Goal: Task Accomplishment & Management: Use online tool/utility

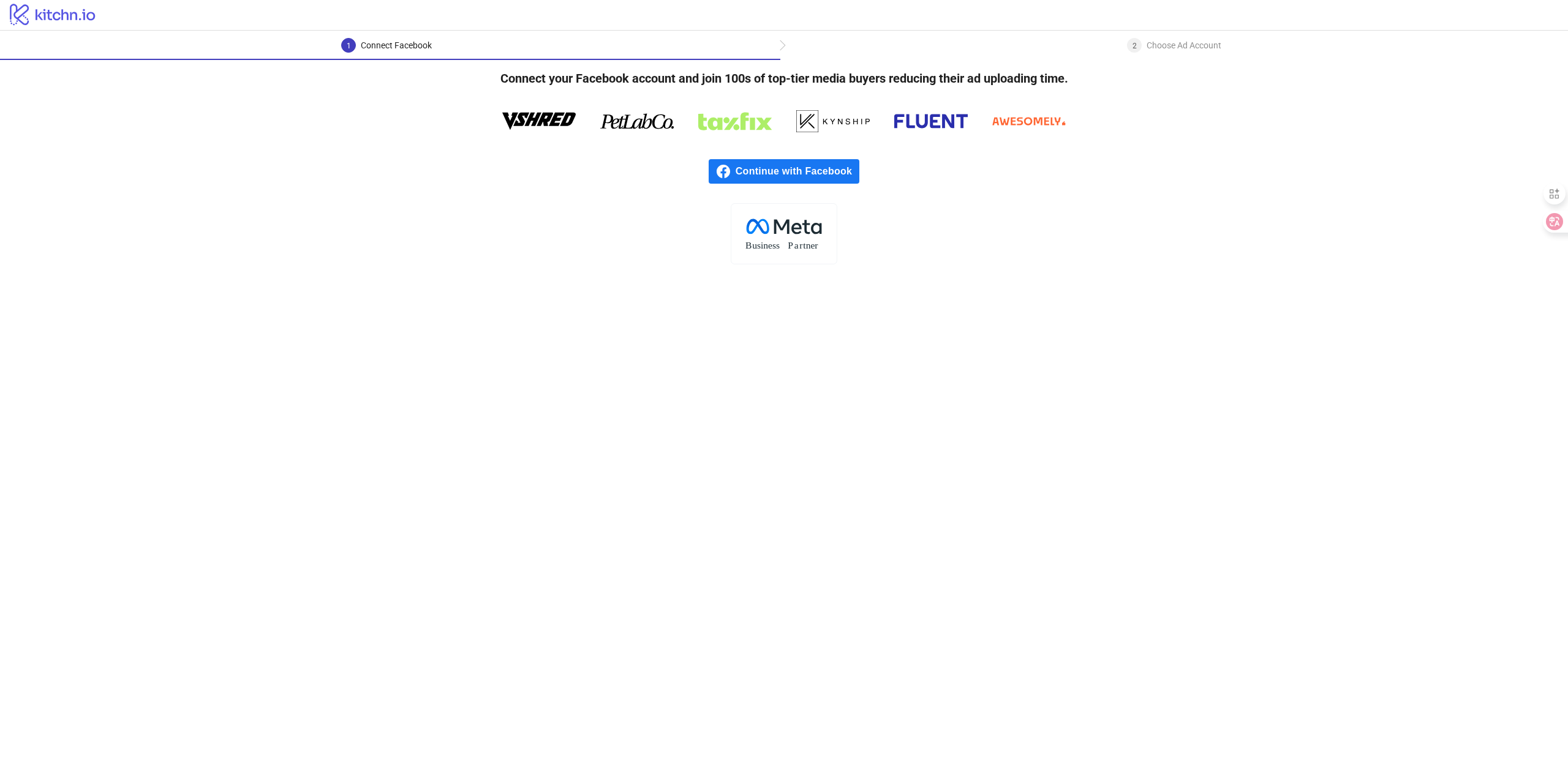
click at [814, 177] on span "Continue with Facebook" at bounding box center [798, 171] width 124 height 24
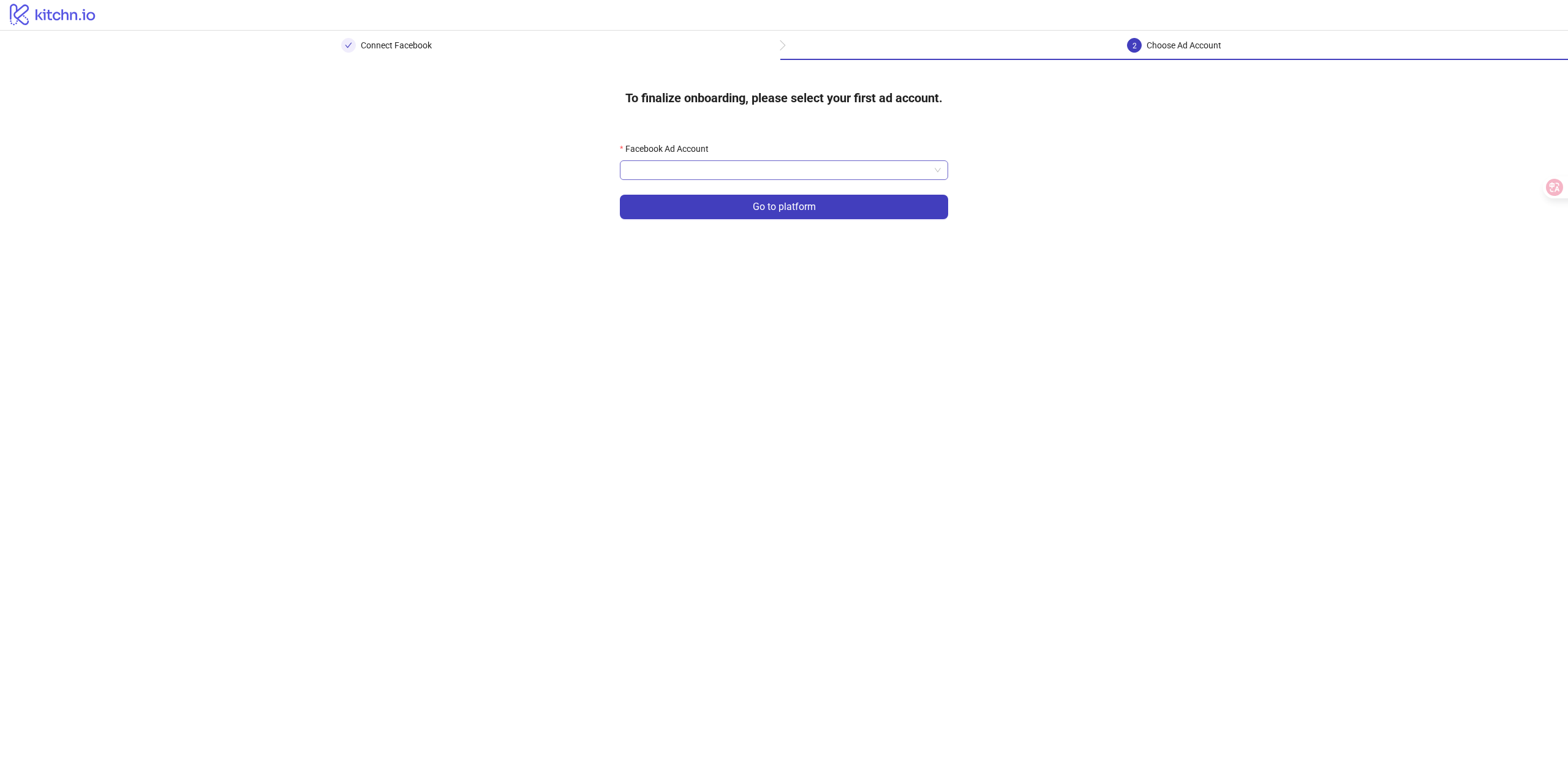
click at [702, 171] on input "Facebook Ad Account" at bounding box center [778, 170] width 303 height 18
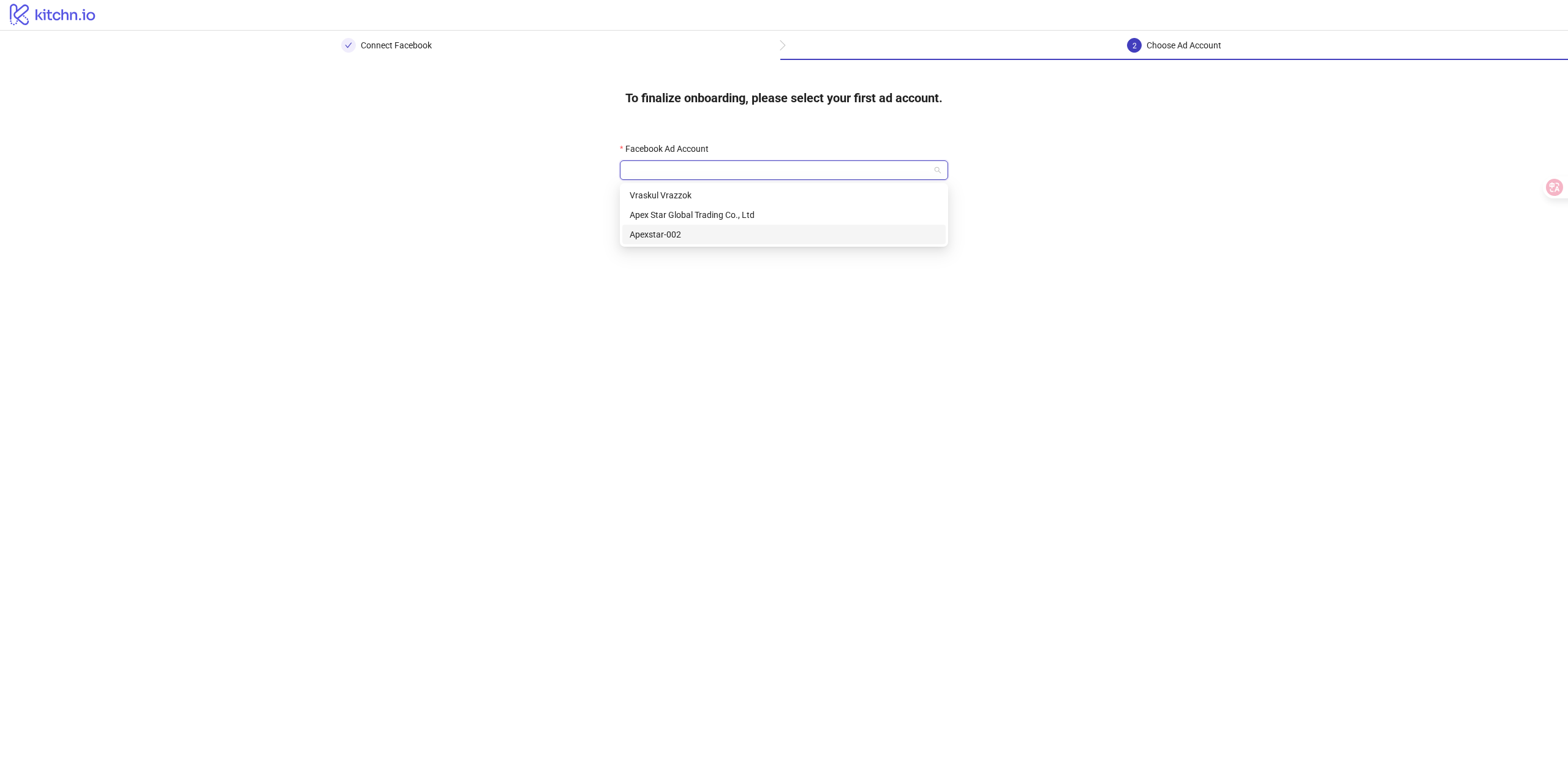
click at [670, 237] on div "Apexstar-002" at bounding box center [784, 235] width 309 height 14
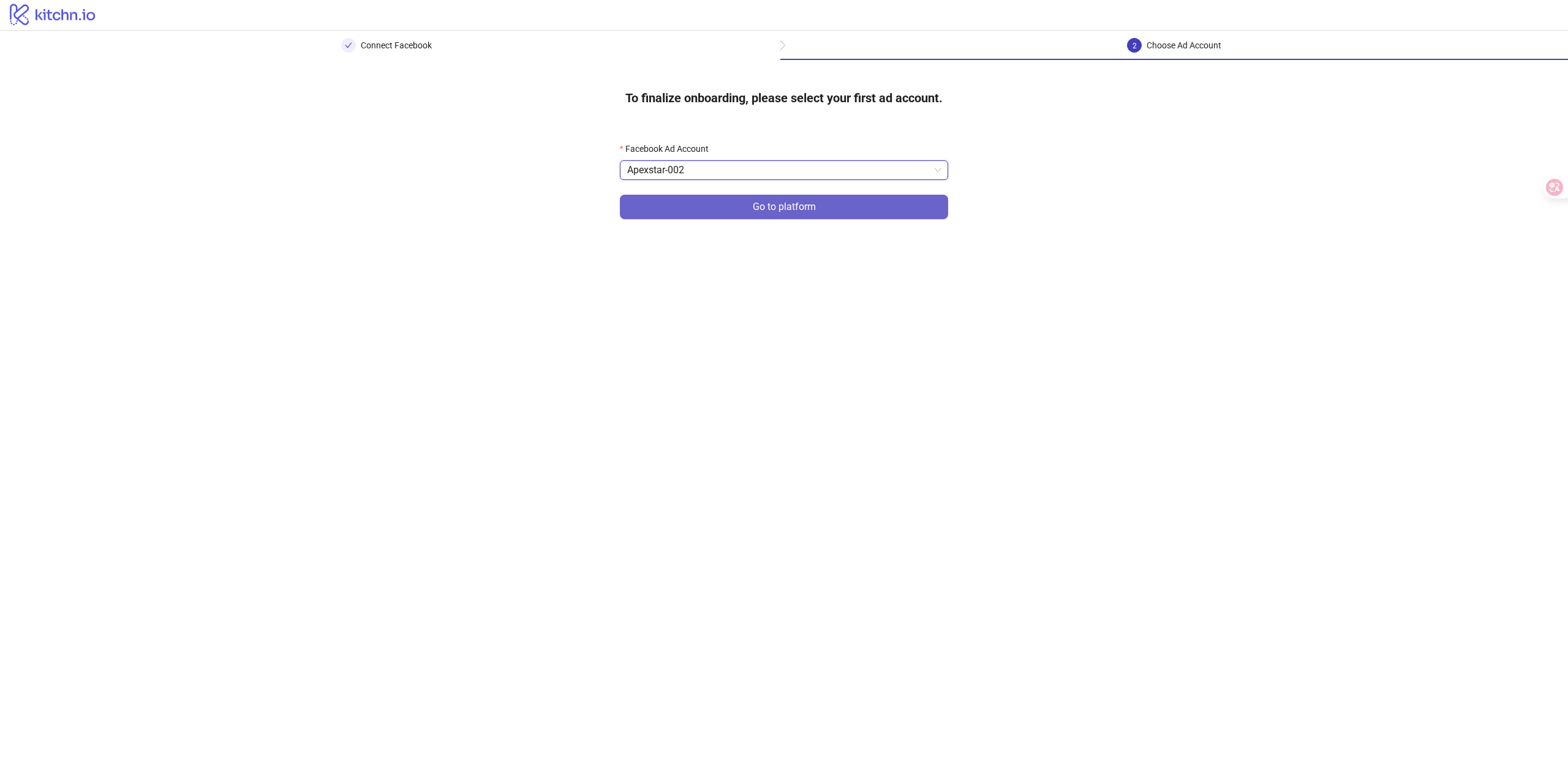
click at [753, 205] on span "Go to platform" at bounding box center [785, 207] width 63 height 11
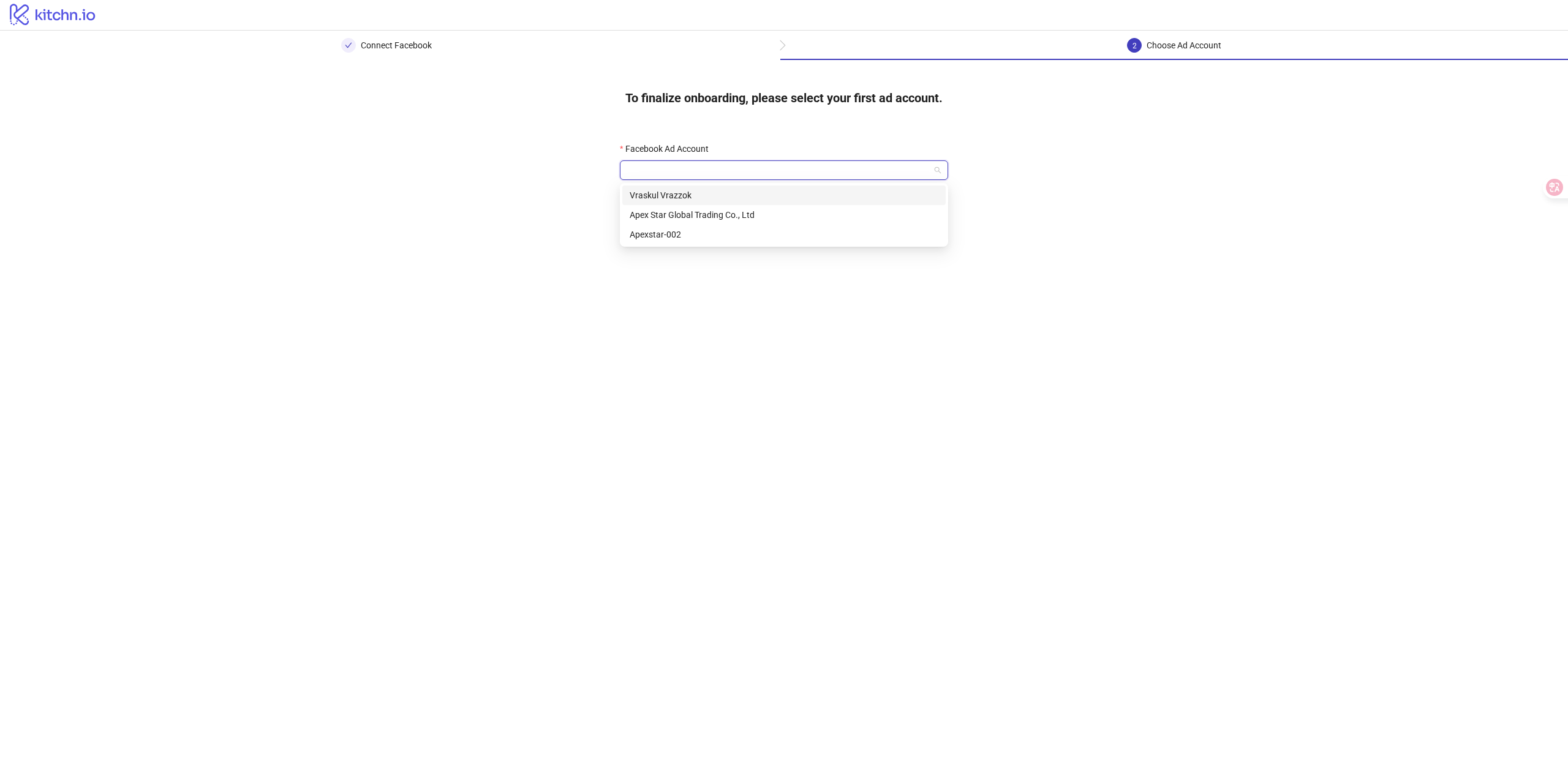
click at [743, 165] on input "Facebook Ad Account" at bounding box center [778, 170] width 303 height 18
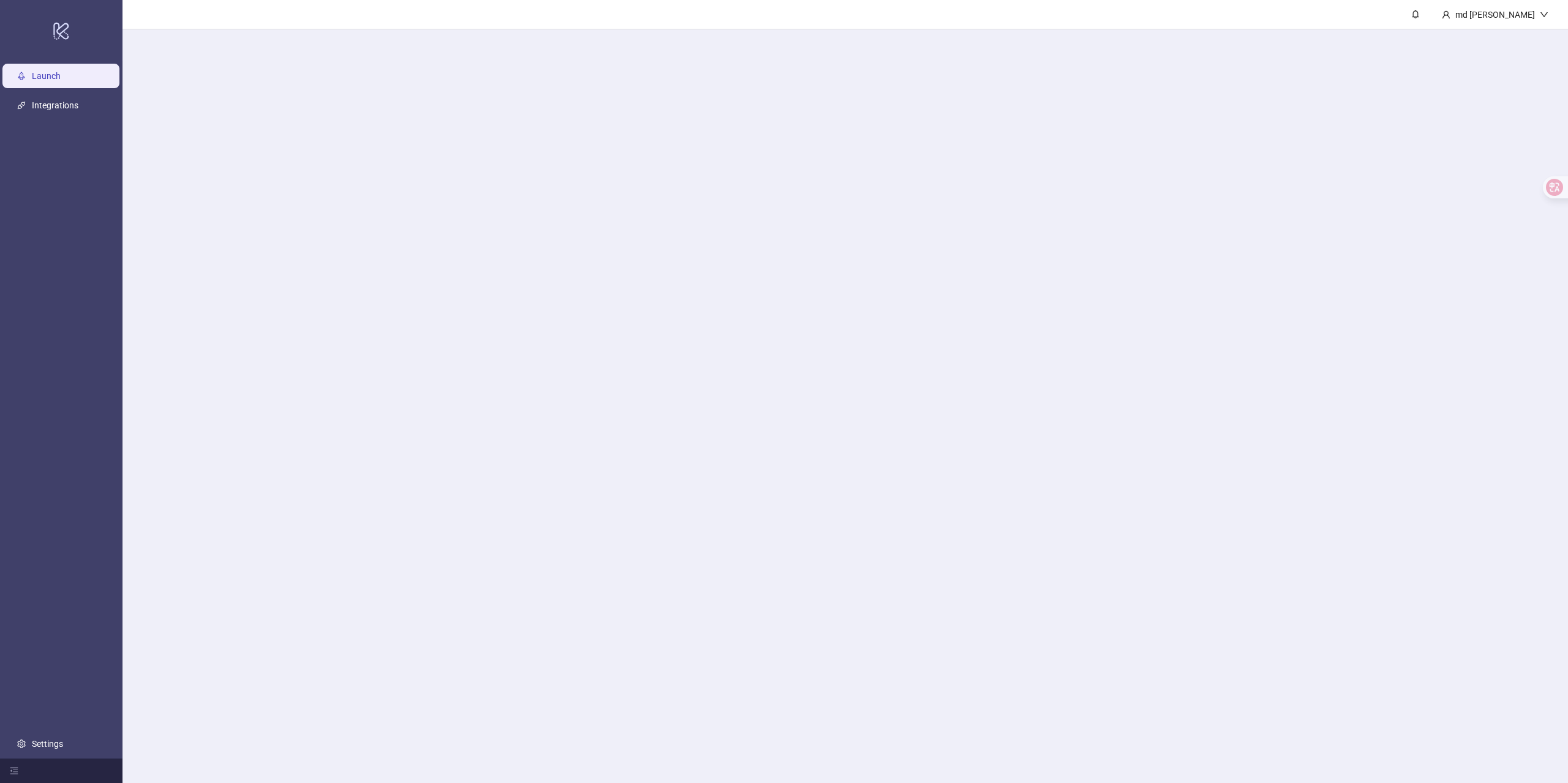
click at [850, 273] on main "md cai" at bounding box center [845, 391] width 1446 height 783
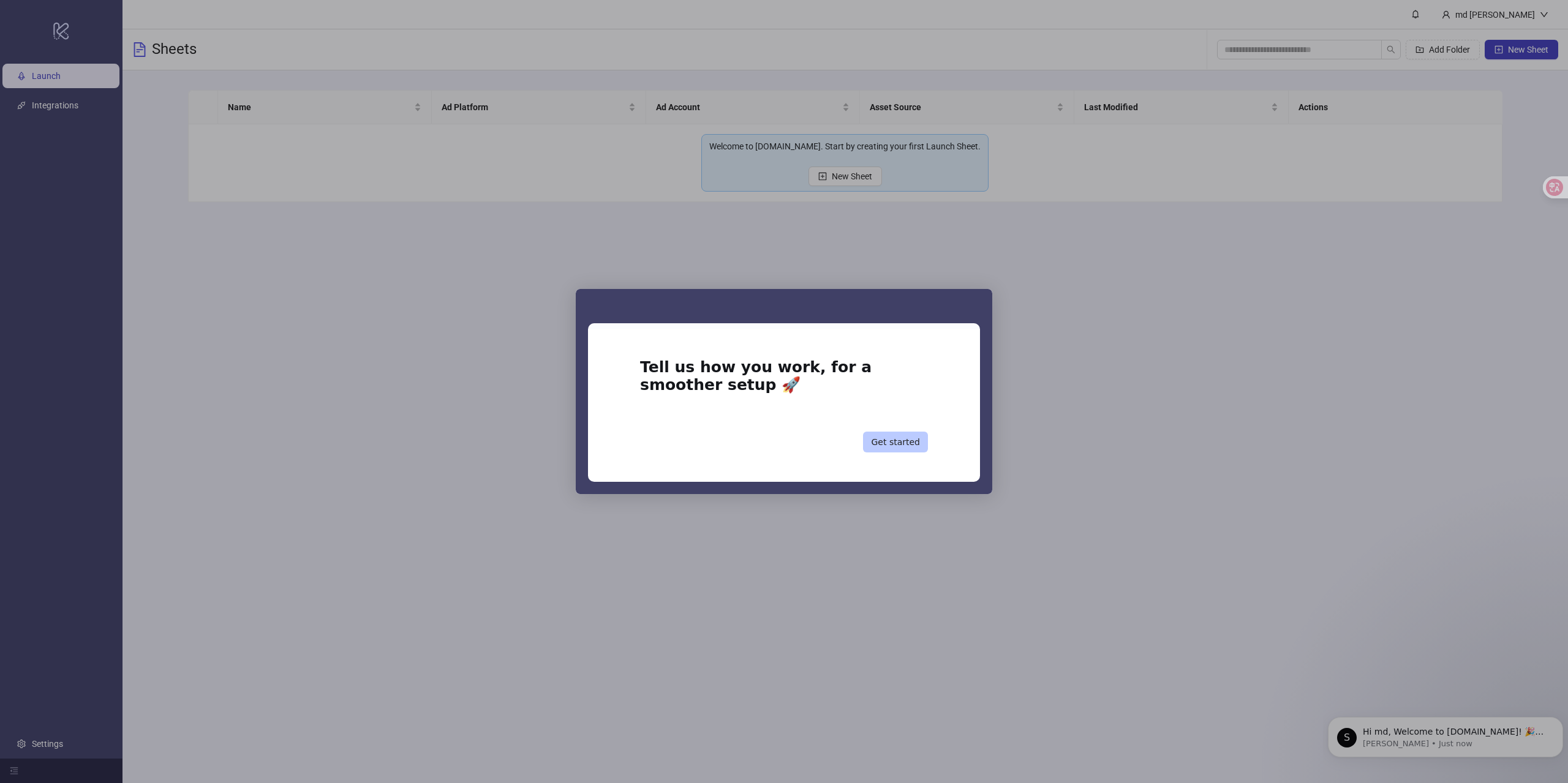
click at [885, 439] on button "Get started" at bounding box center [895, 442] width 65 height 21
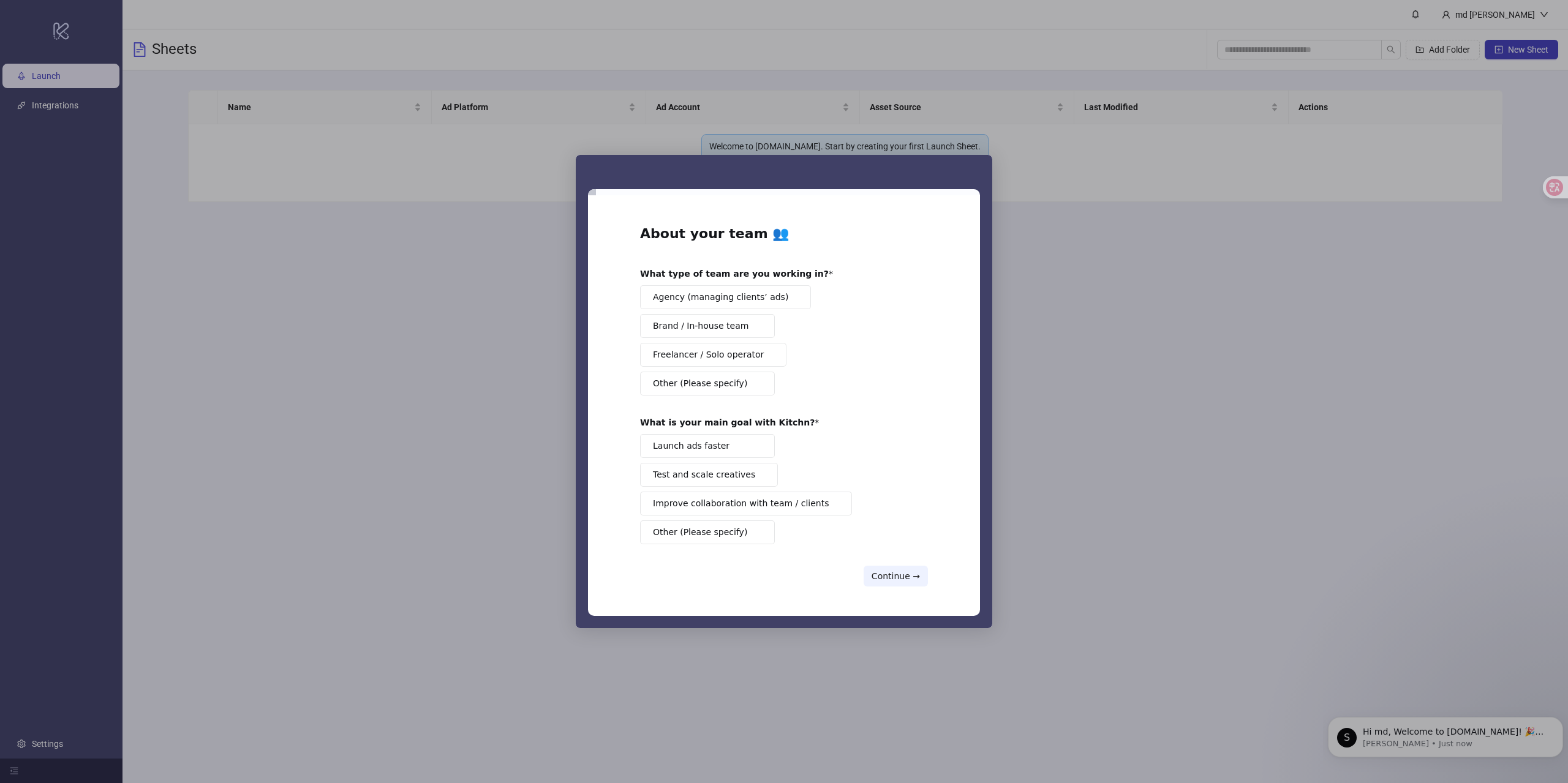
click at [1553, 186] on icon at bounding box center [1554, 187] width 11 height 10
click at [758, 331] on button "Brand / In-house team" at bounding box center [707, 326] width 134 height 24
click at [719, 439] on span "Launch ads faster" at bounding box center [690, 445] width 76 height 13
click at [894, 575] on button "Continue →" at bounding box center [895, 576] width 64 height 21
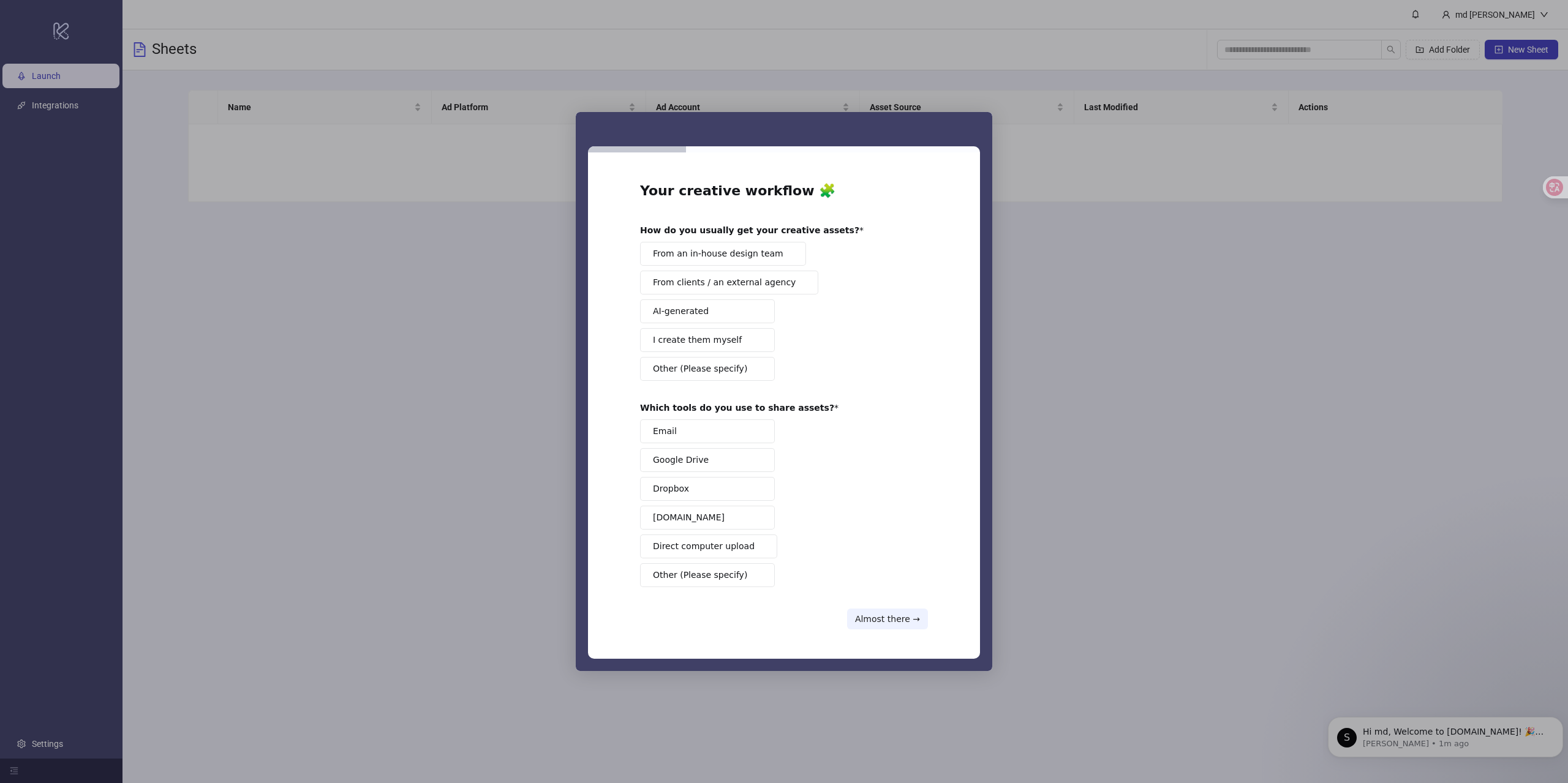
click at [773, 256] on span "From an in-house design team" at bounding box center [718, 254] width 131 height 13
click at [701, 553] on button "Direct computer upload" at bounding box center [708, 547] width 137 height 24
click at [894, 618] on button "Almost there →" at bounding box center [887, 619] width 81 height 21
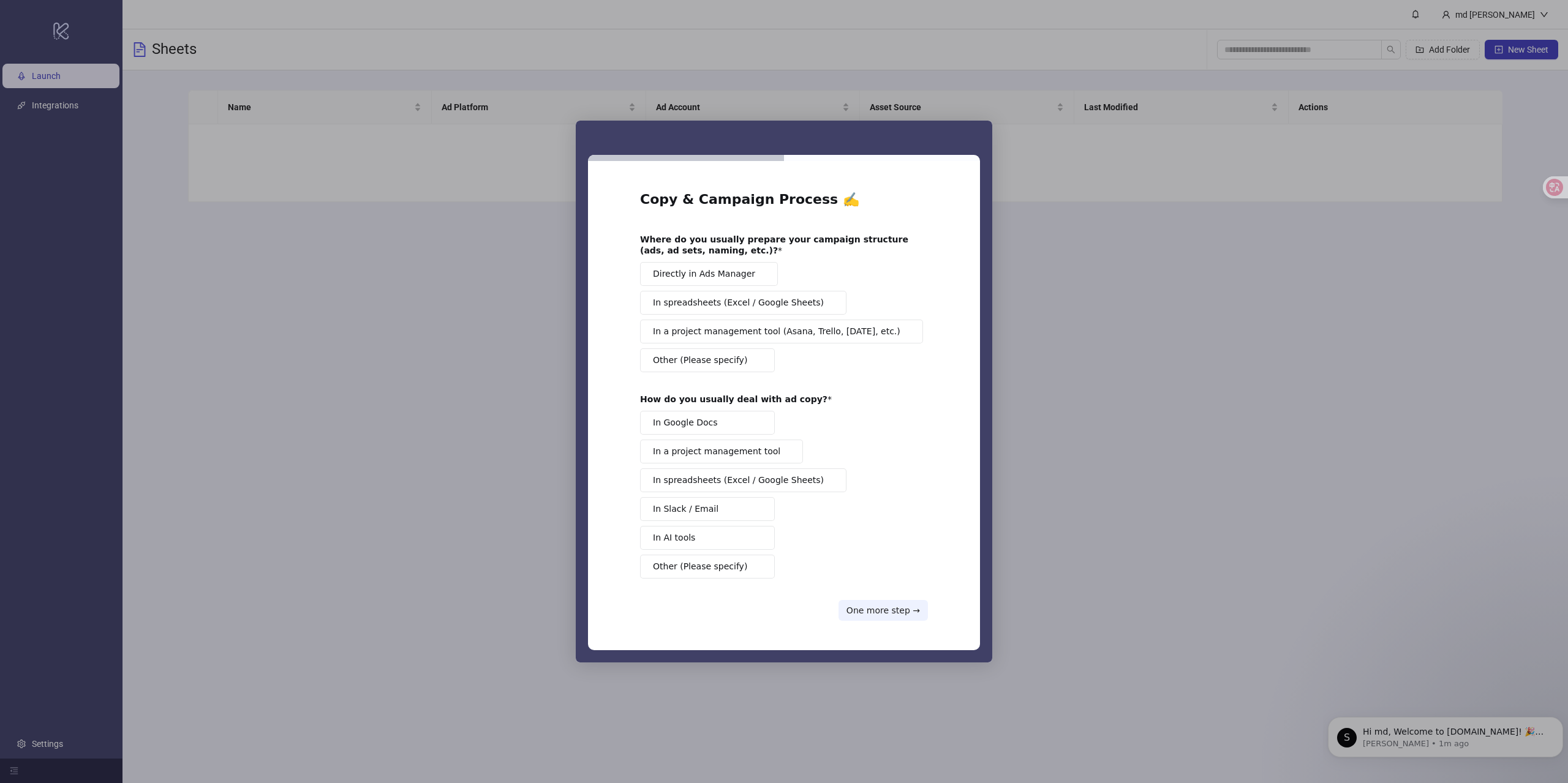
click at [734, 279] on span "Directly in Ads Manager" at bounding box center [703, 273] width 102 height 13
click at [724, 481] on span "In spreadsheets (Excel / Google Sheets)" at bounding box center [738, 480] width 171 height 13
click at [878, 611] on button "One more step →" at bounding box center [883, 611] width 89 height 21
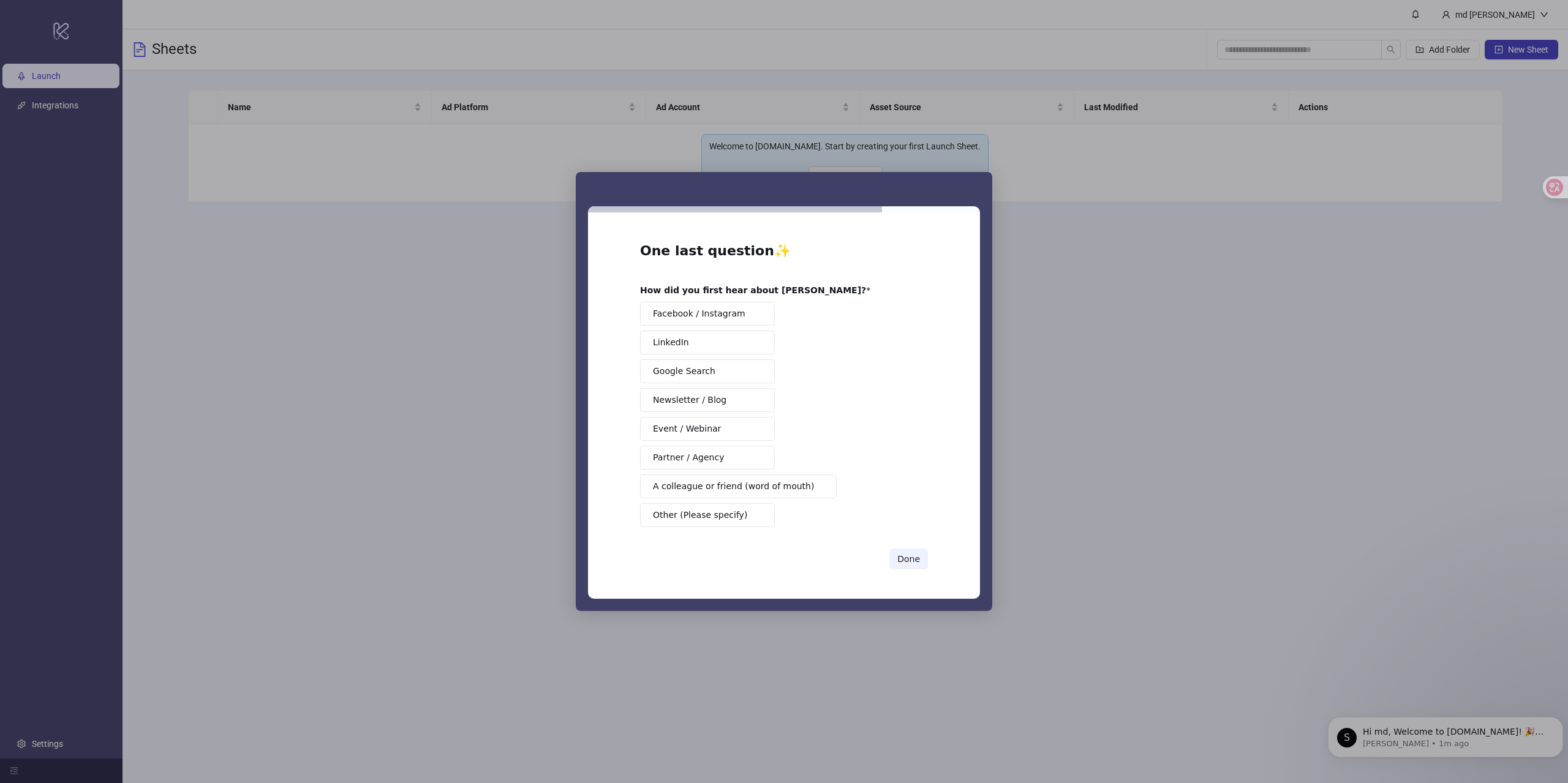
click at [693, 377] on span "Google Search" at bounding box center [684, 371] width 63 height 13
click at [906, 560] on button "Done" at bounding box center [908, 560] width 39 height 21
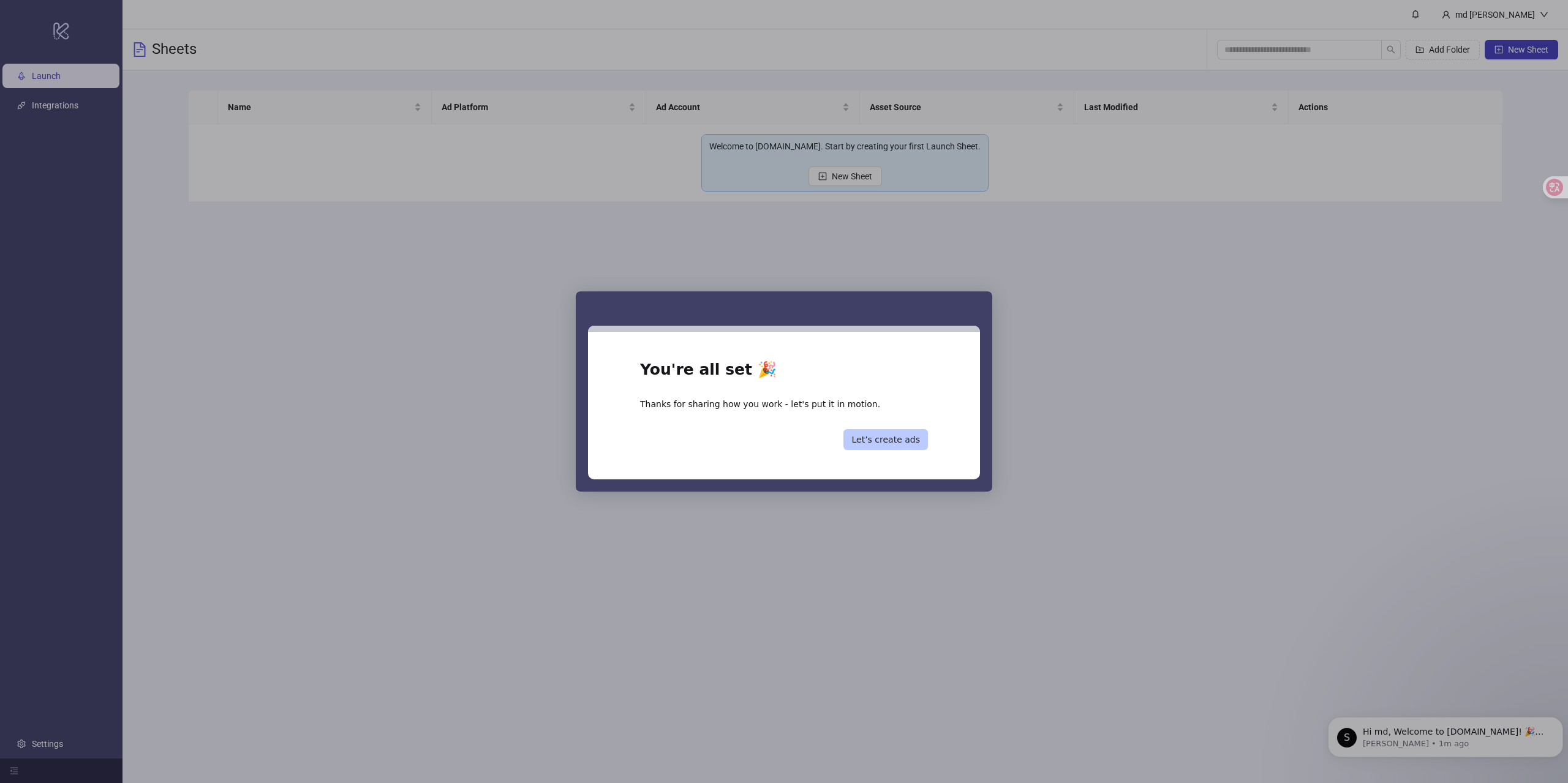
click at [869, 439] on button "Let’s create ads" at bounding box center [886, 439] width 85 height 21
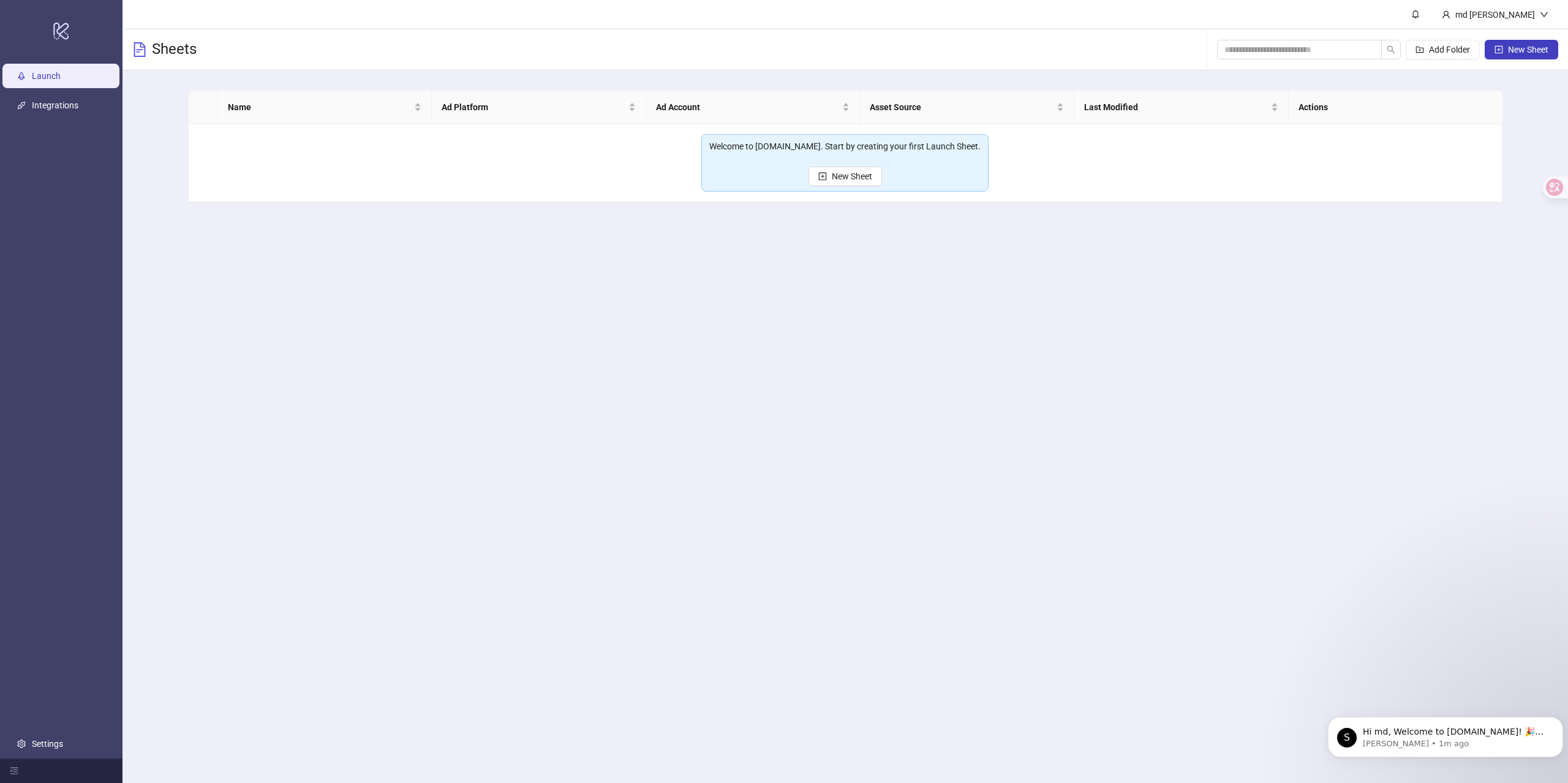
click at [1551, 187] on icon at bounding box center [1554, 187] width 12 height 12
click at [1464, 306] on main "md cai Sheets Add Folder New Sheet Name Ad Platform Ad Account Asset Source Las…" at bounding box center [845, 391] width 1446 height 783
drag, startPoint x: 1551, startPoint y: 187, endPoint x: 1488, endPoint y: 196, distance: 63.6
click at [1488, 196] on icon at bounding box center [1480, 189] width 17 height 17
click at [1554, 182] on icon at bounding box center [1554, 180] width 12 height 12
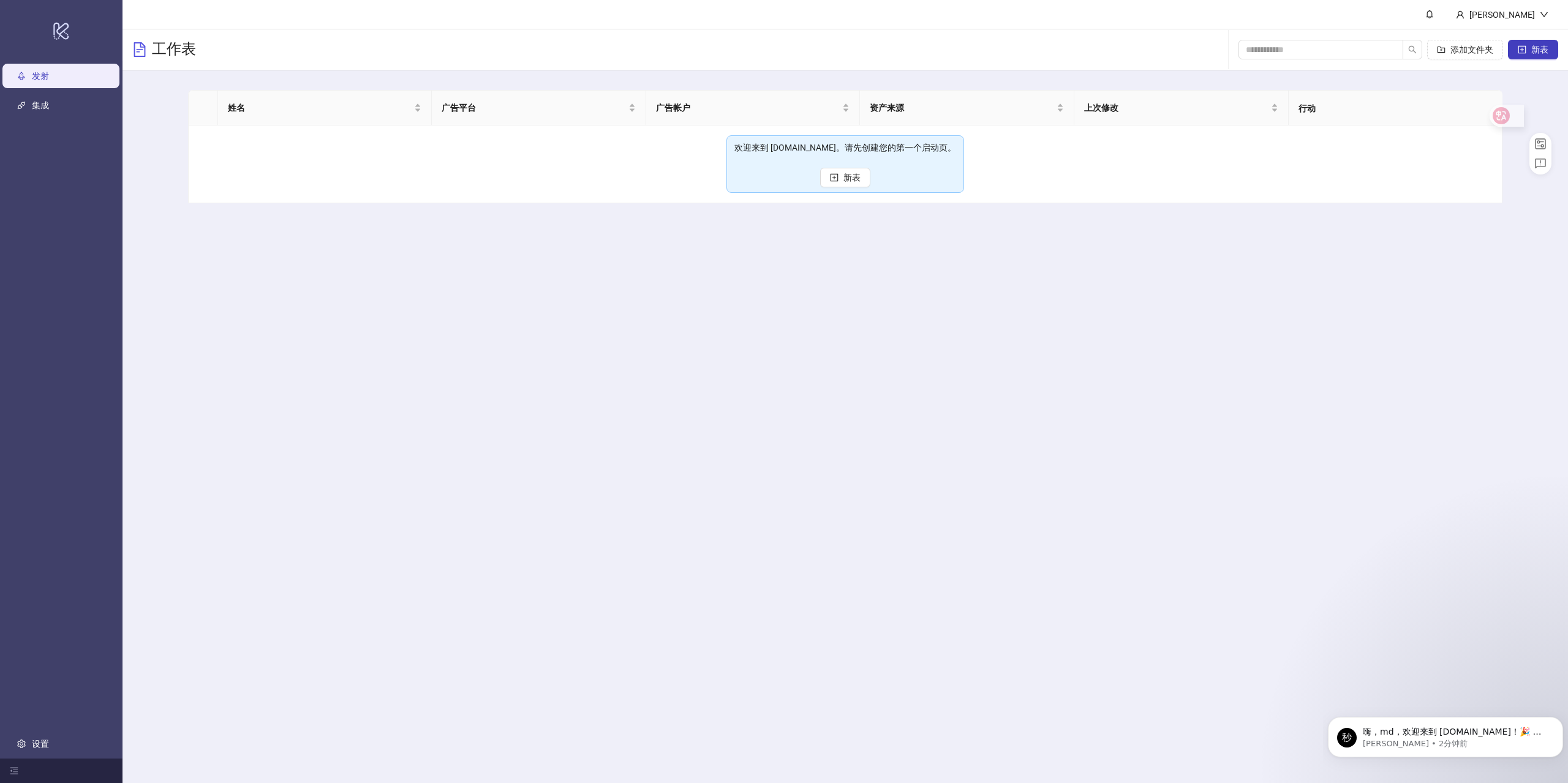
drag, startPoint x: 1554, startPoint y: 182, endPoint x: 1509, endPoint y: 140, distance: 61.6
click at [1508, 122] on icon at bounding box center [1501, 116] width 12 height 12
click at [784, 241] on main "蔡MD 工作表 添加文件夹 新表 姓名 广告平台 广告帐户 资产来源 上次修改 行动 欢迎来到 Kitchn.io。请先创建您的第一个启动页。 新表" at bounding box center [845, 391] width 1446 height 783
click at [497, 319] on main "蔡MD 工作表 添加文件夹 新表 姓名 广告平台 广告帐户 资产来源 上次修改 行动 欢迎来到 Kitchn.io。请先创建您的第一个启动页。 新表" at bounding box center [845, 391] width 1446 height 783
click at [856, 179] on font "新表" at bounding box center [852, 177] width 17 height 10
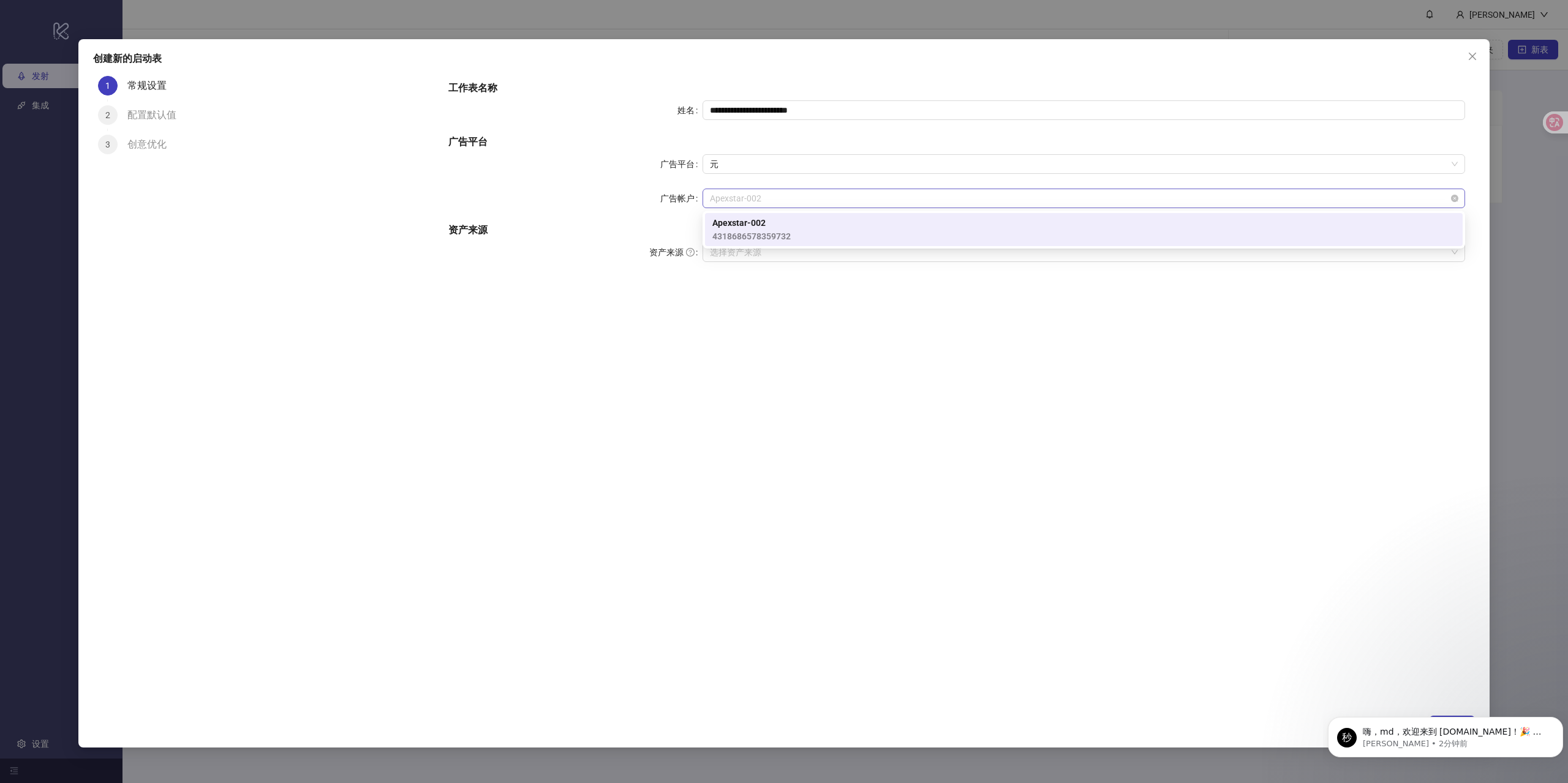
click at [751, 203] on span "Apexstar-002" at bounding box center [1084, 199] width 748 height 18
click at [764, 228] on span "Apexstar-002" at bounding box center [752, 223] width 79 height 14
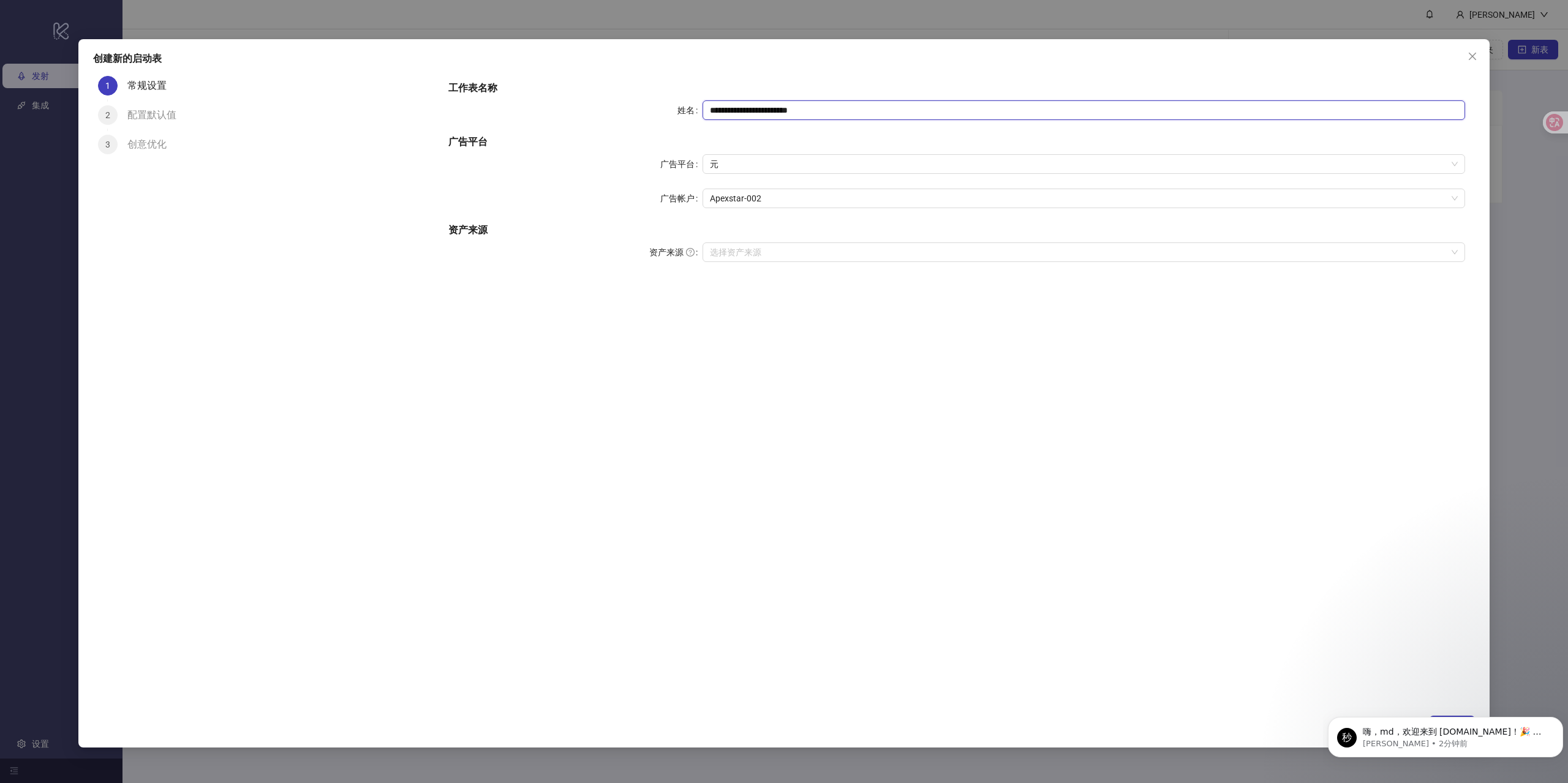
click at [814, 113] on input "**********" at bounding box center [1084, 110] width 763 height 20
click at [736, 166] on span "元" at bounding box center [1084, 164] width 748 height 18
click at [727, 254] on input "资产来源" at bounding box center [1078, 252] width 736 height 18
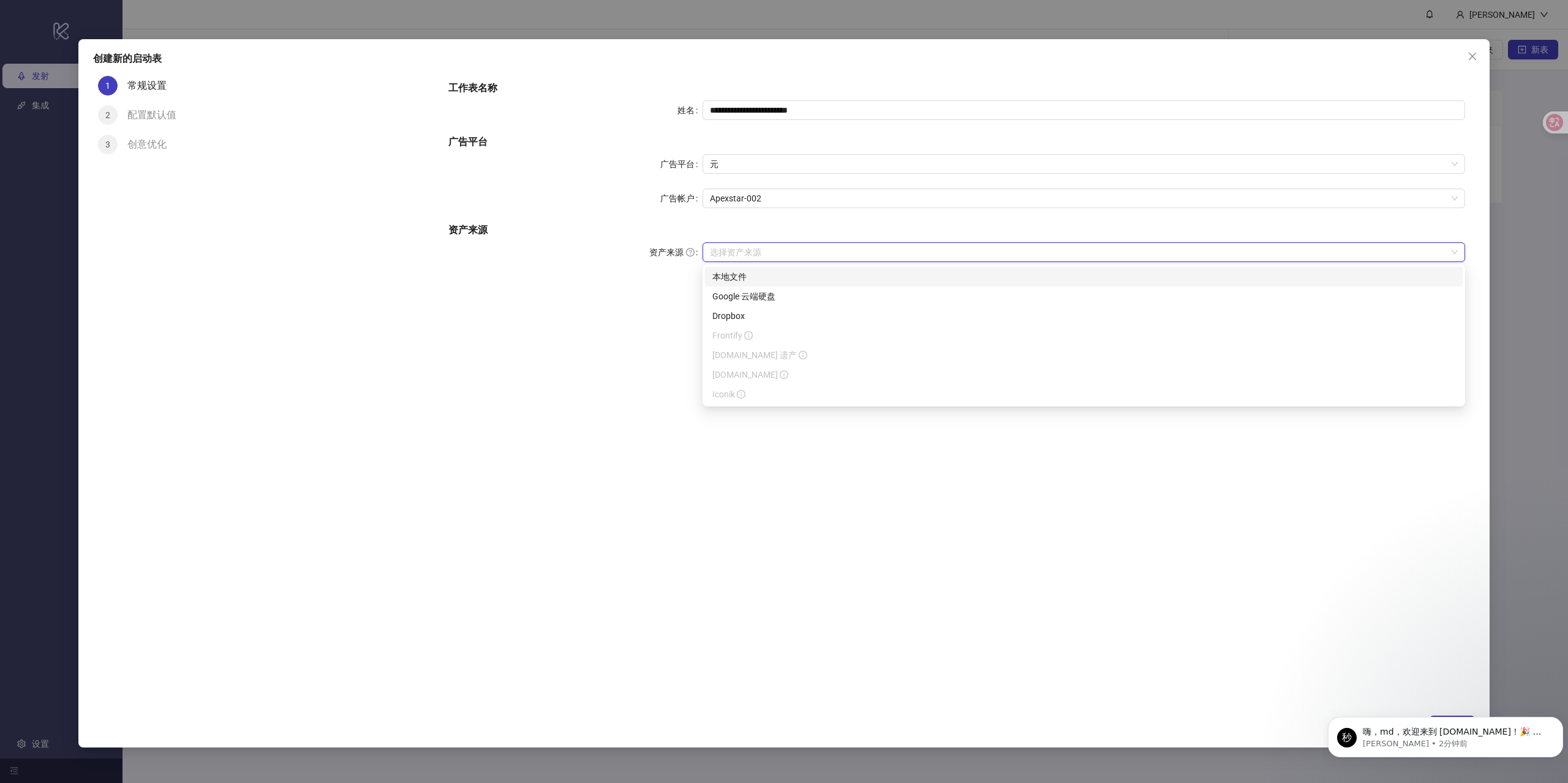
click at [764, 265] on div "native_upload google_drive 本地文件 Google 云端硬盘 Dropbox Frontify Frame.io 遗产 Frame.…" at bounding box center [1084, 335] width 763 height 142
click at [756, 274] on div "本地文件" at bounding box center [1084, 277] width 743 height 14
drag, startPoint x: 1346, startPoint y: 65, endPoint x: 1378, endPoint y: 140, distance: 81.5
click at [1345, 66] on div "**********" at bounding box center [784, 393] width 1411 height 708
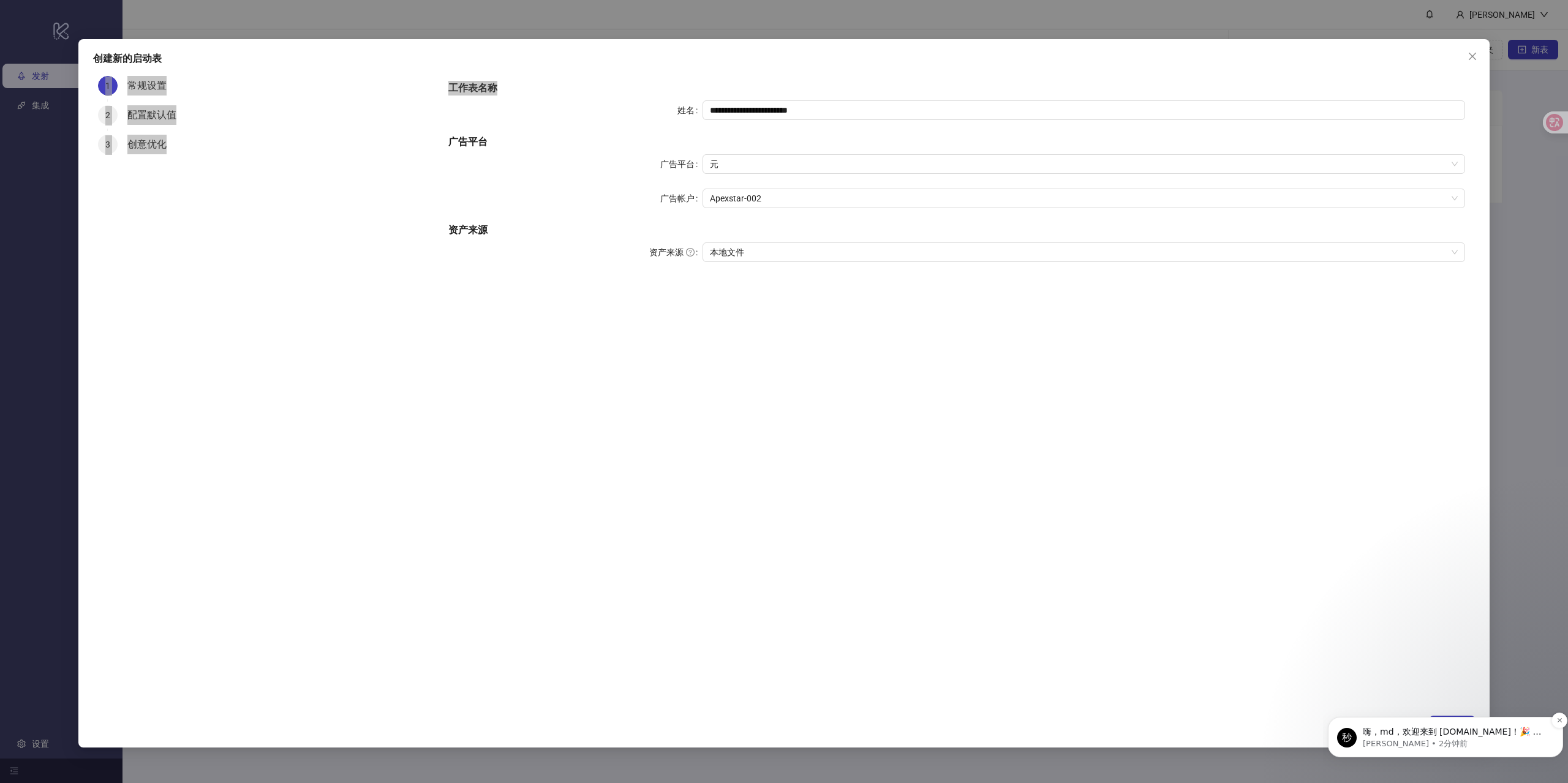
click at [1509, 723] on div "秒 嗨，md，欢迎来到 Kitchn.io！🎉 您已准备好轻松开始投放广告。接下来的操作如下：1️⃣ 文档和资源 – 浏览我们的文档，了解如何充分利用 Kit…" at bounding box center [1445, 738] width 235 height 41
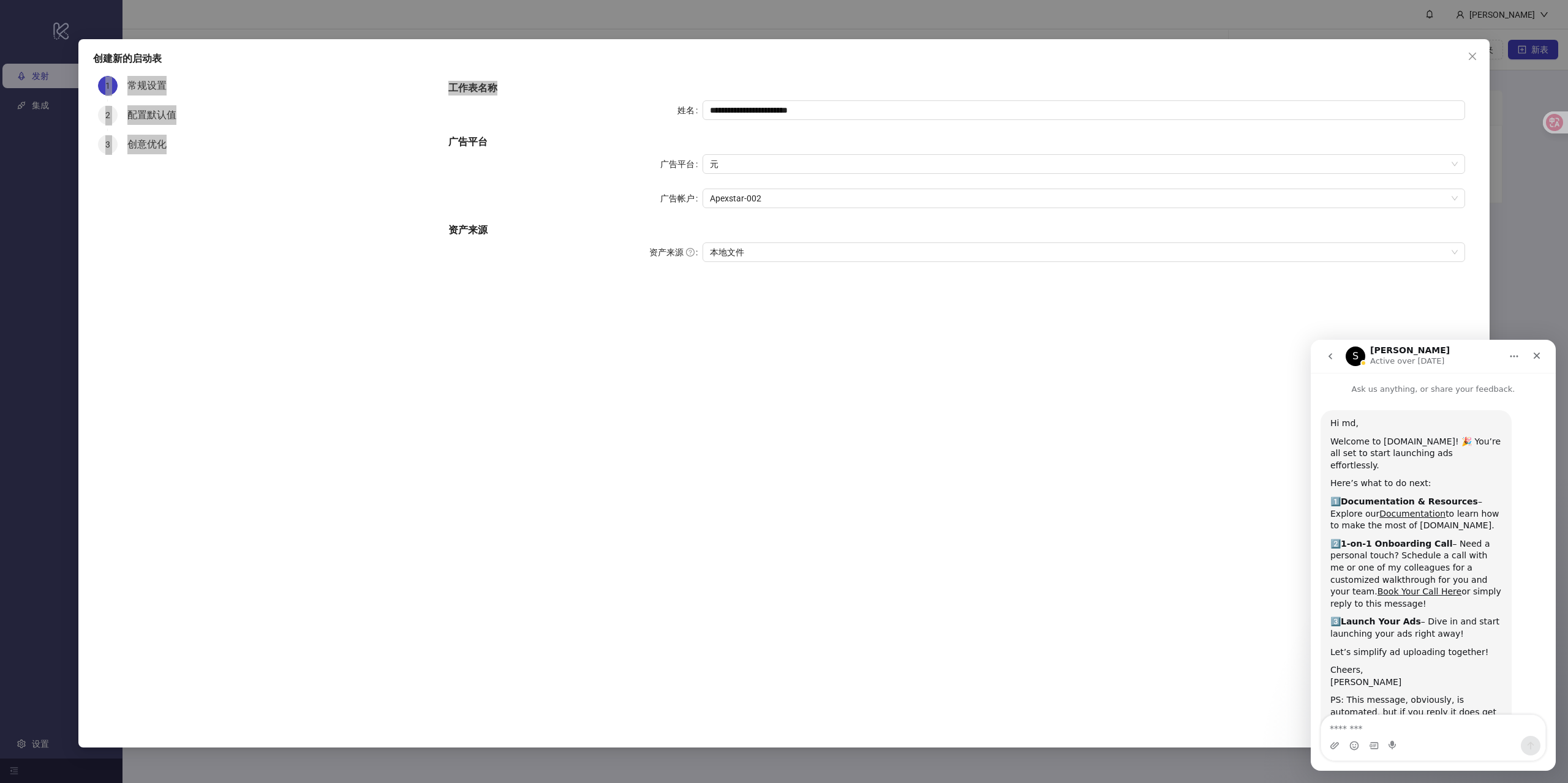
scroll to position [36, 0]
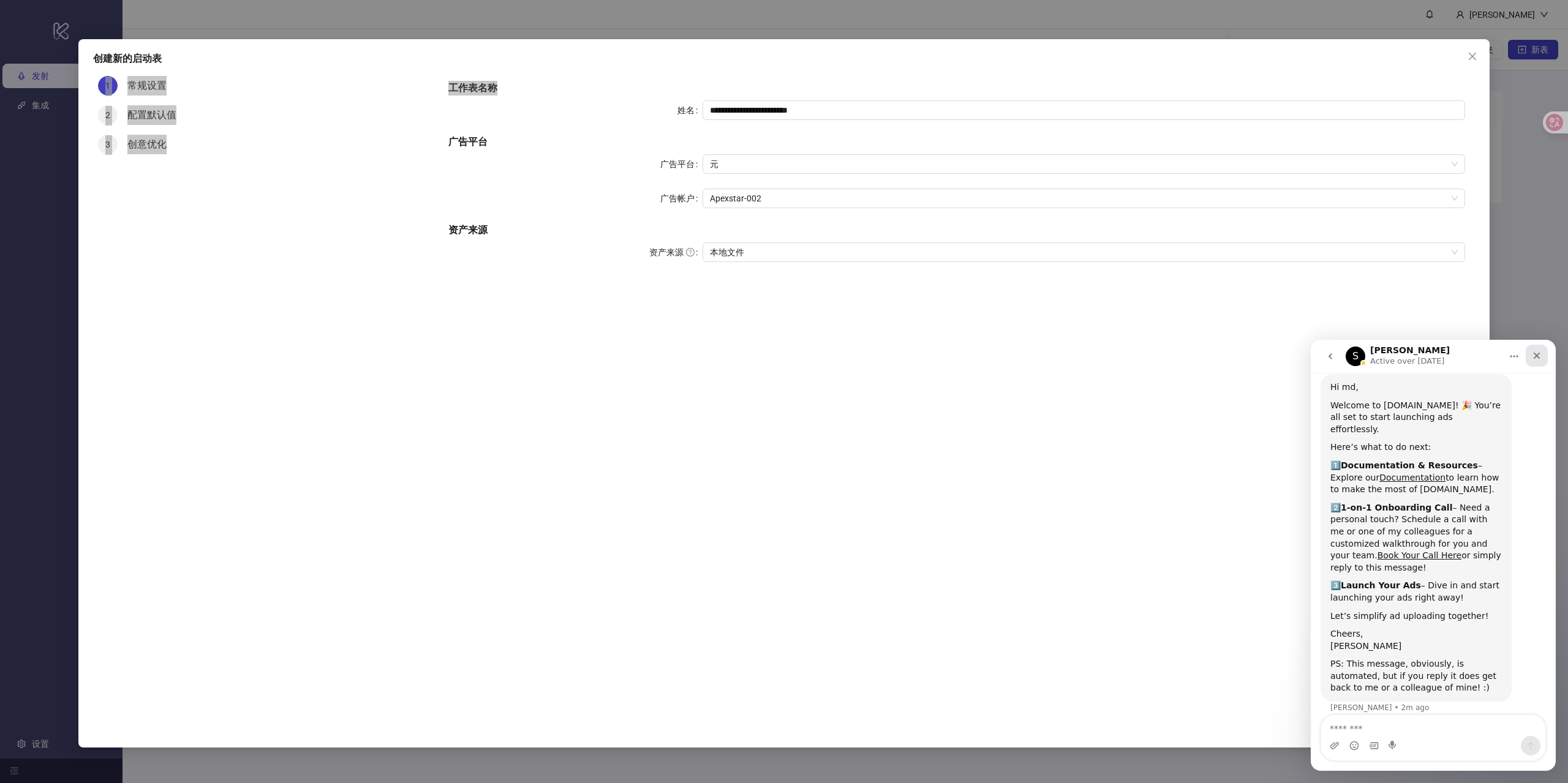
click at [1543, 353] on div "Close" at bounding box center [1536, 356] width 22 height 22
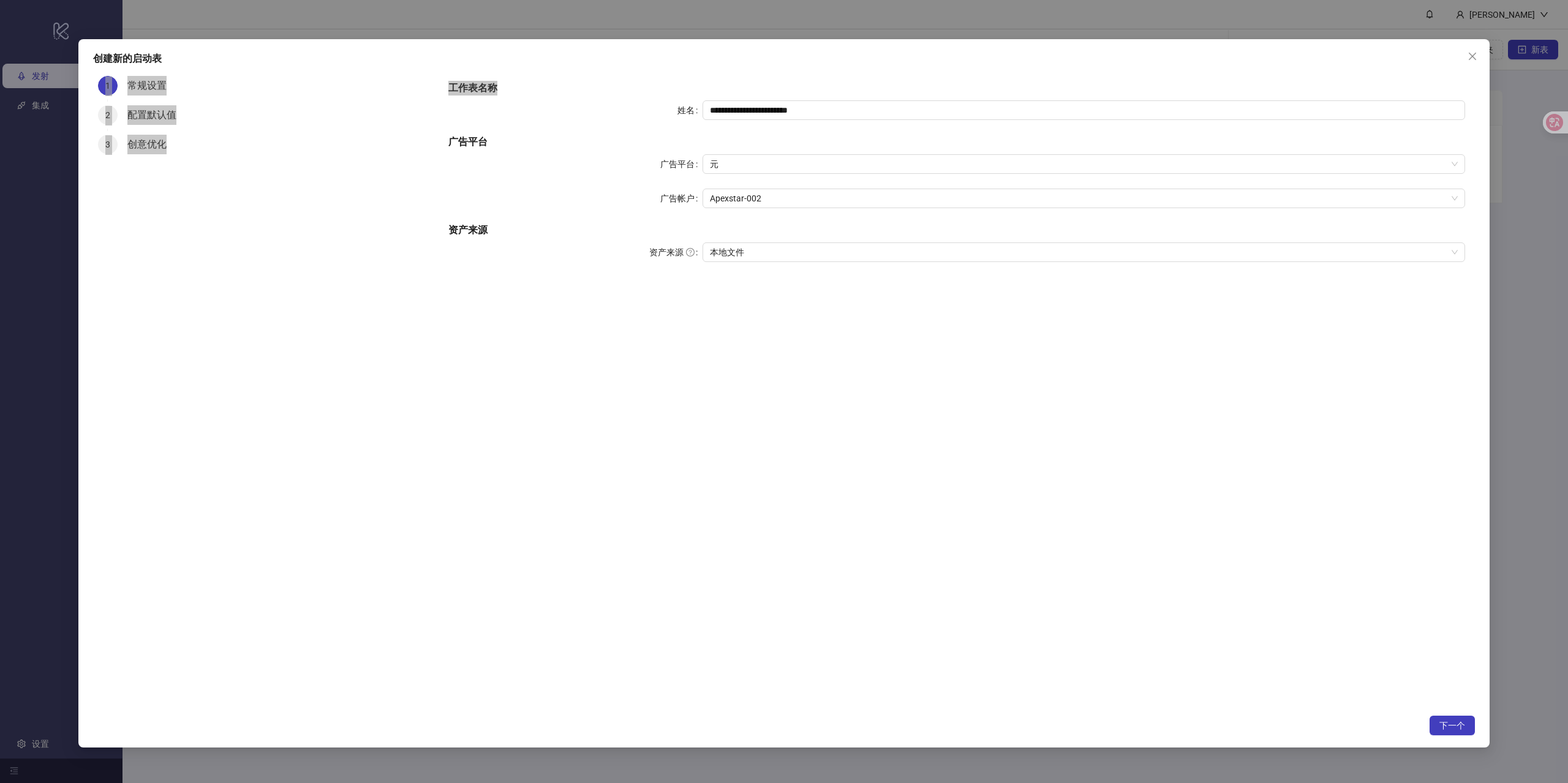
scroll to position [0, 0]
click at [1452, 724] on font "下一个" at bounding box center [1452, 725] width 26 height 10
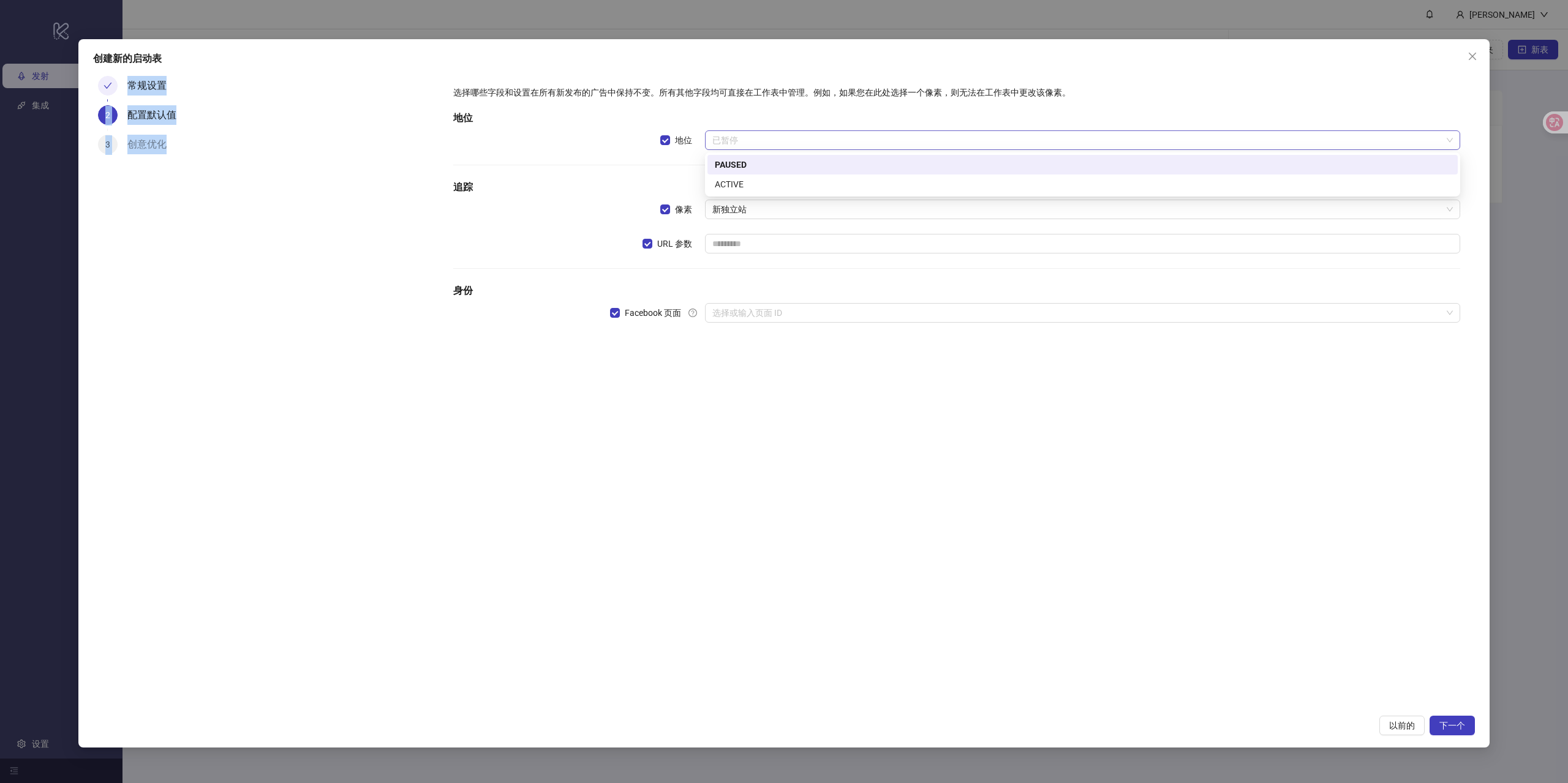
click at [731, 144] on font "已暂停" at bounding box center [725, 140] width 26 height 10
click at [737, 187] on font "积极的" at bounding box center [727, 184] width 26 height 10
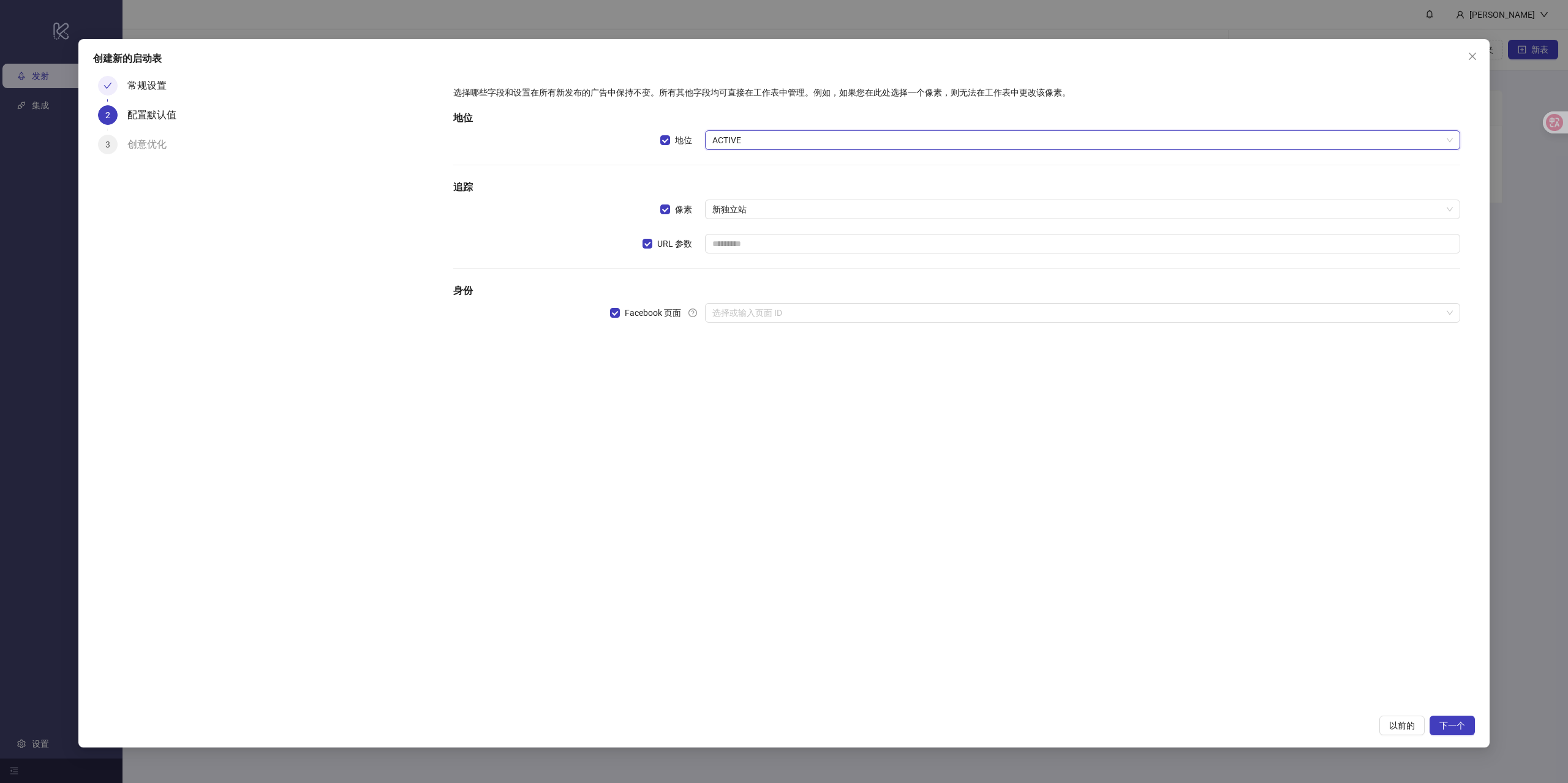
click at [748, 139] on span "ACTIVE" at bounding box center [1082, 140] width 740 height 18
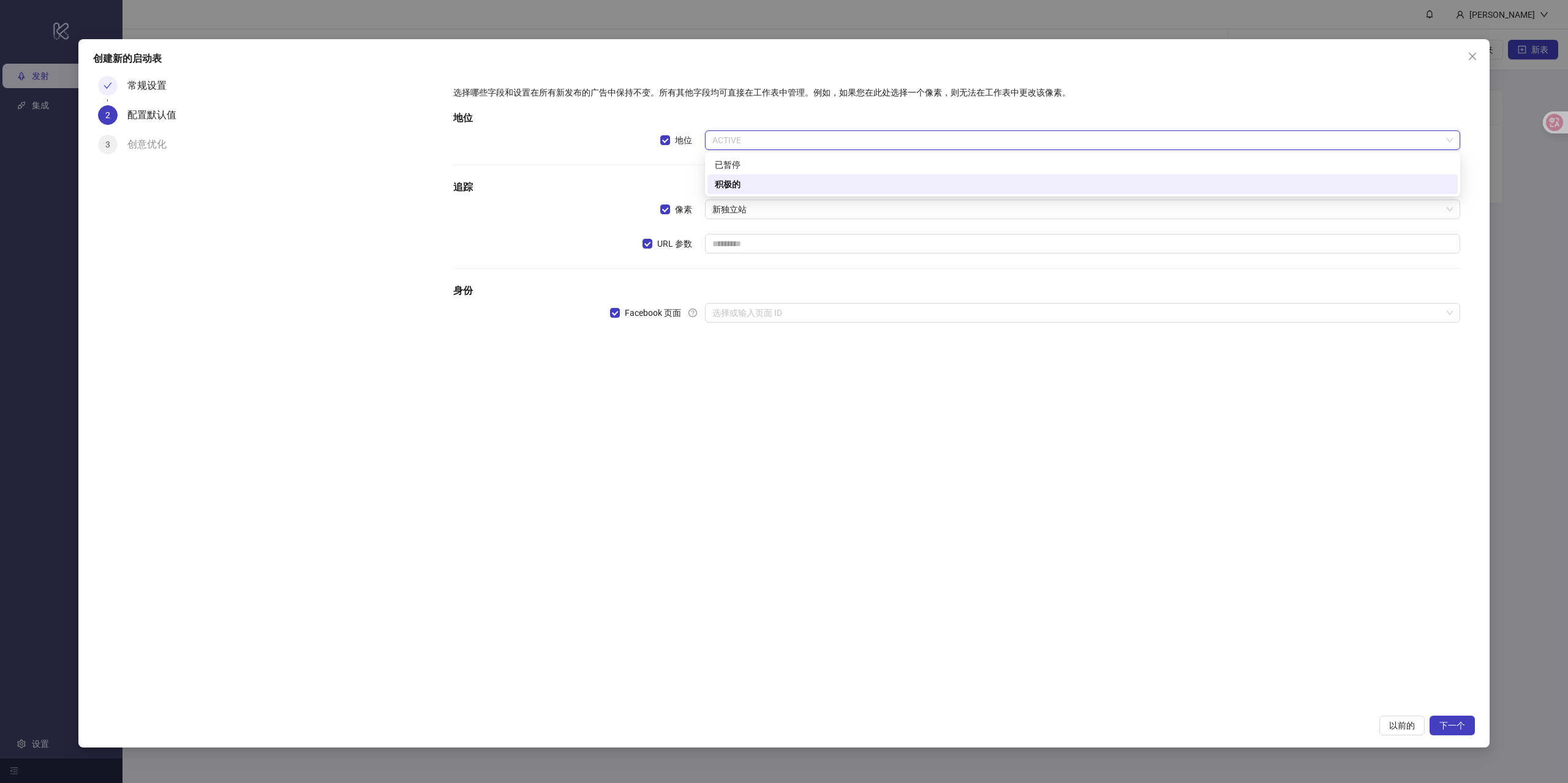
click at [748, 139] on span "ACTIVE" at bounding box center [1082, 140] width 740 height 18
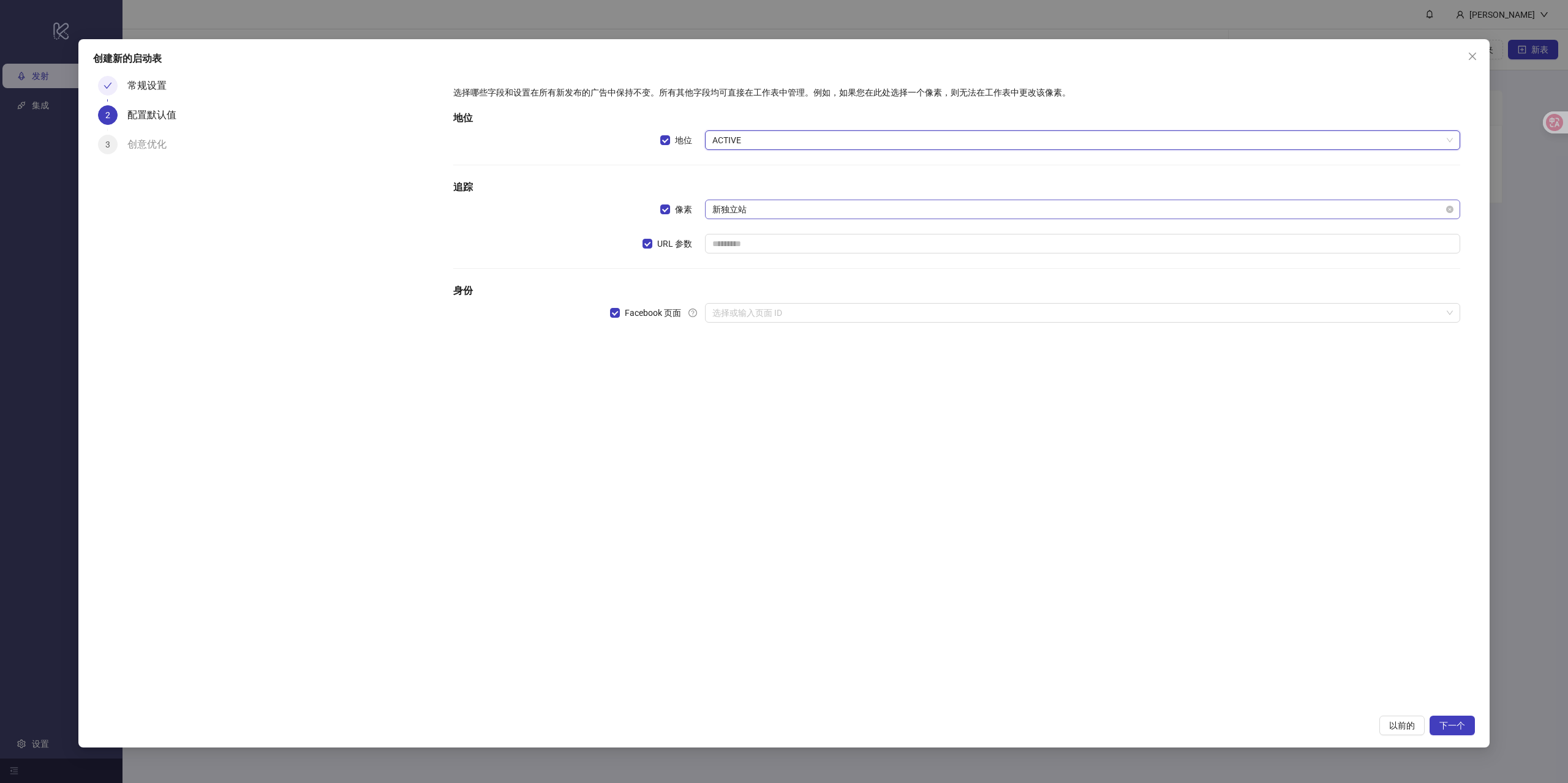
click at [753, 212] on span "新独立站" at bounding box center [1082, 209] width 740 height 18
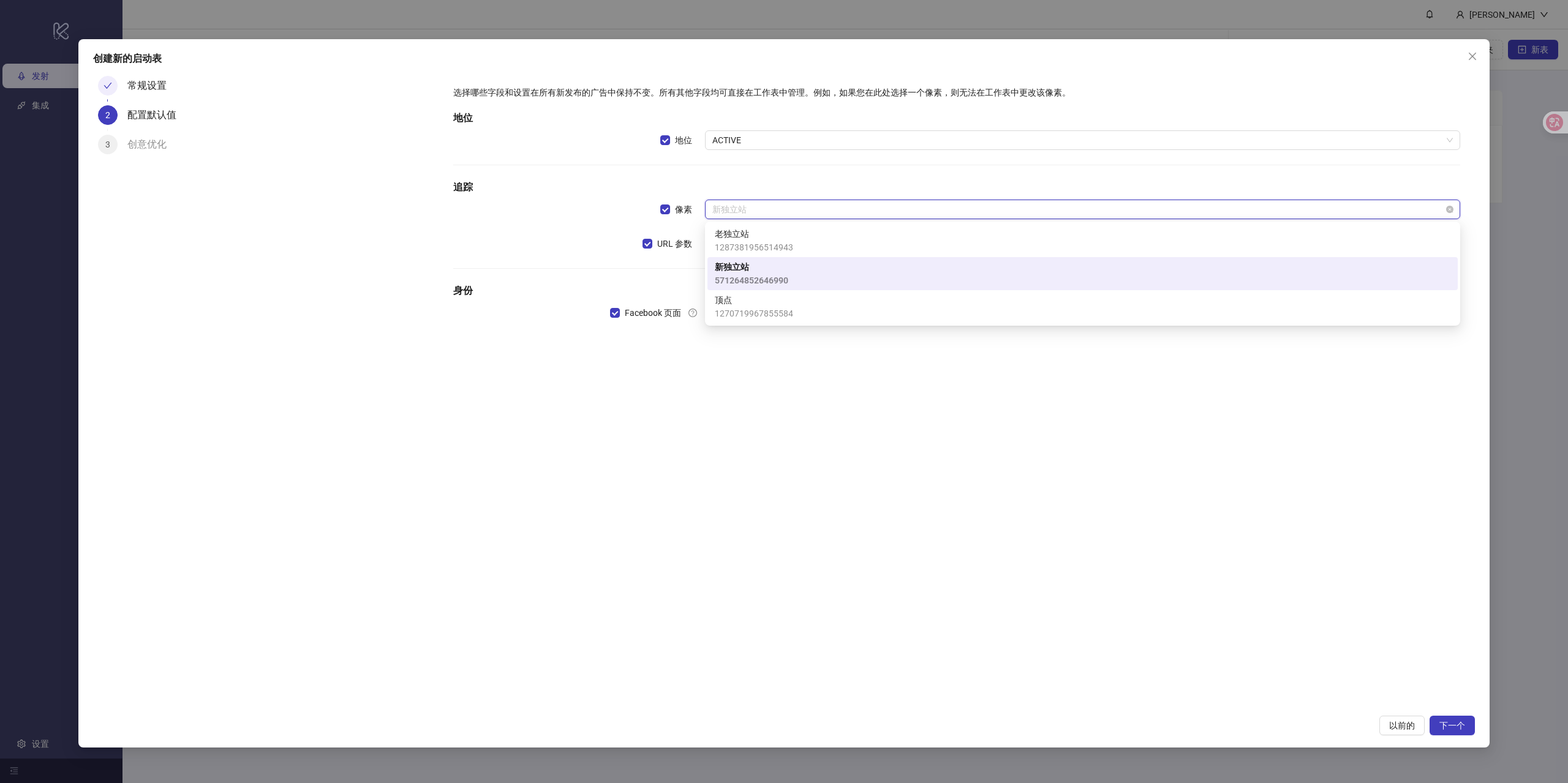
click at [753, 212] on span "新独立站" at bounding box center [1082, 209] width 740 height 18
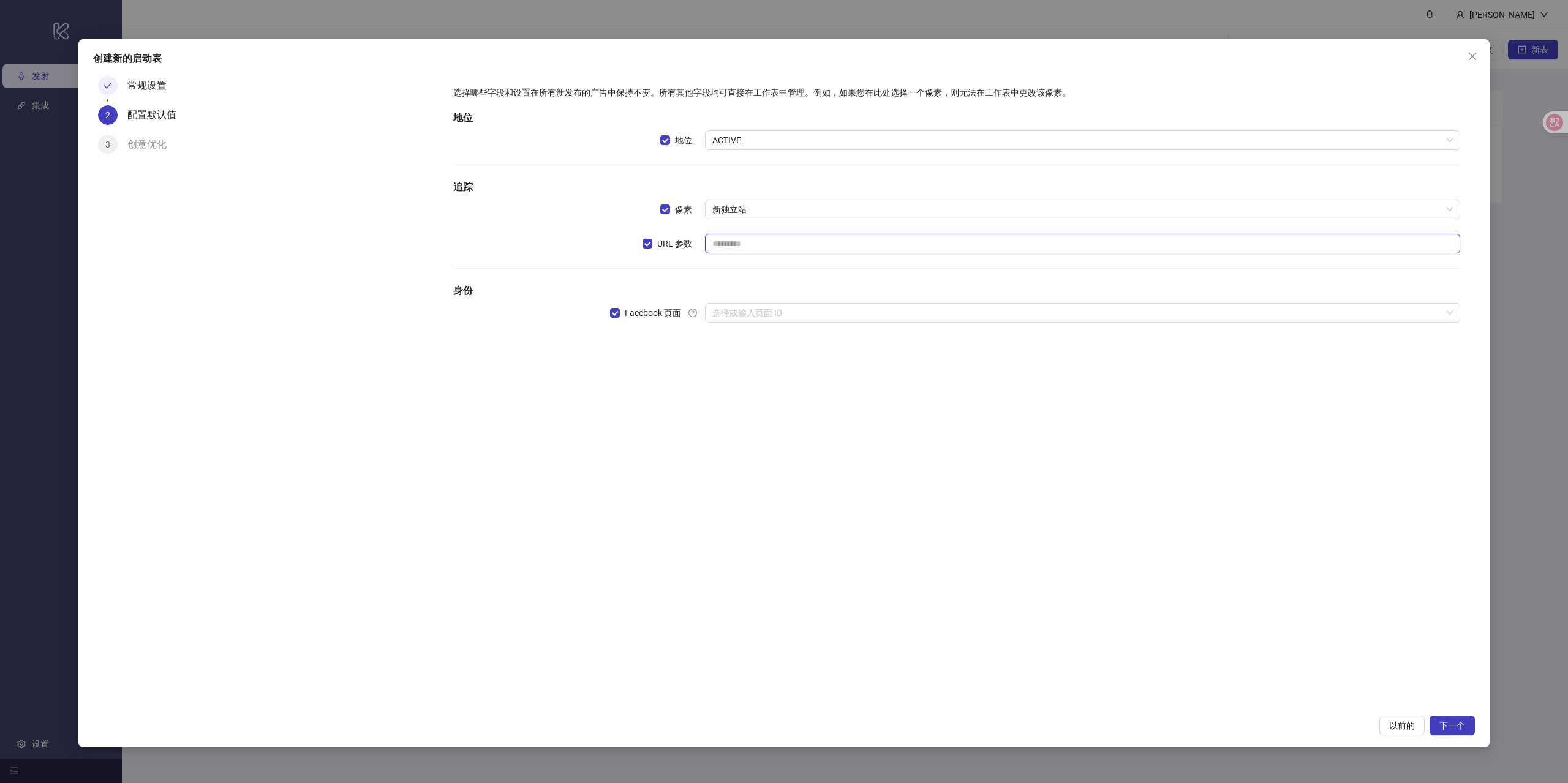
click at [755, 248] on input "text" at bounding box center [1082, 244] width 755 height 20
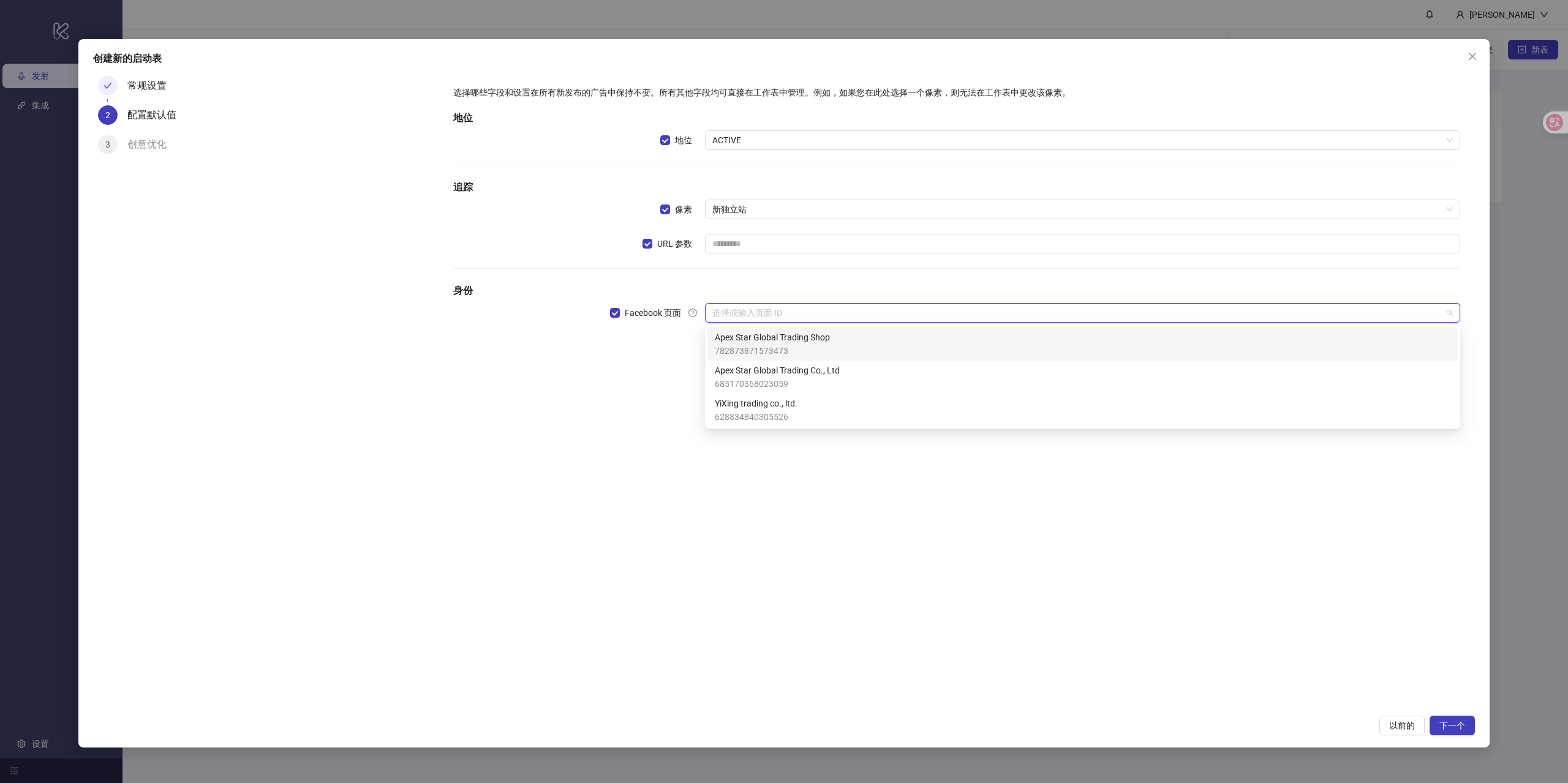
click at [742, 310] on input "search" at bounding box center [1077, 313] width 730 height 18
click at [766, 353] on font "782873871573473" at bounding box center [751, 350] width 73 height 10
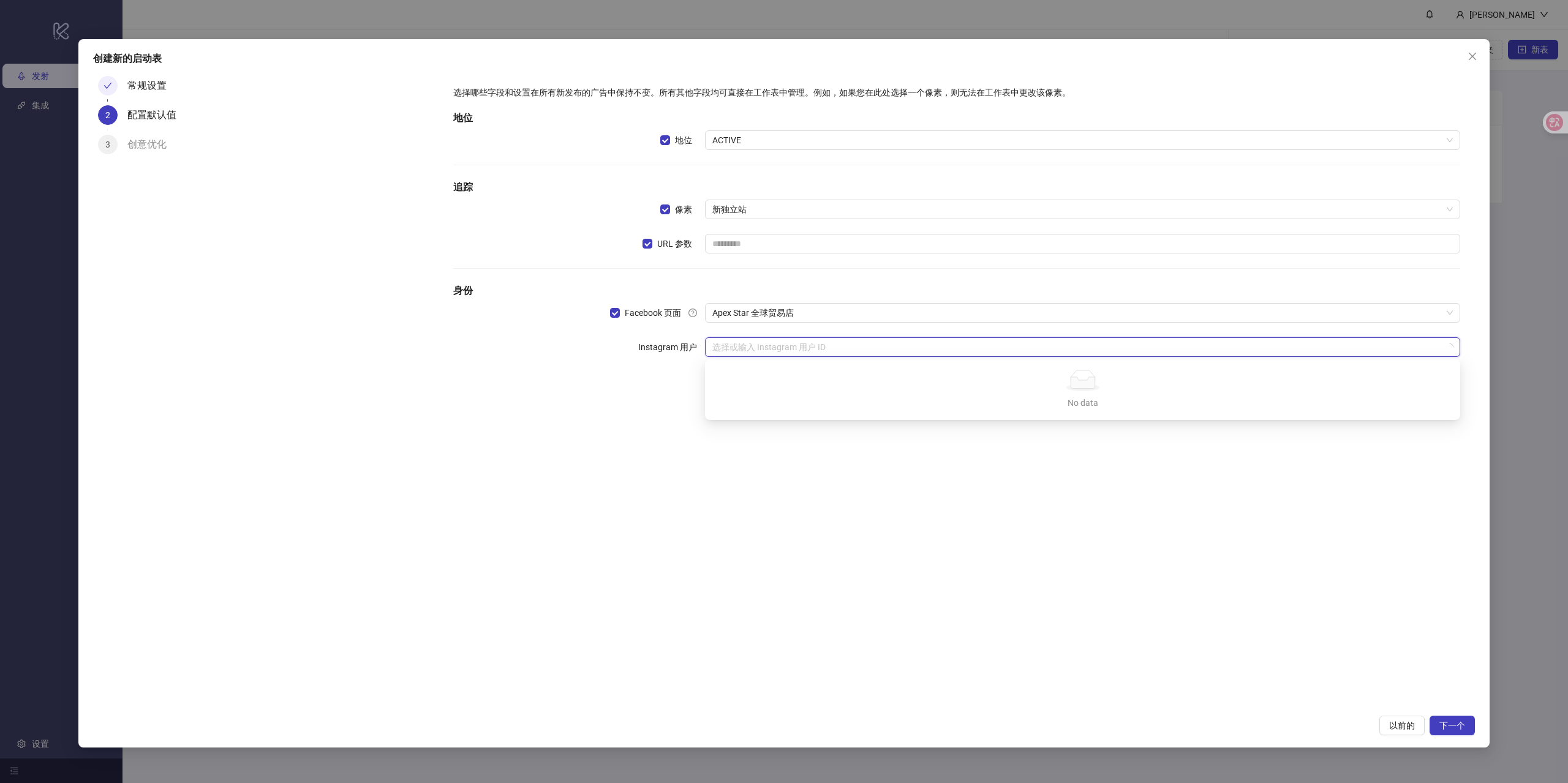
click at [766, 353] on input "search" at bounding box center [1077, 347] width 730 height 18
click at [823, 445] on div "选择哪些字段和设置在所有新发布的广告中保持不变。所有其他字段均可直接在工作表中管理。例如，如果您在此处选择一个像素，则无法在工作表中更改该像素。 地位 地位 …" at bounding box center [957, 390] width 1036 height 637
click at [153, 89] on font "常规设置" at bounding box center [147, 85] width 39 height 11
click at [1455, 728] on font "下一个" at bounding box center [1452, 725] width 26 height 10
click at [803, 242] on input "text" at bounding box center [1082, 244] width 755 height 20
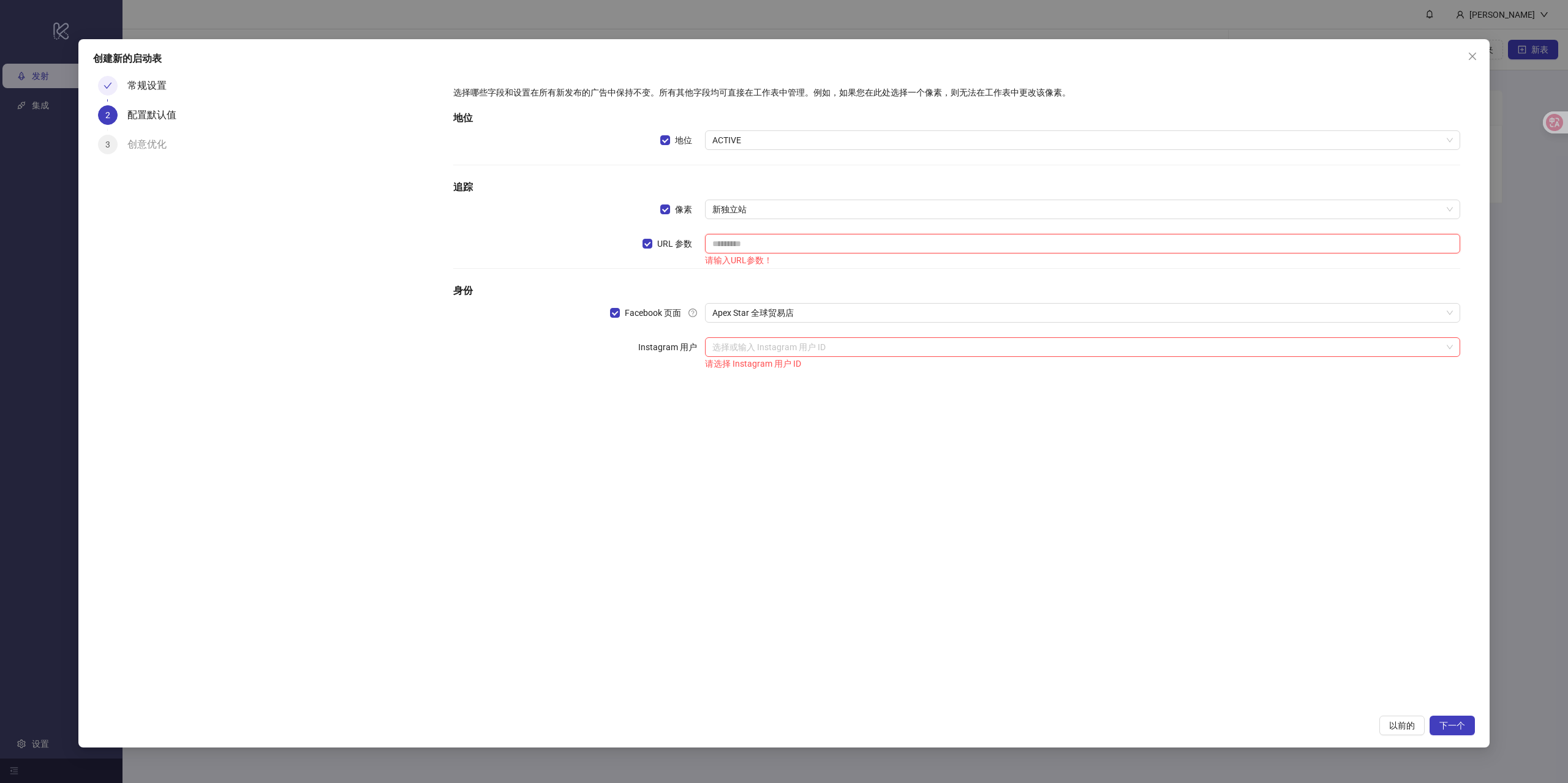
click at [730, 245] on input "text" at bounding box center [1082, 244] width 755 height 20
click at [721, 243] on input "text" at bounding box center [1082, 244] width 755 height 20
paste input "**********"
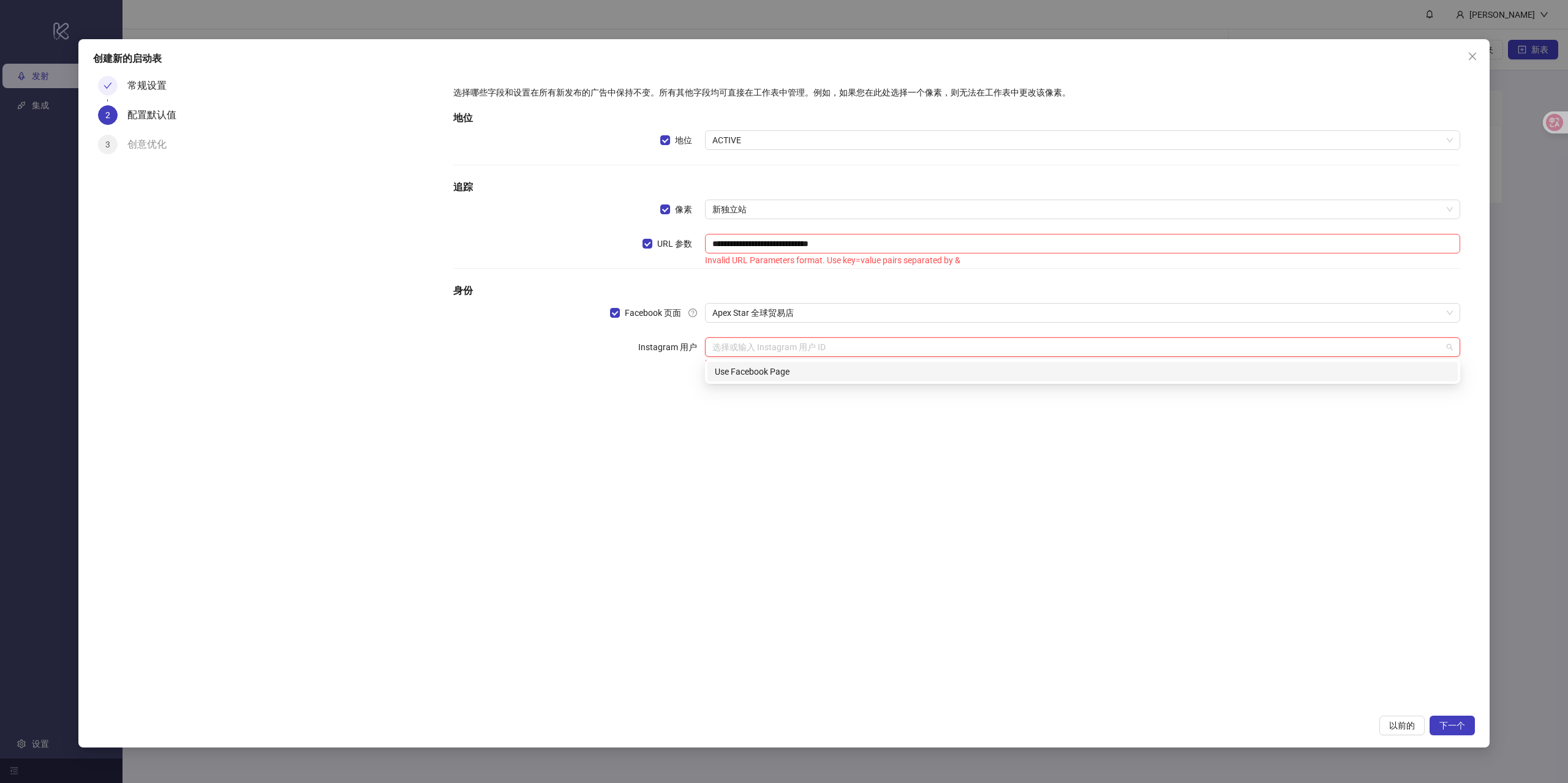
click at [770, 347] on input "search" at bounding box center [1077, 347] width 730 height 18
click at [776, 374] on div "Use Facebook Page" at bounding box center [1082, 371] width 736 height 14
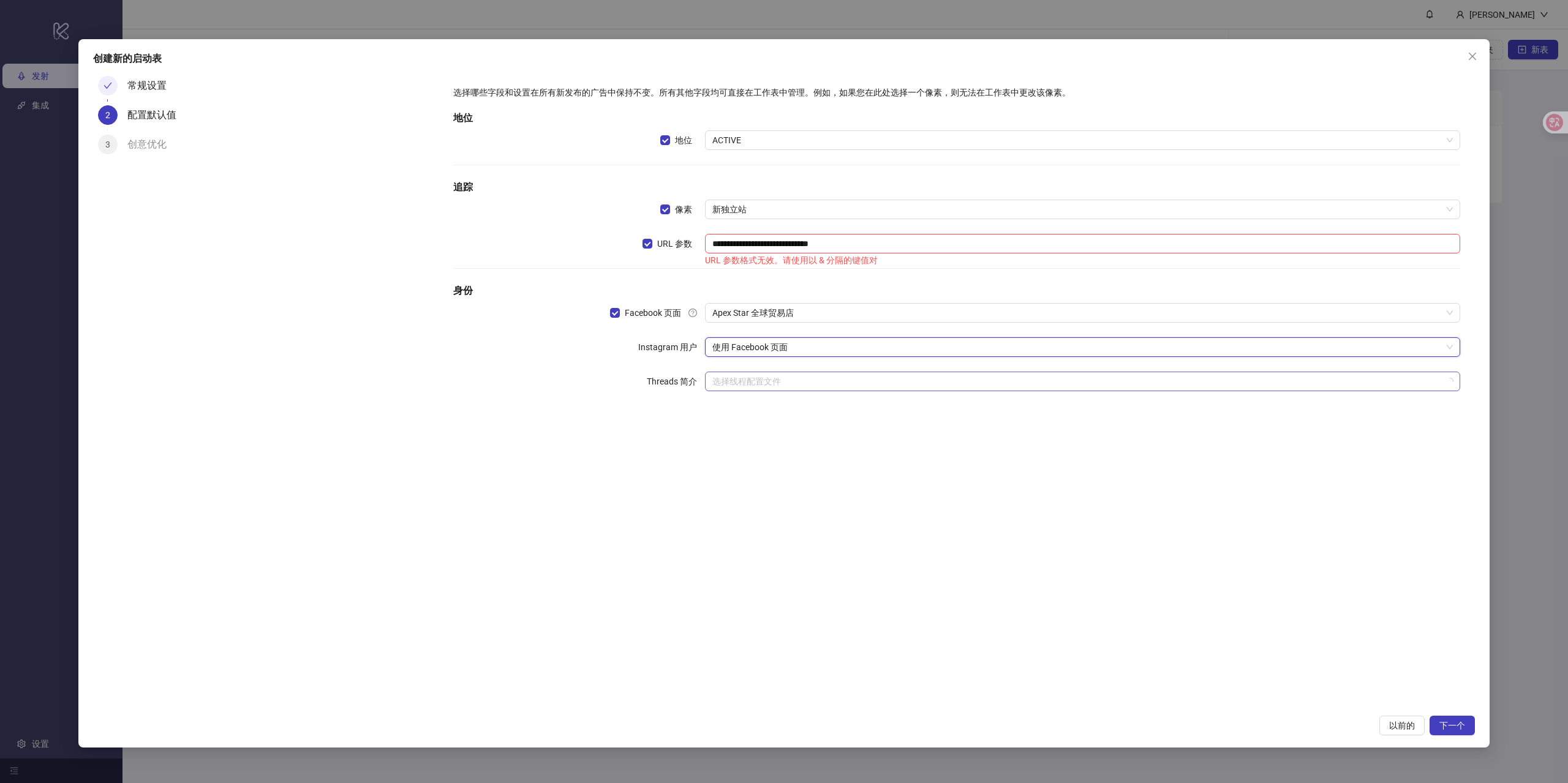
click at [775, 381] on input "search" at bounding box center [1077, 381] width 730 height 18
click at [1117, 527] on div "**********" at bounding box center [957, 390] width 1036 height 637
click at [1446, 728] on font "下一个" at bounding box center [1452, 725] width 26 height 10
click at [872, 241] on input "**********" at bounding box center [1082, 244] width 755 height 20
type input "**********"
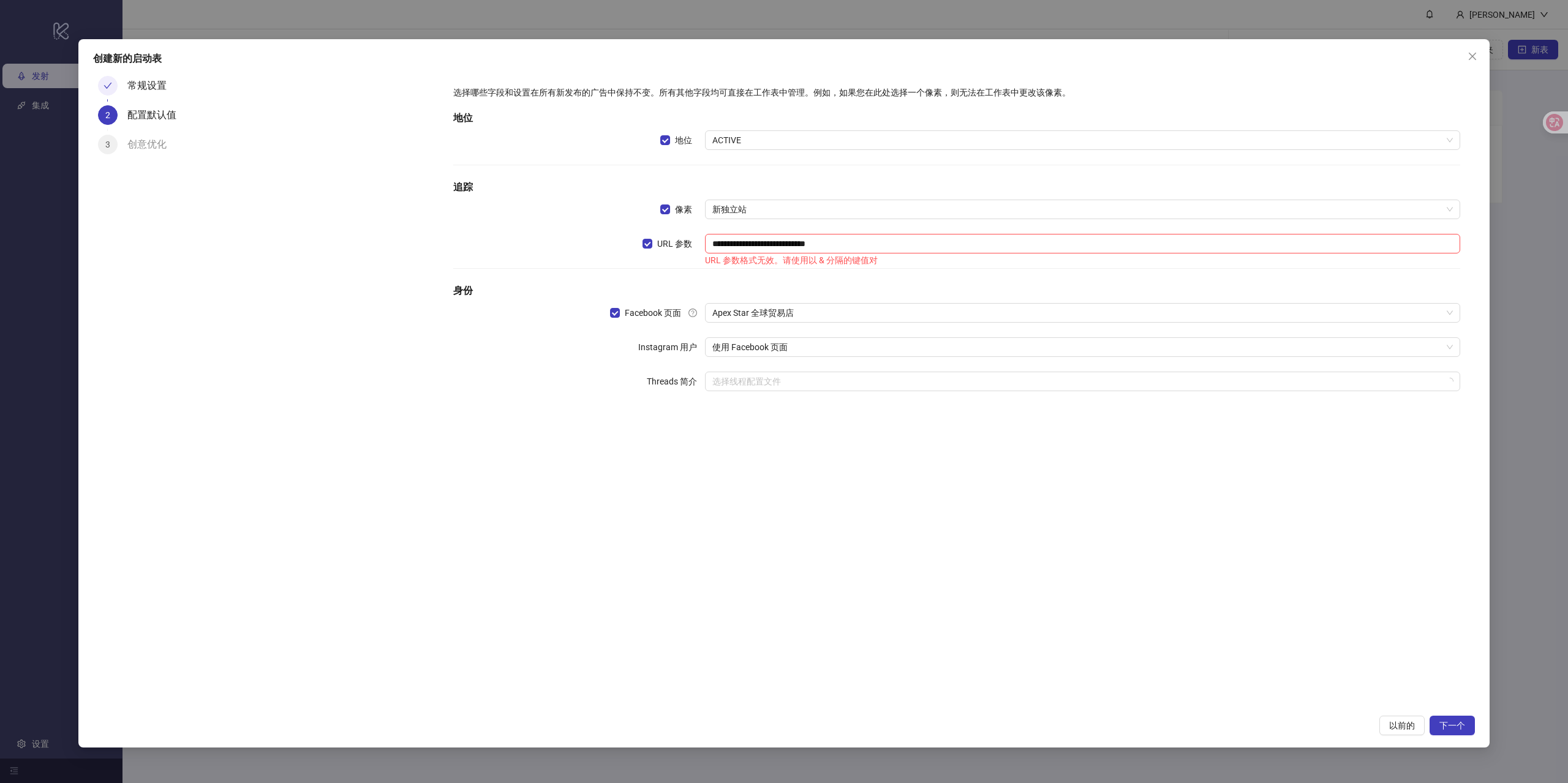
drag, startPoint x: 780, startPoint y: 571, endPoint x: 924, endPoint y: 555, distance: 144.9
click at [781, 571] on div "**********" at bounding box center [957, 390] width 1036 height 637
click at [1459, 723] on font "下一个" at bounding box center [1452, 725] width 26 height 10
click at [149, 82] on font "常规设置" at bounding box center [147, 85] width 39 height 11
click at [1455, 722] on font "下一个" at bounding box center [1452, 725] width 26 height 10
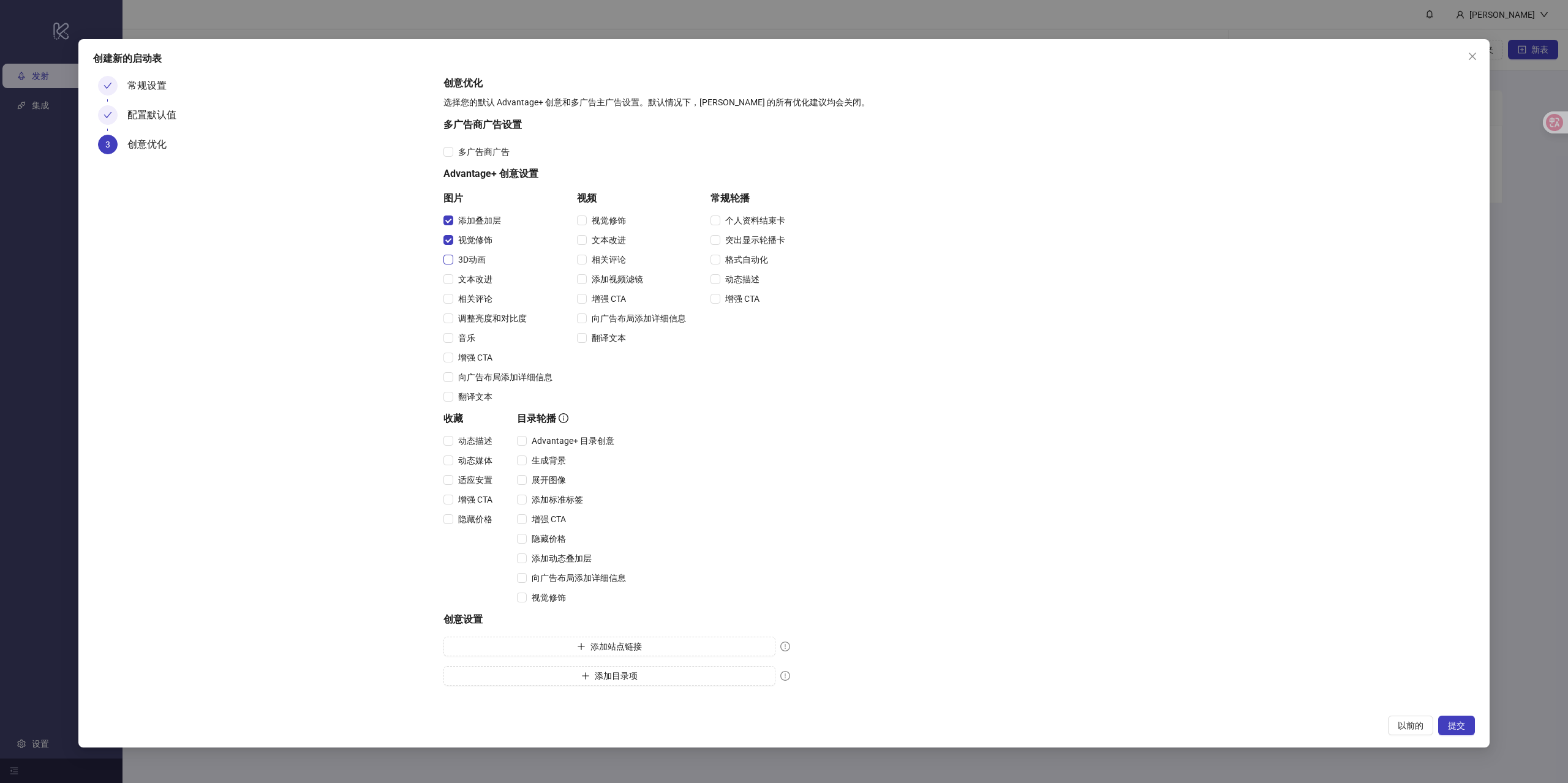
click at [456, 260] on span "3D动画" at bounding box center [471, 260] width 37 height 14
click at [458, 296] on font "相关评论" at bounding box center [475, 298] width 34 height 10
click at [455, 319] on span "调整亮度和对比度" at bounding box center [492, 319] width 79 height 14
click at [455, 368] on div "向广告布局添加详细信息" at bounding box center [500, 378] width 114 height 20
click at [452, 364] on label "增强 CTA" at bounding box center [470, 358] width 54 height 14
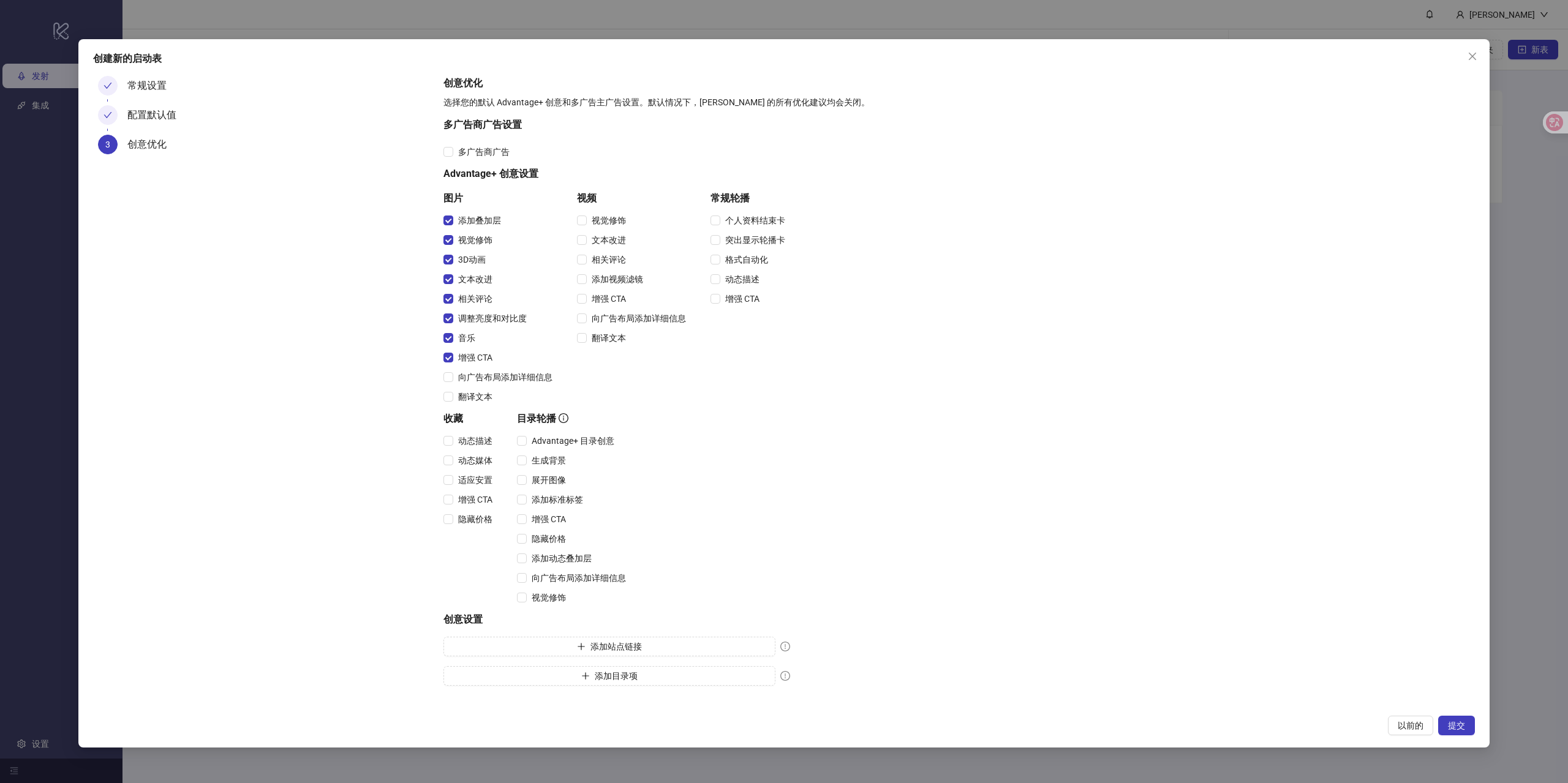
click at [449, 387] on div "翻译文本" at bounding box center [500, 396] width 114 height 20
click at [721, 283] on span "动态描述" at bounding box center [742, 279] width 44 height 14
click at [716, 304] on label "增强 CTA" at bounding box center [737, 299] width 54 height 14
click at [458, 441] on font "动态描述" at bounding box center [475, 440] width 34 height 10
click at [461, 458] on font "动态媒体" at bounding box center [475, 460] width 34 height 10
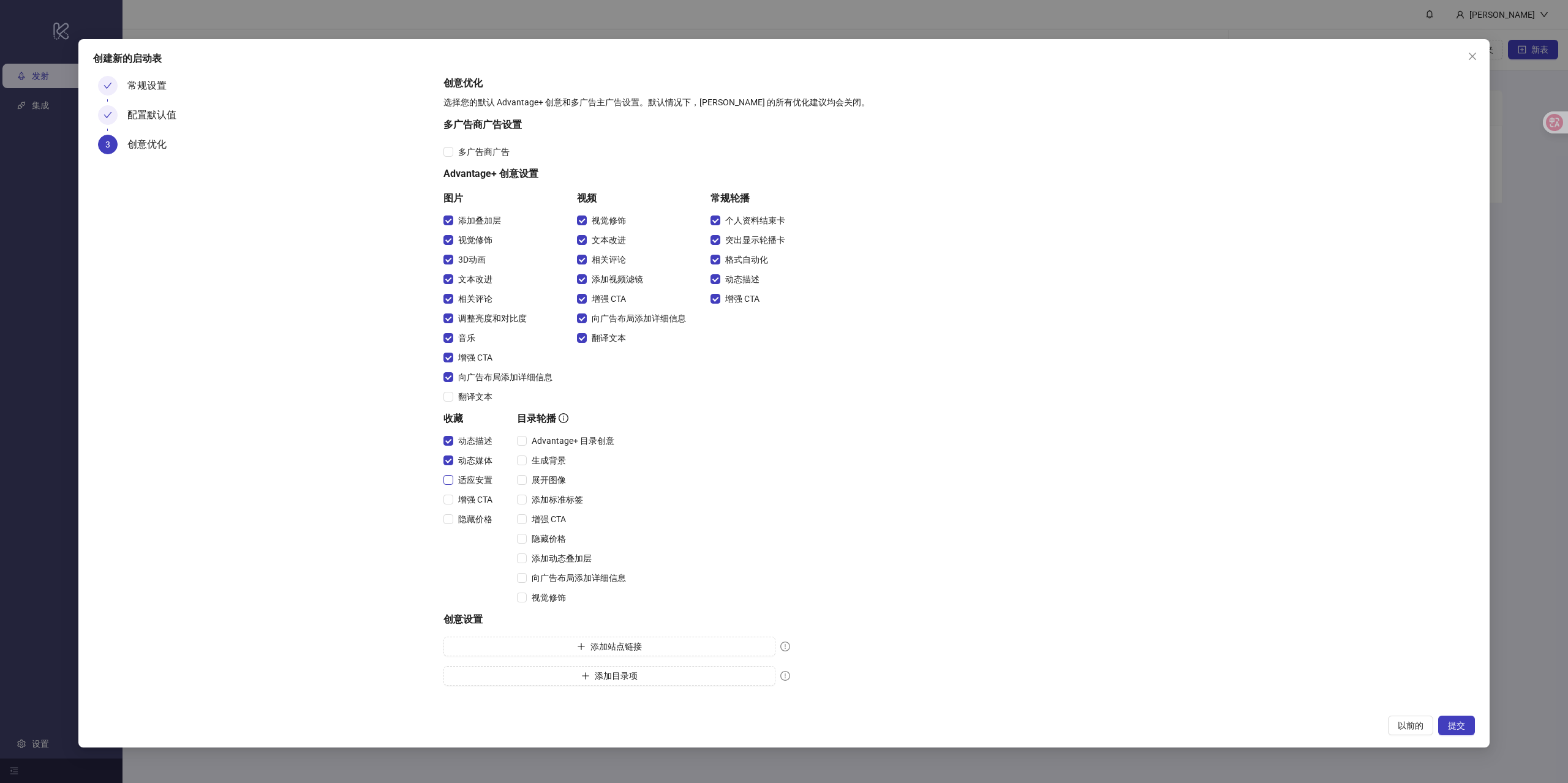
click at [477, 480] on font "适应安置" at bounding box center [475, 479] width 34 height 10
click at [477, 500] on font "增强 CTA" at bounding box center [475, 499] width 34 height 10
click at [523, 513] on div "增强 CTA" at bounding box center [573, 519] width 114 height 14
drag, startPoint x: 523, startPoint y: 531, endPoint x: 526, endPoint y: 507, distance: 24.2
click at [523, 529] on div "隐藏价格" at bounding box center [573, 539] width 114 height 20
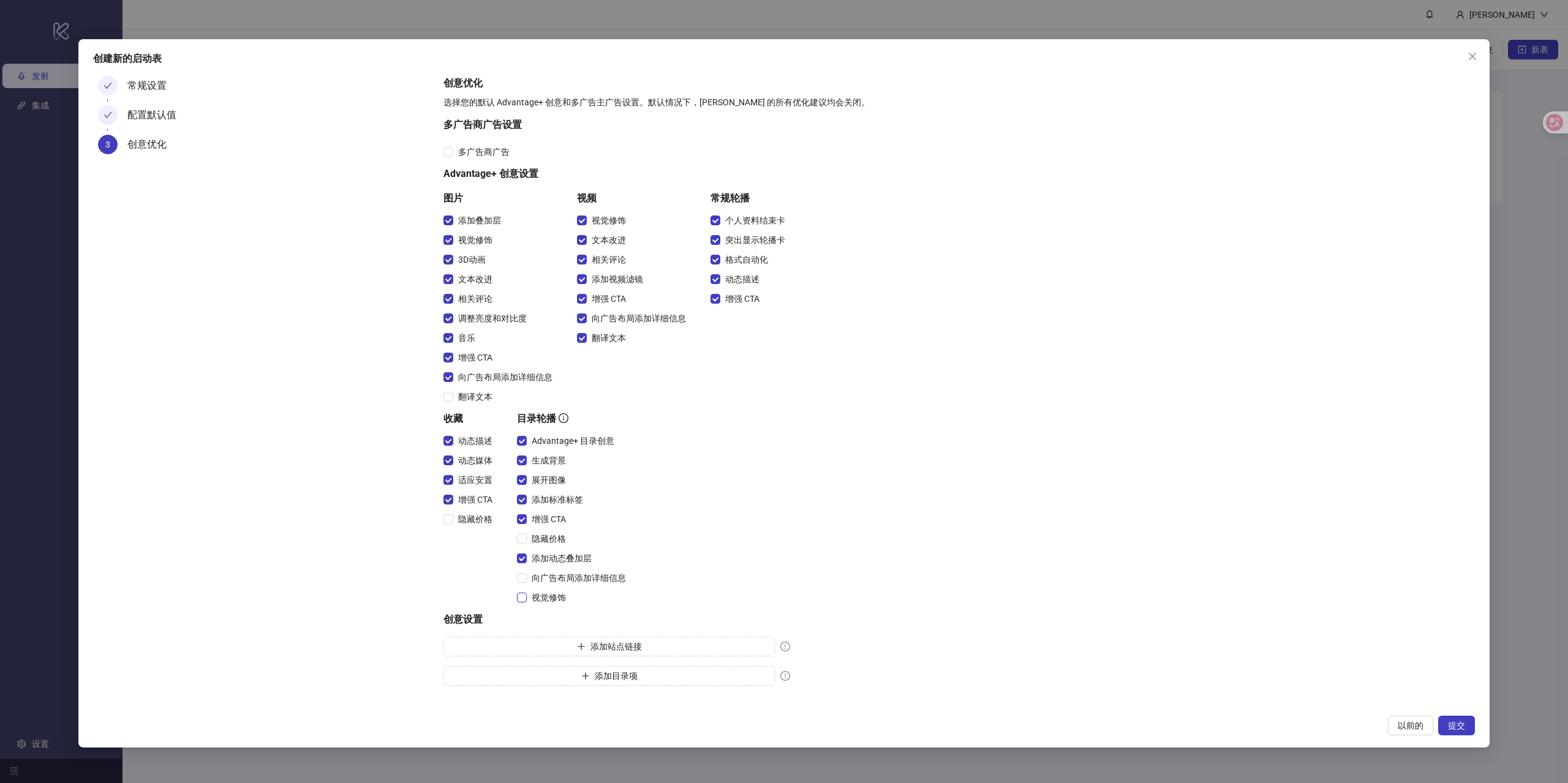
click at [529, 593] on span "视觉修饰" at bounding box center [548, 597] width 44 height 14
click at [529, 573] on span "向广告布局添加详细信息" at bounding box center [579, 578] width 104 height 14
click at [1450, 728] on font "提交" at bounding box center [1456, 725] width 17 height 10
click at [650, 647] on button "添加站点链接" at bounding box center [609, 646] width 332 height 20
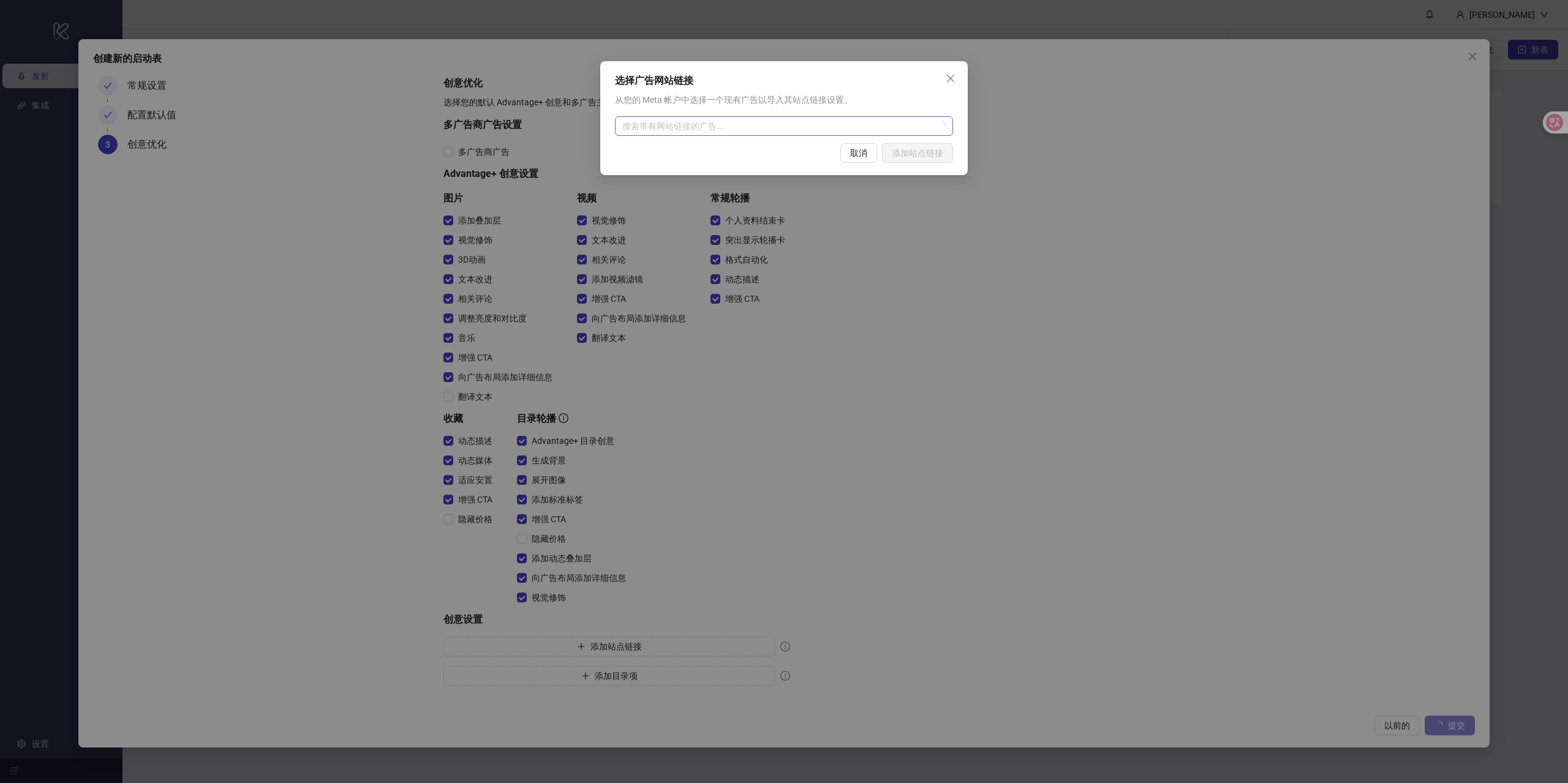
click at [715, 126] on input "search" at bounding box center [779, 126] width 313 height 18
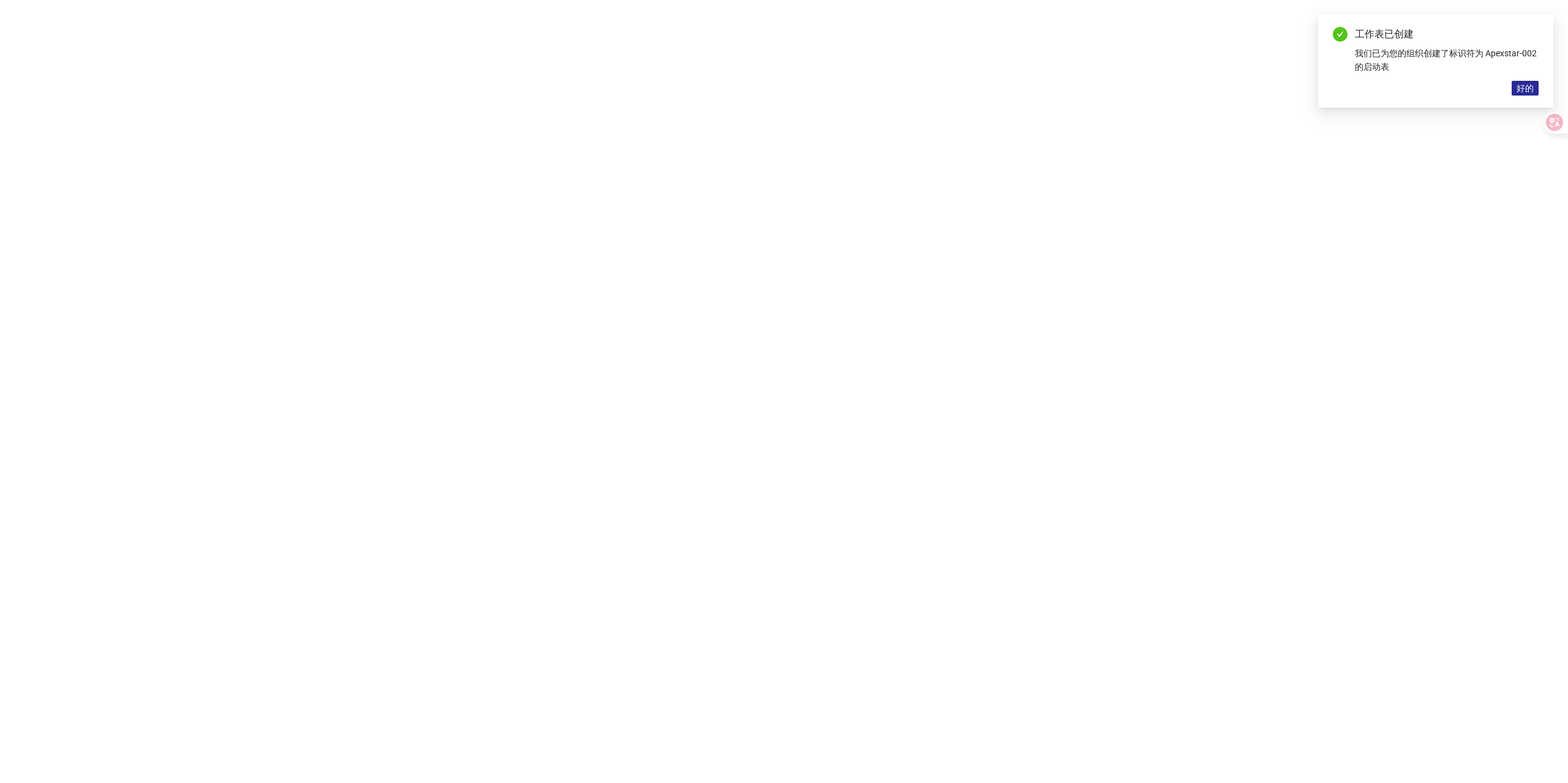
click at [1527, 90] on font "好的" at bounding box center [1525, 88] width 17 height 10
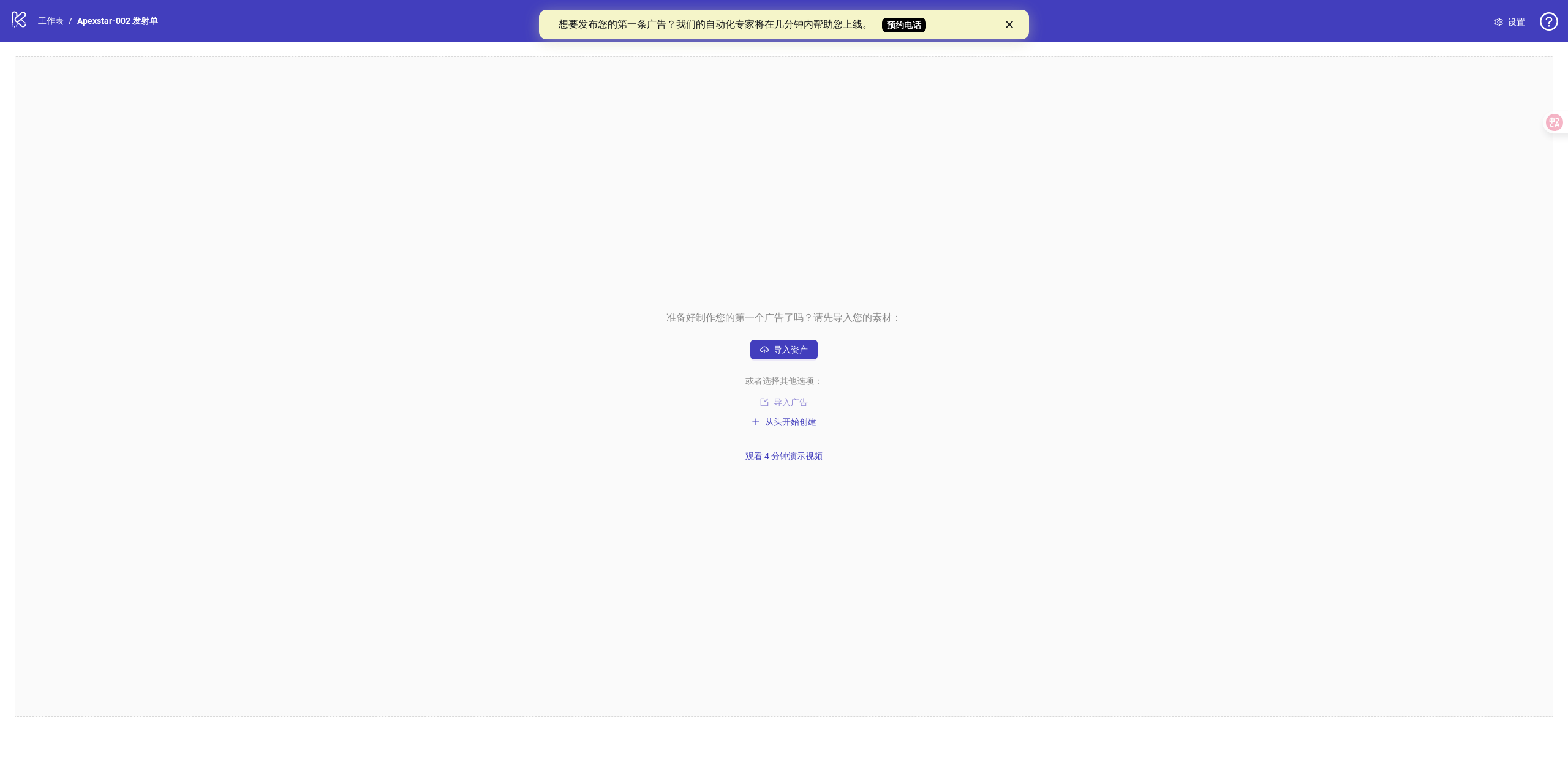
click at [800, 402] on font "导入广告" at bounding box center [790, 402] width 34 height 10
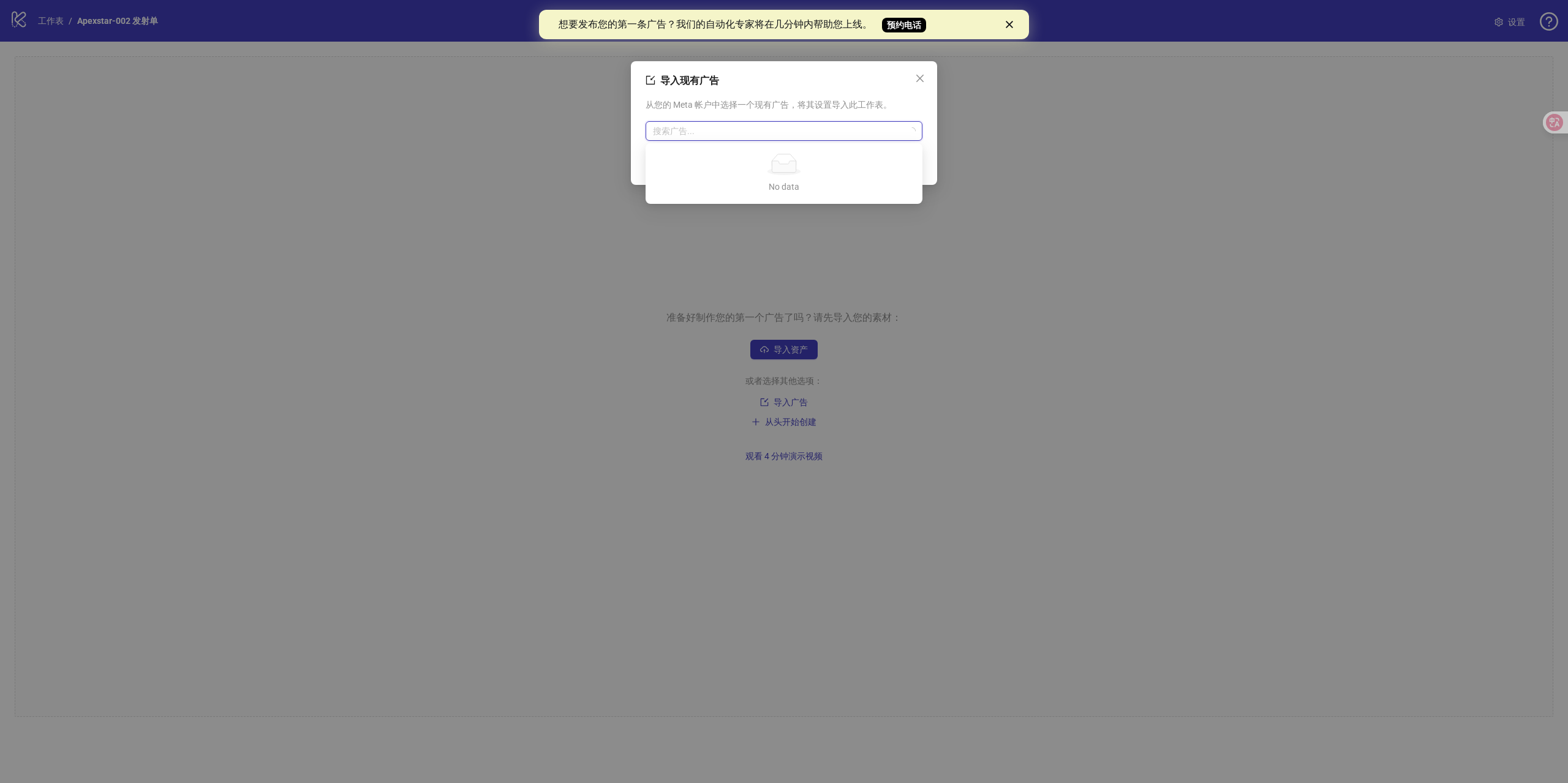
click at [788, 136] on input "search" at bounding box center [778, 131] width 251 height 18
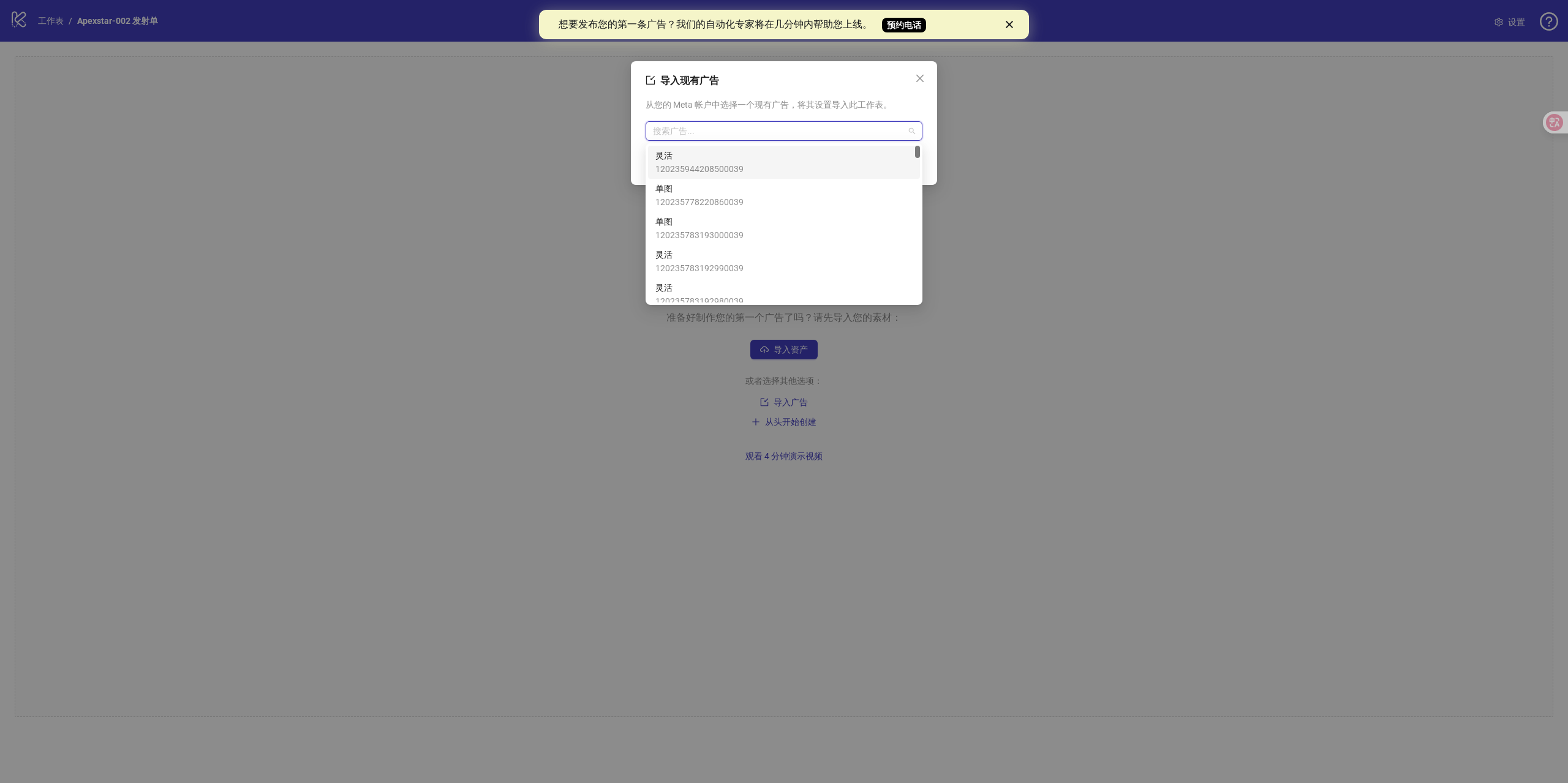
click at [718, 160] on span "灵活" at bounding box center [699, 156] width 88 height 14
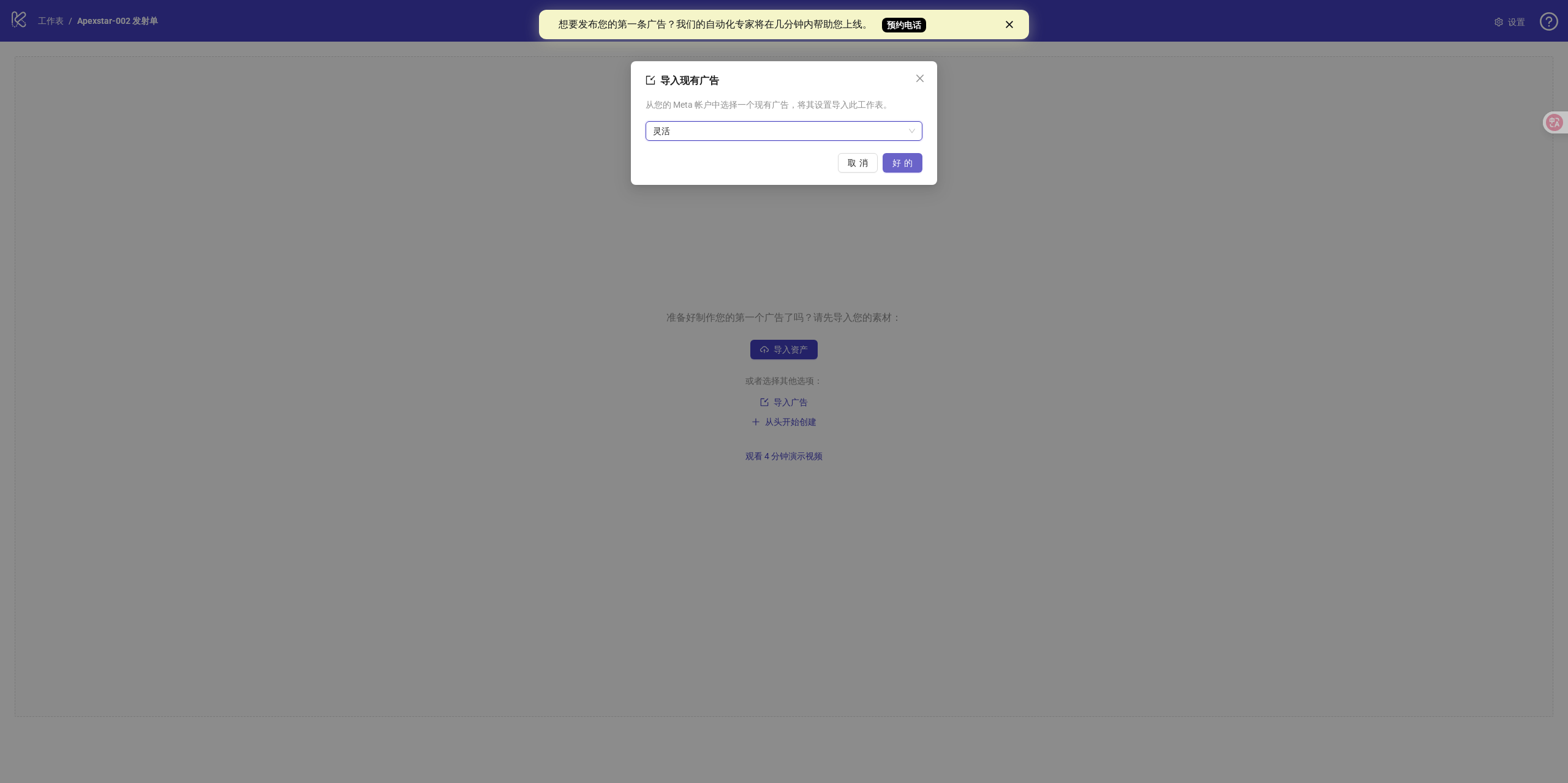
click at [915, 160] on font "好的" at bounding box center [903, 162] width 23 height 10
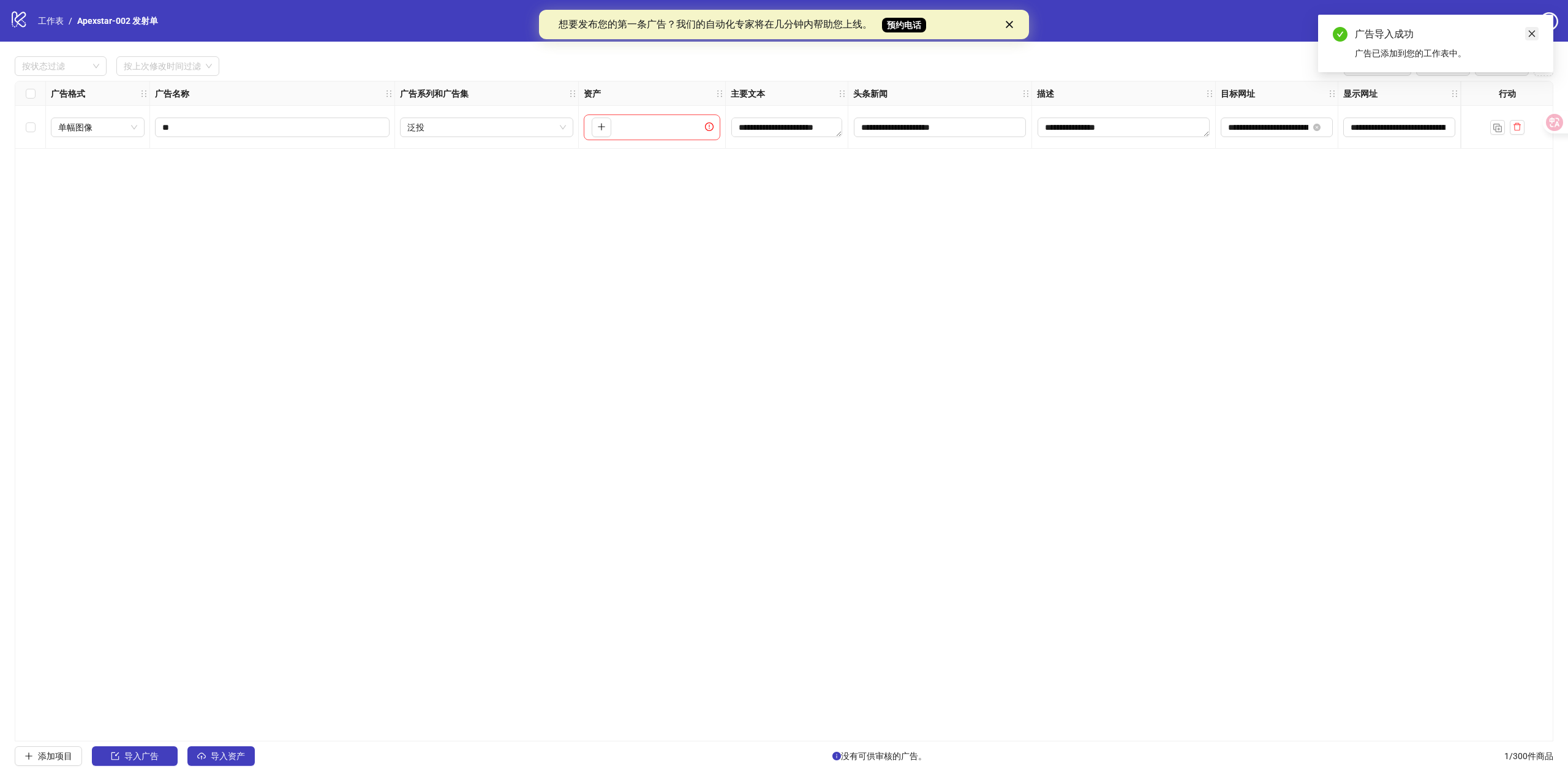
click at [1530, 33] on icon "关闭" at bounding box center [1531, 33] width 8 height 8
click at [1014, 24] on div "关闭" at bounding box center [1011, 25] width 12 height 8
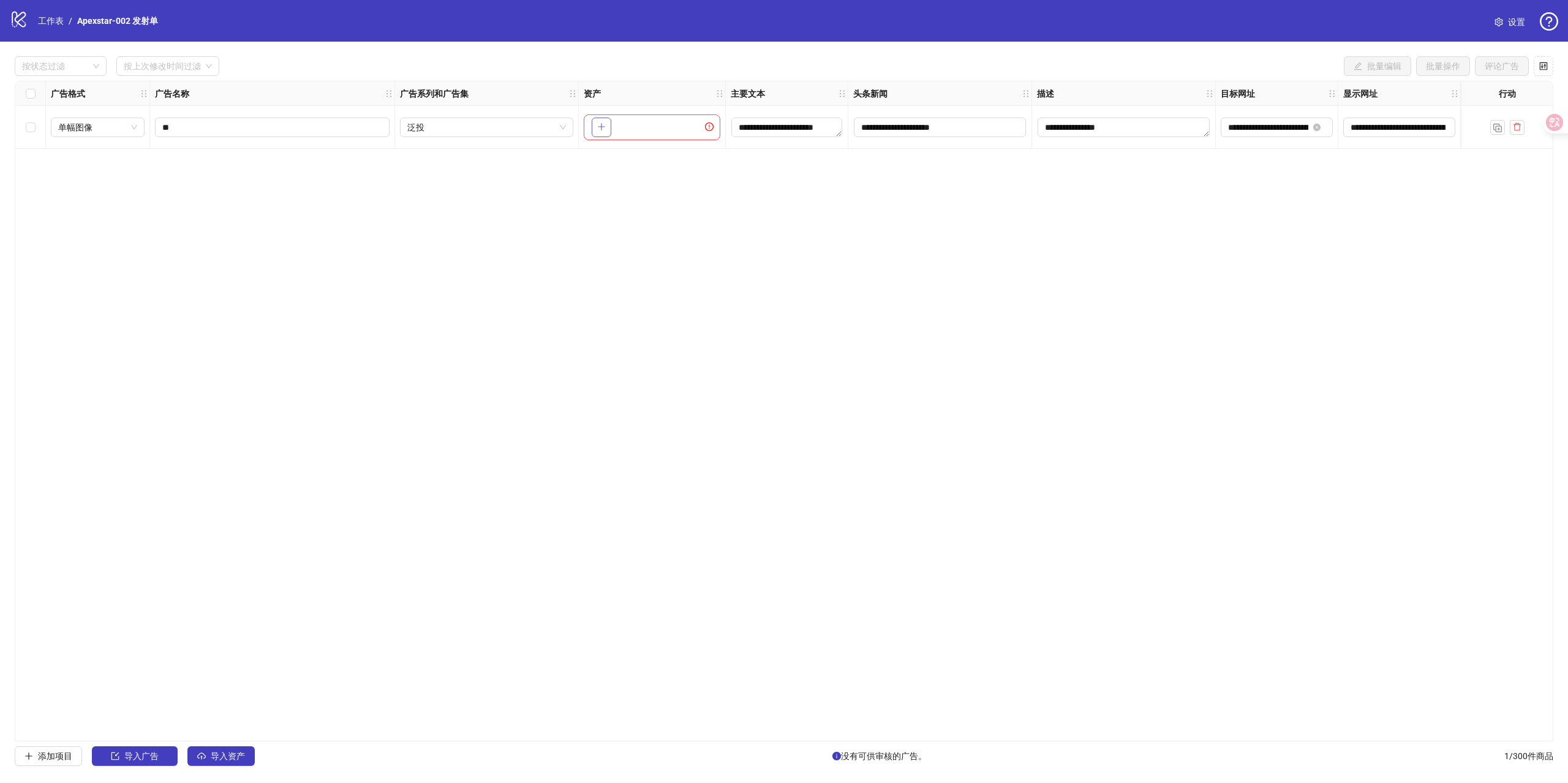
click at [603, 124] on icon "加" at bounding box center [601, 126] width 8 height 8
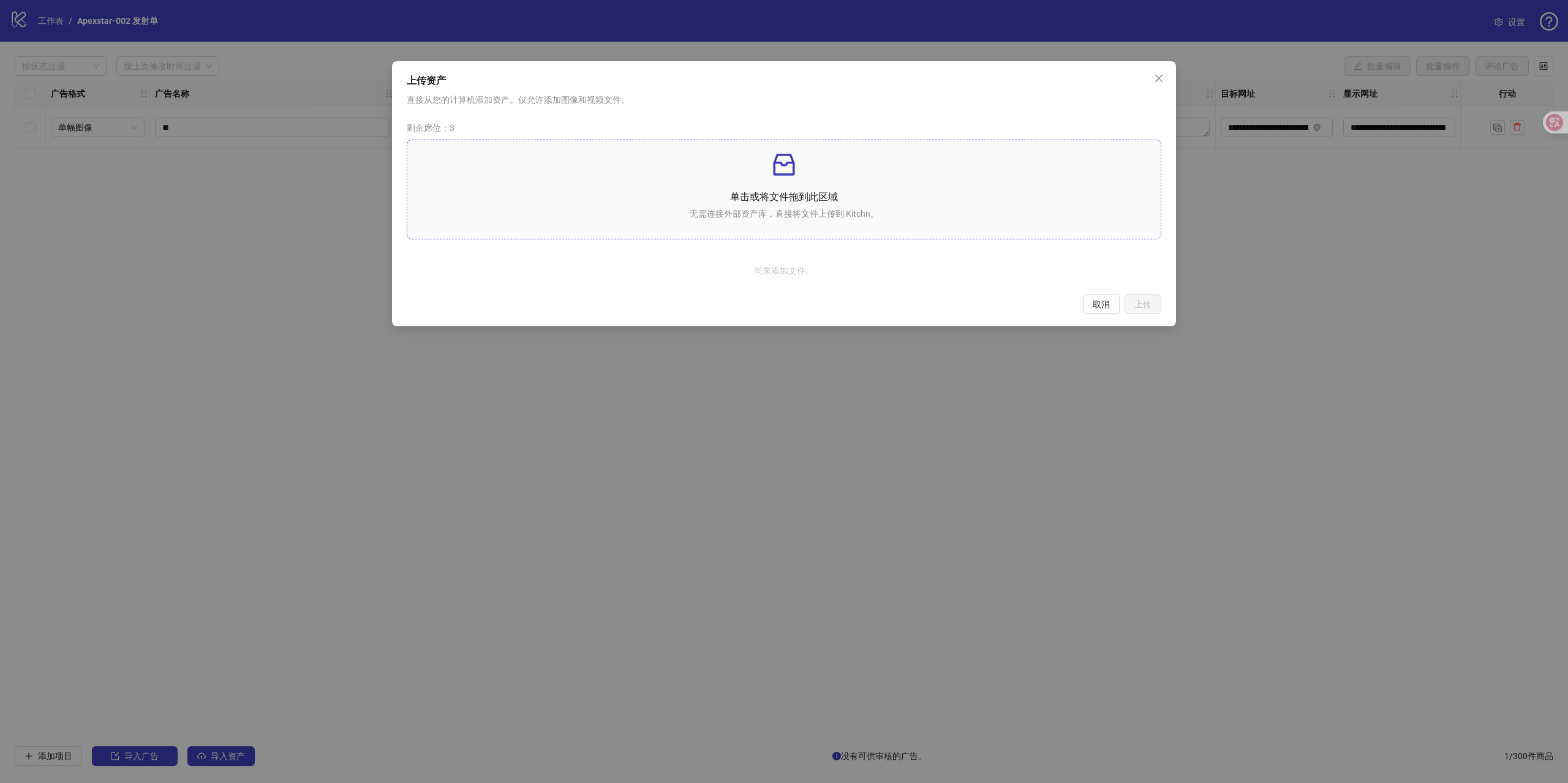
click at [816, 183] on div "单击或将文件拖到此区域 无需连接外部资产库，直接将文件上传到 Kitchn。" at bounding box center [783, 190] width 733 height 79
click at [1165, 81] on span "关闭" at bounding box center [1159, 78] width 20 height 10
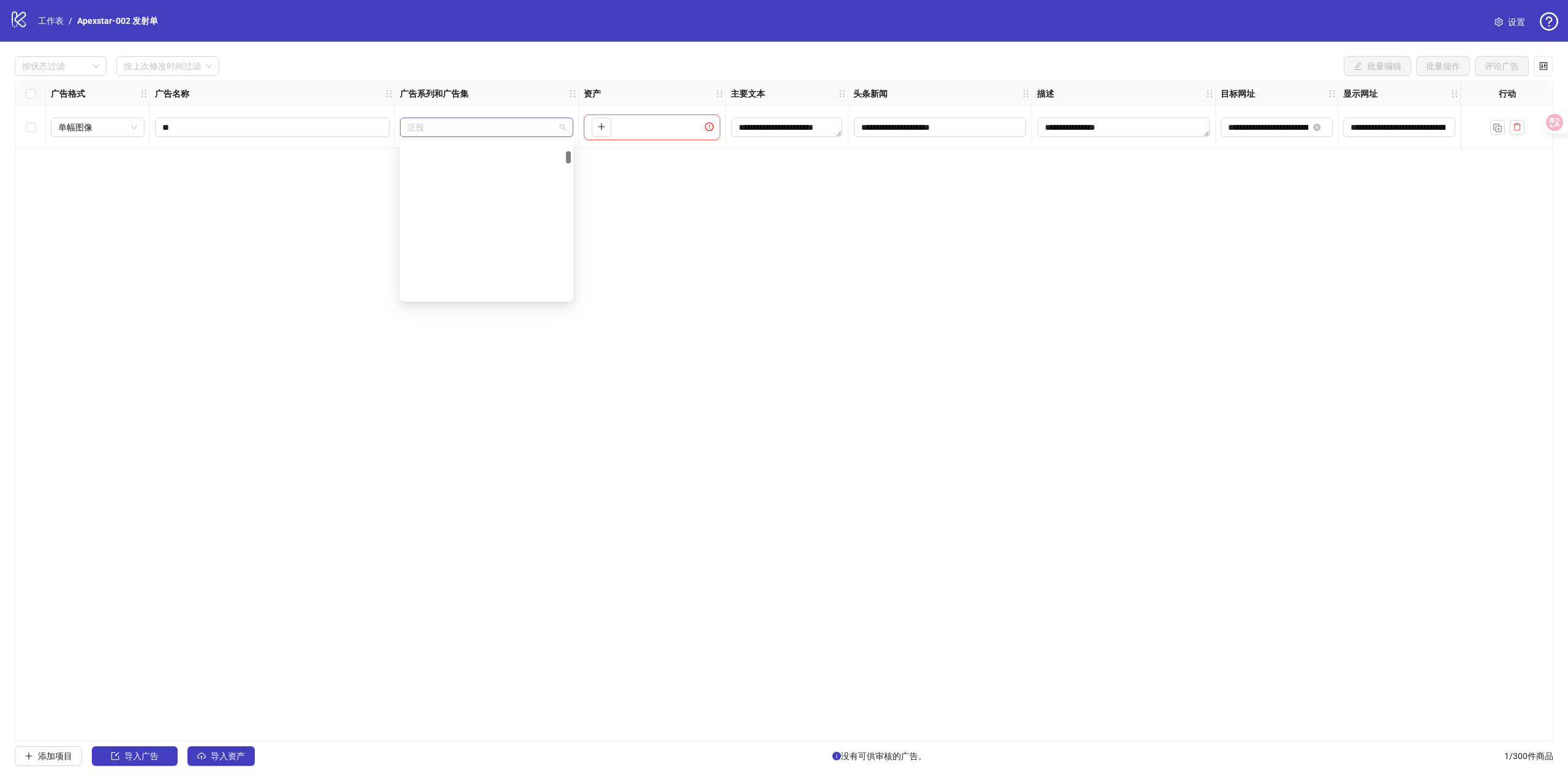
click at [478, 124] on span "泛投" at bounding box center [486, 127] width 159 height 18
click at [486, 128] on span "泛投" at bounding box center [486, 127] width 159 height 18
click at [131, 125] on span "单幅图像" at bounding box center [97, 127] width 79 height 18
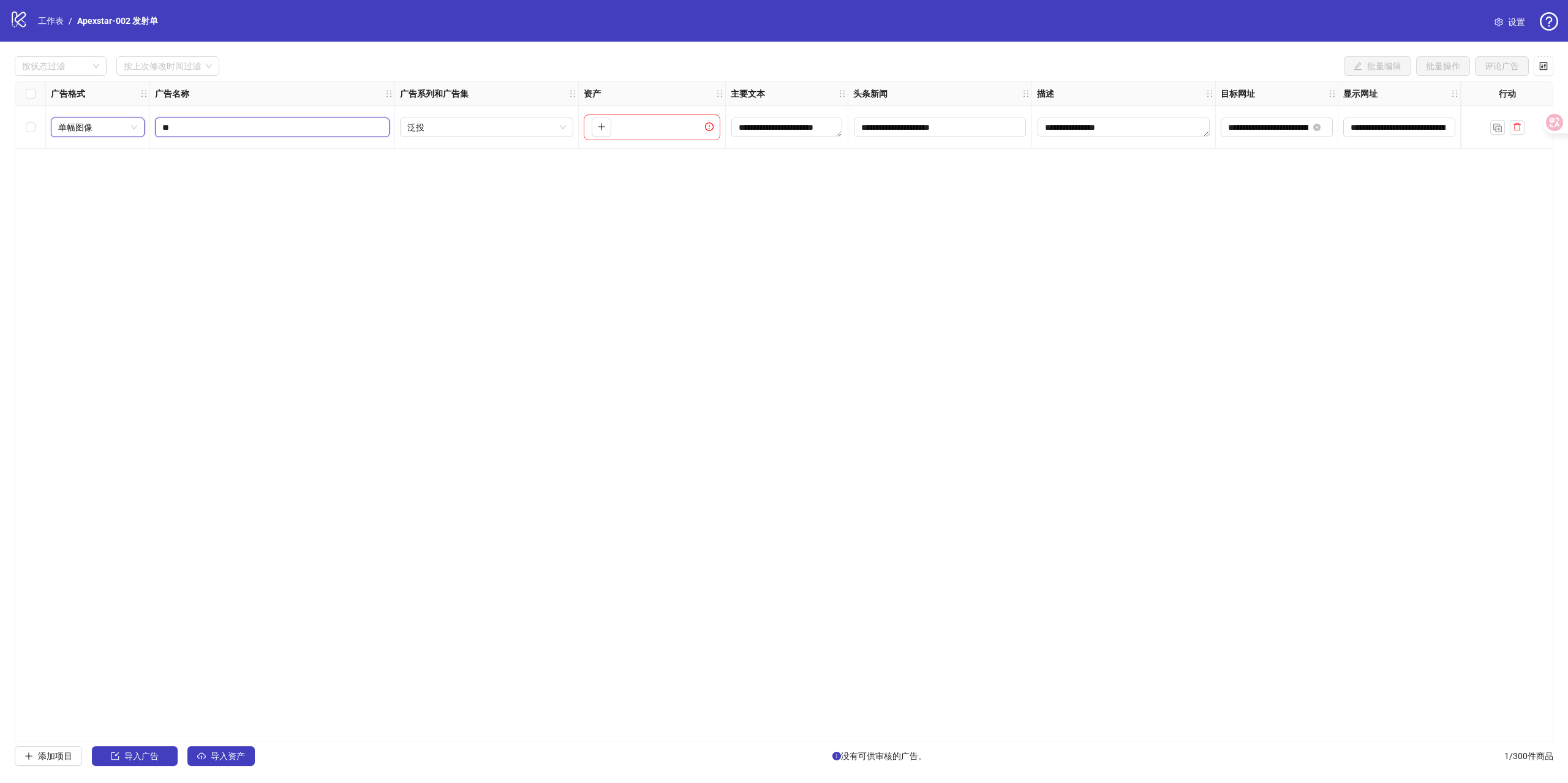
click at [199, 122] on input "**" at bounding box center [271, 128] width 218 height 14
click at [103, 125] on span "单幅图像" at bounding box center [97, 127] width 79 height 18
click at [90, 231] on div "灵活的" at bounding box center [97, 231] width 74 height 14
click at [257, 171] on div "**********" at bounding box center [783, 411] width 1539 height 661
click at [554, 180] on div "**********" at bounding box center [783, 411] width 1539 height 661
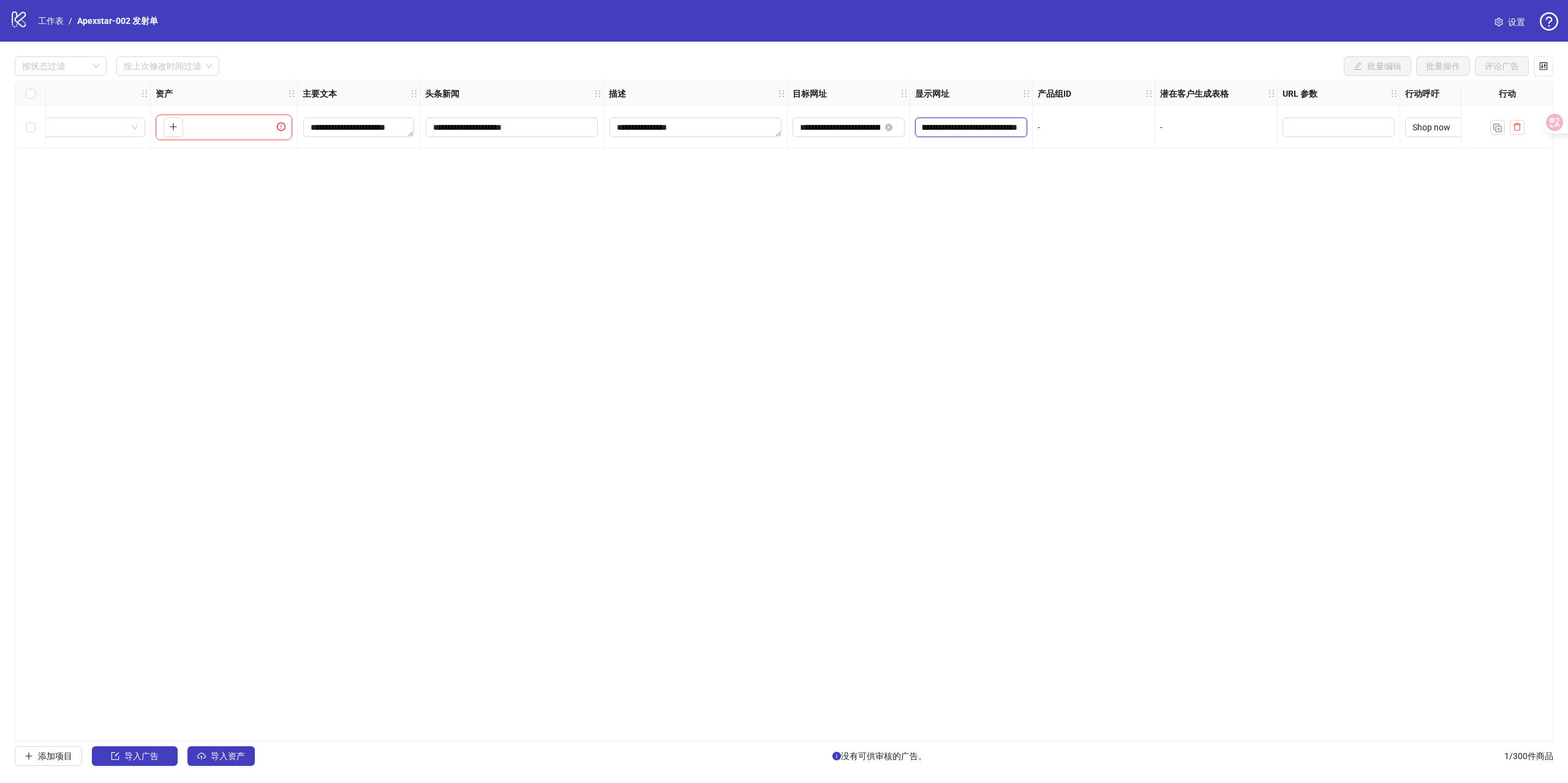
scroll to position [0, 465]
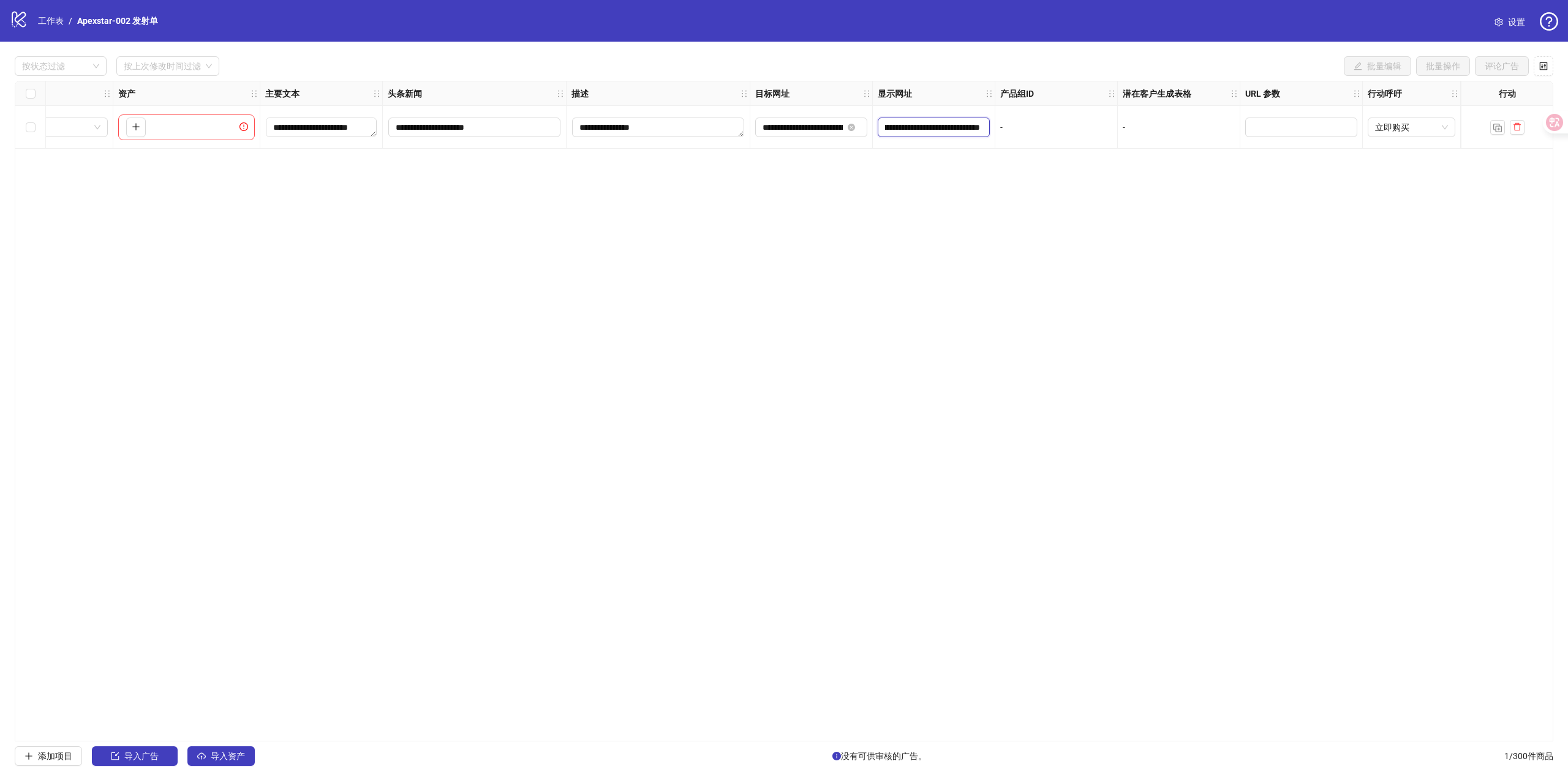
drag, startPoint x: 1350, startPoint y: 128, endPoint x: 895, endPoint y: 202, distance: 461.0
click at [889, 193] on div "**********" at bounding box center [783, 411] width 1539 height 661
click at [1093, 236] on div "**********" at bounding box center [783, 411] width 1539 height 661
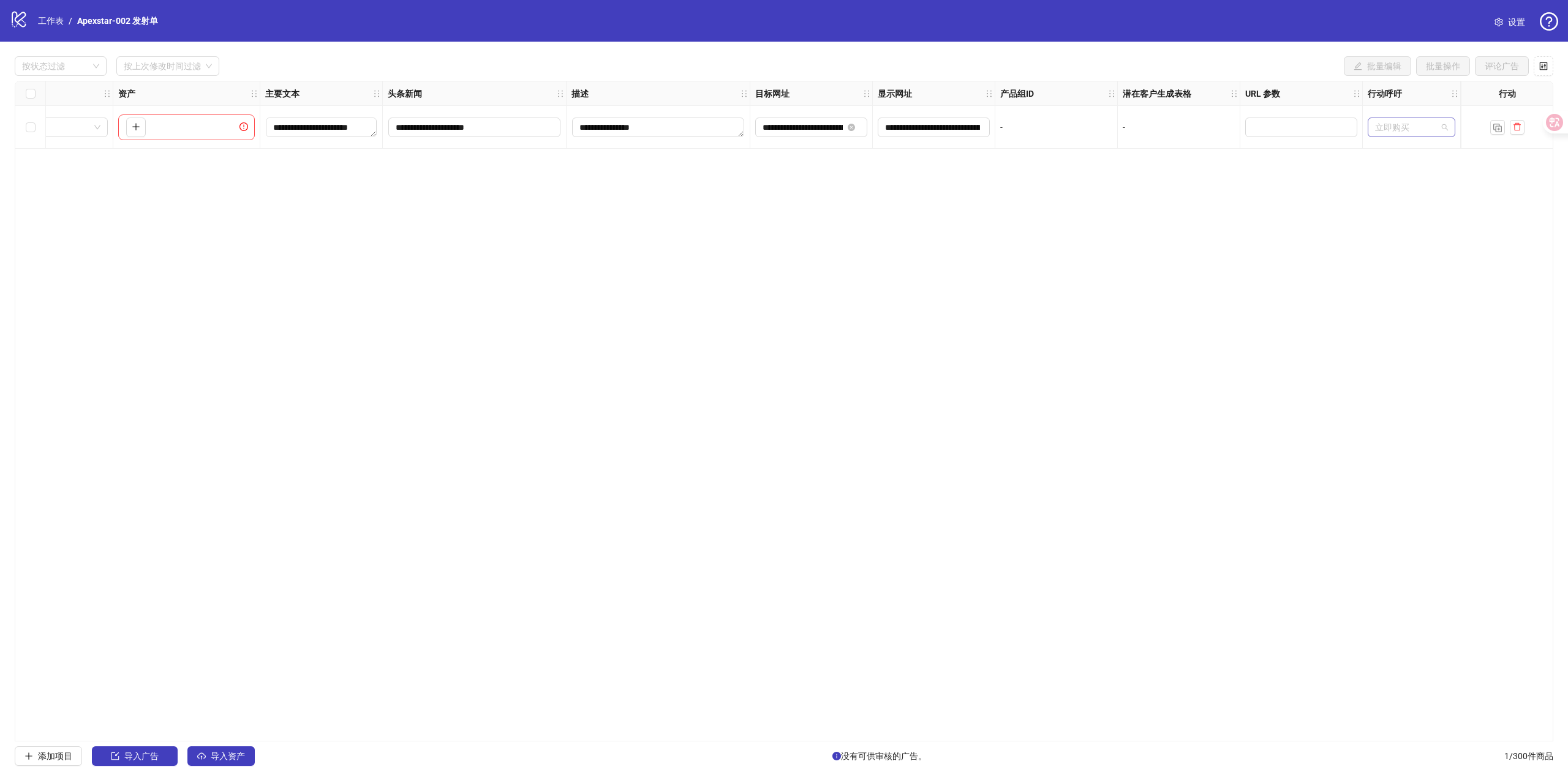
click at [1394, 131] on font "立即购买" at bounding box center [1391, 127] width 34 height 10
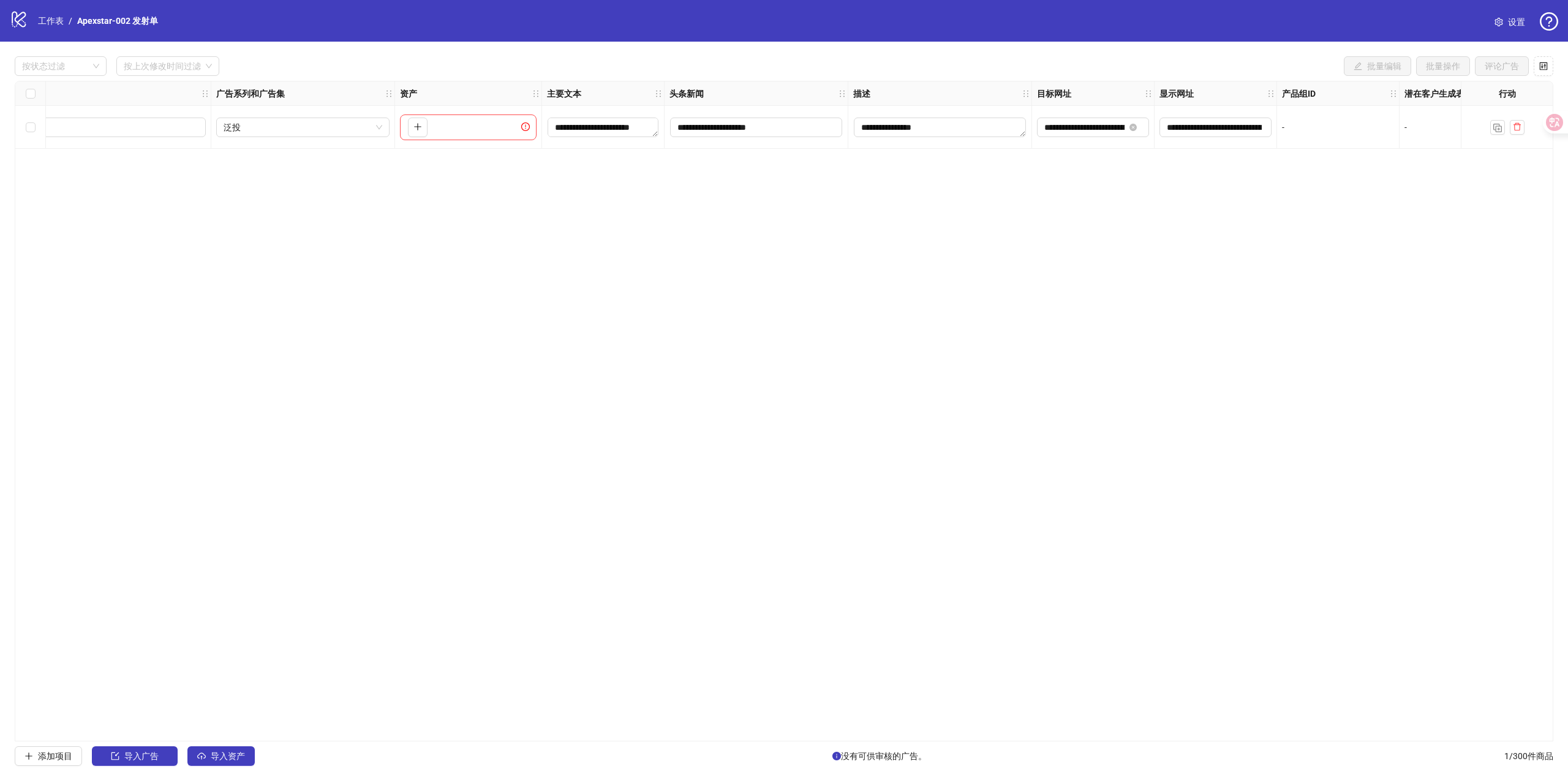
scroll to position [0, 0]
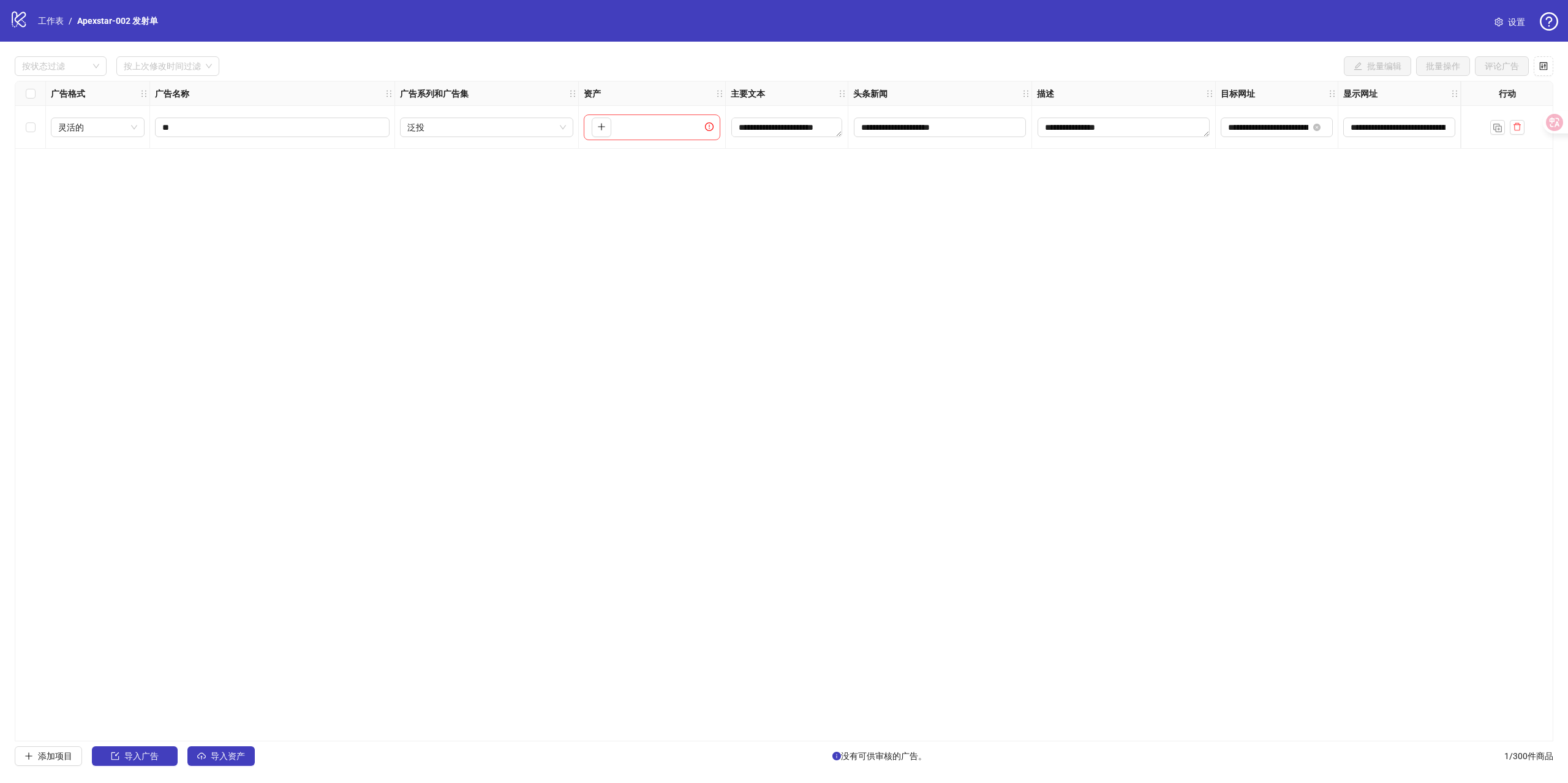
click at [461, 346] on div "**********" at bounding box center [783, 411] width 1539 height 661
click at [131, 753] on font "导入广告" at bounding box center [141, 756] width 34 height 10
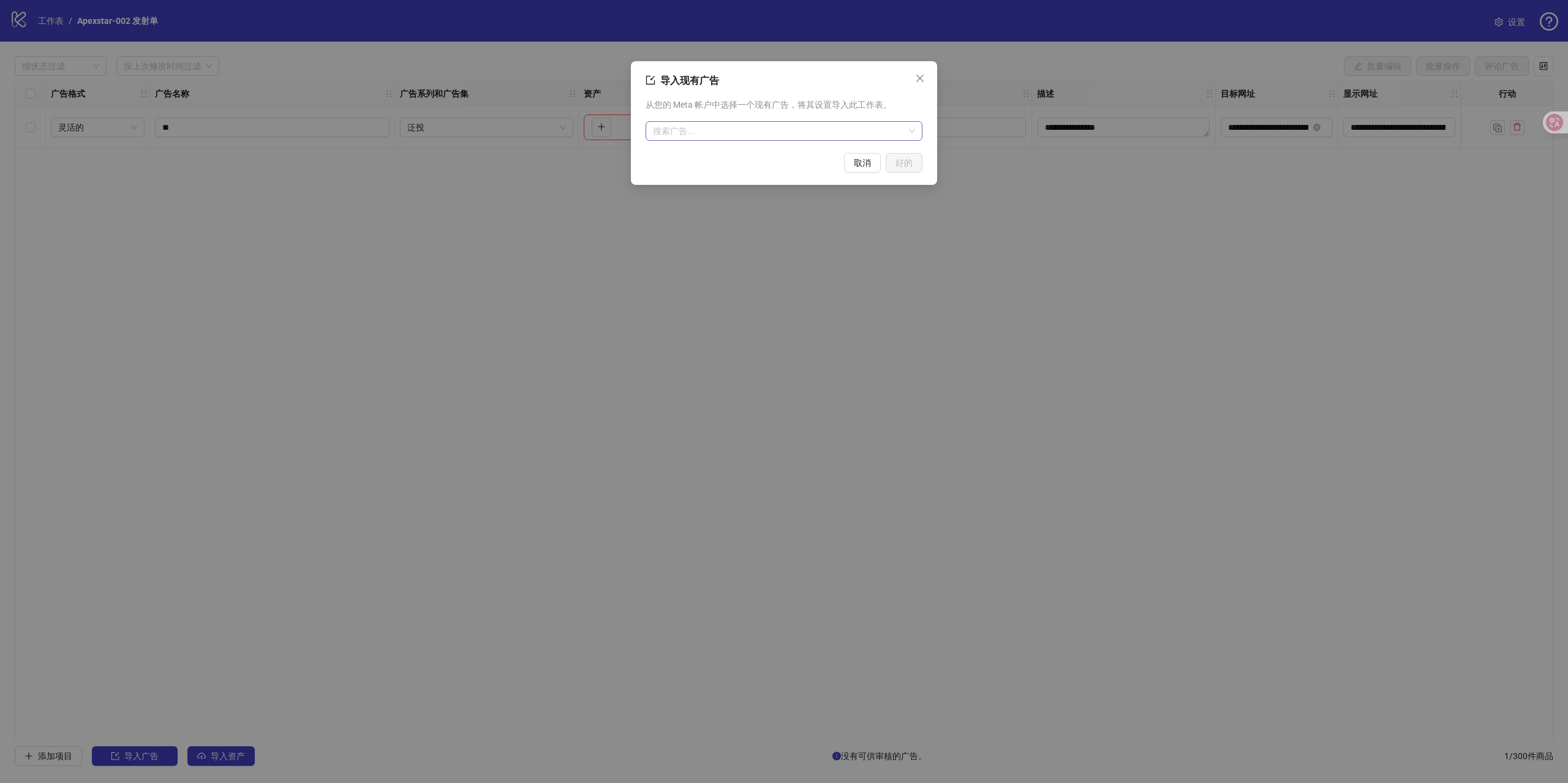
click at [705, 125] on input "search" at bounding box center [778, 131] width 251 height 18
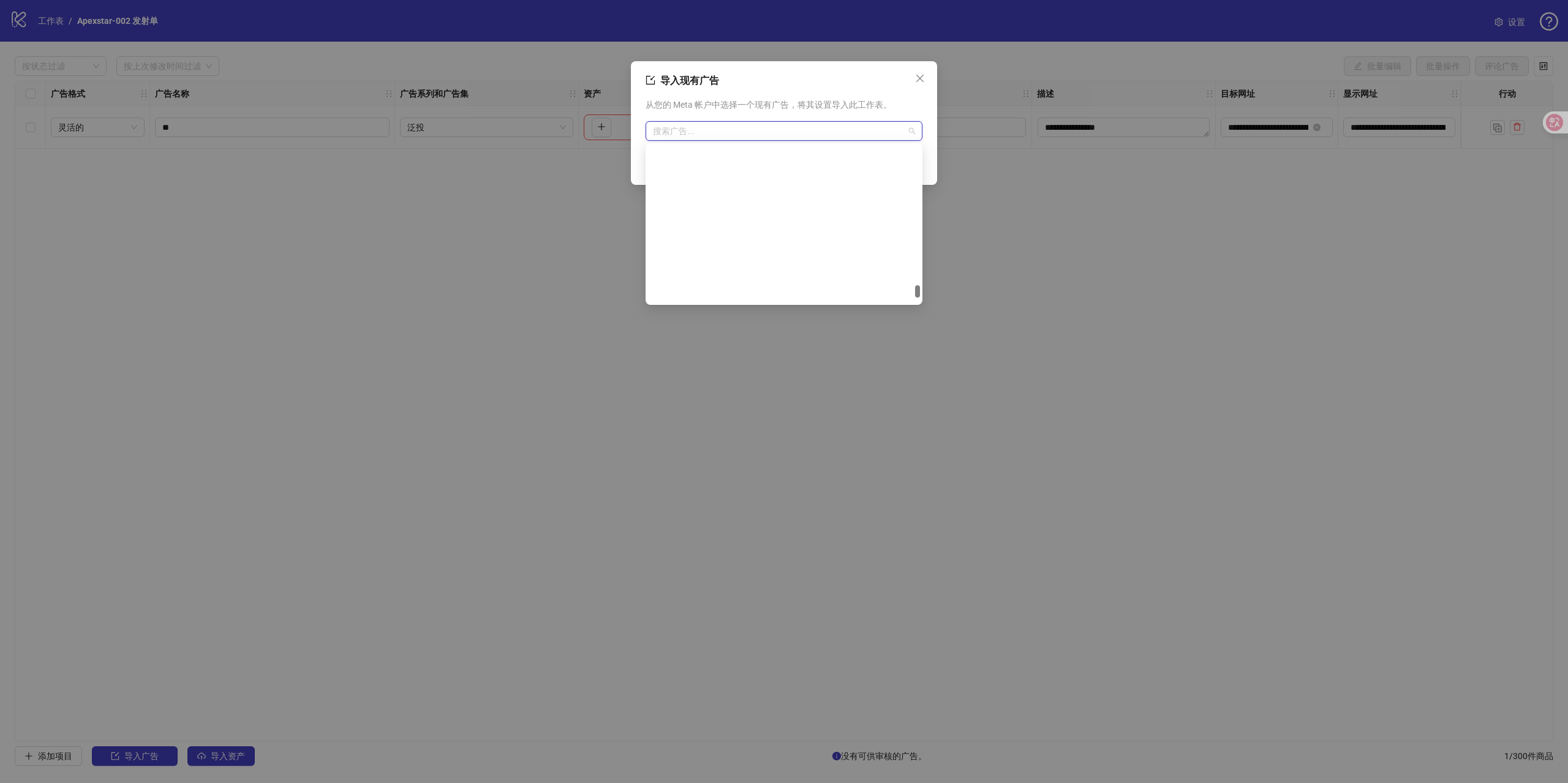
scroll to position [8374, 0]
drag, startPoint x: 918, startPoint y: 170, endPoint x: 931, endPoint y: 344, distance: 174.5
click at [931, 344] on body "**********" at bounding box center [784, 391] width 1568 height 783
drag, startPoint x: 918, startPoint y: 264, endPoint x: 804, endPoint y: 156, distance: 157.0
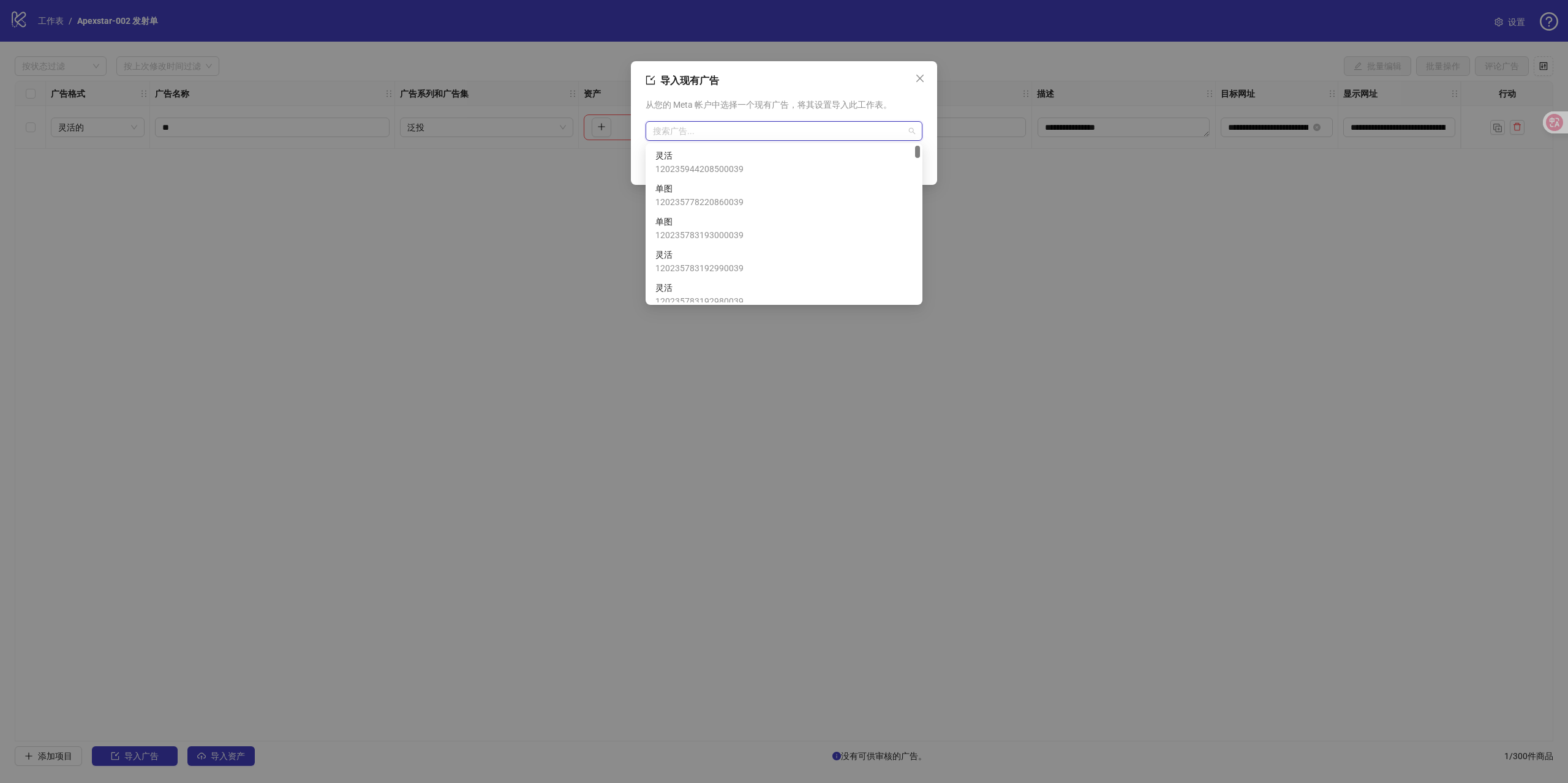
click at [911, 140] on body "**********" at bounding box center [784, 391] width 1568 height 783
click at [704, 195] on span "单图" at bounding box center [699, 189] width 88 height 14
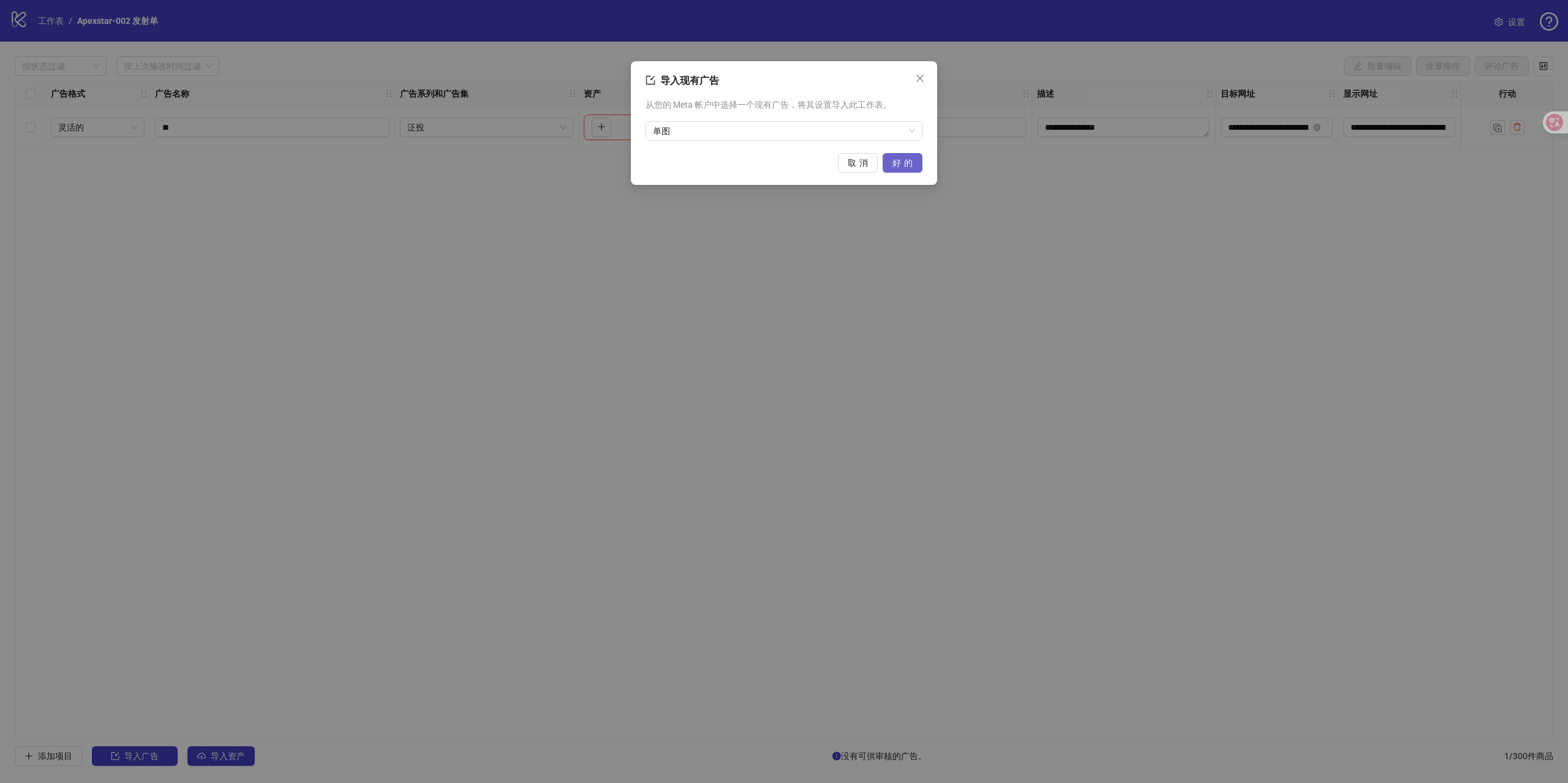
click at [906, 163] on font "好的" at bounding box center [903, 162] width 23 height 10
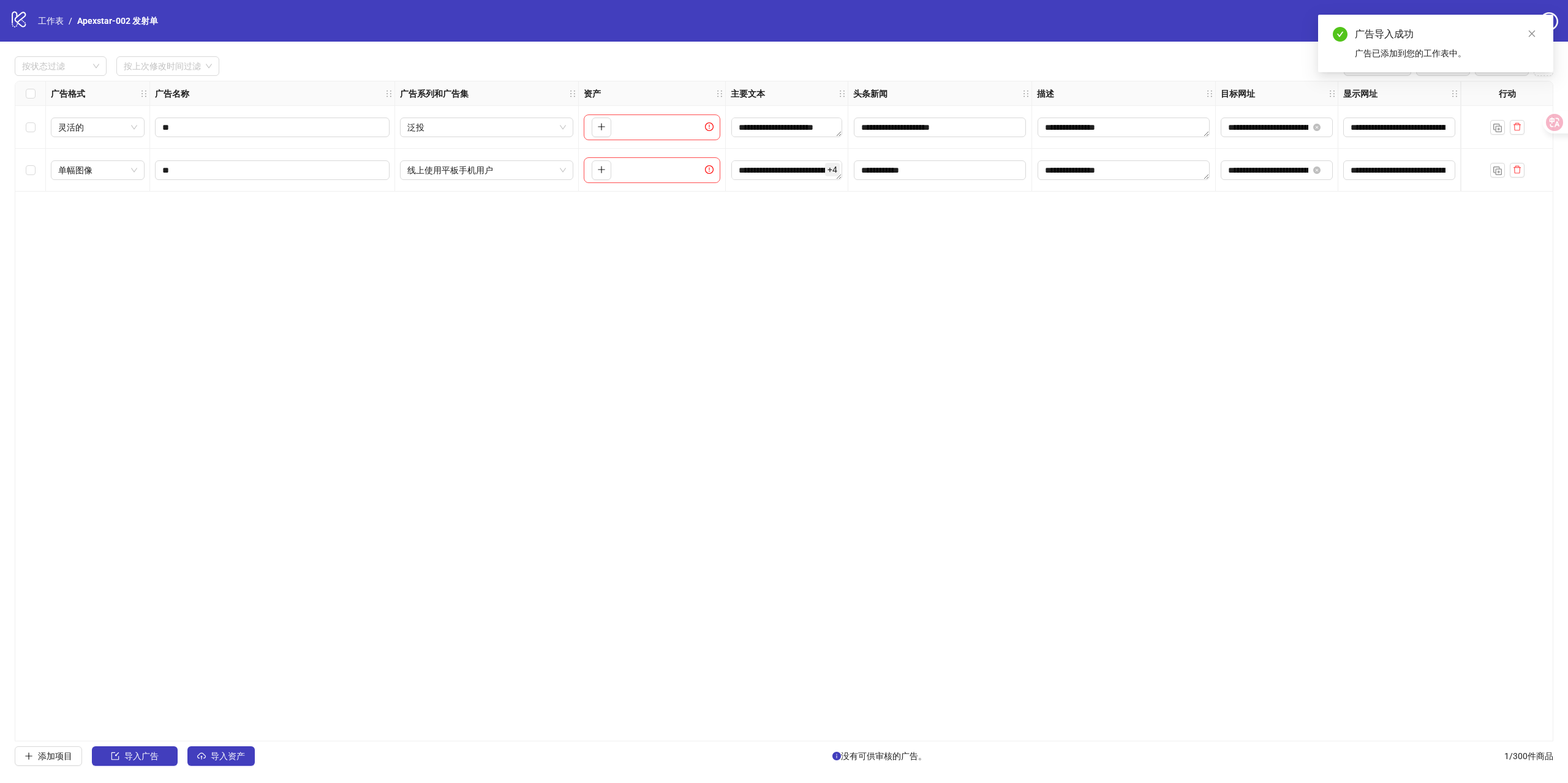
click at [940, 348] on div "**********" at bounding box center [783, 411] width 1539 height 661
click at [610, 128] on button "button" at bounding box center [601, 128] width 20 height 20
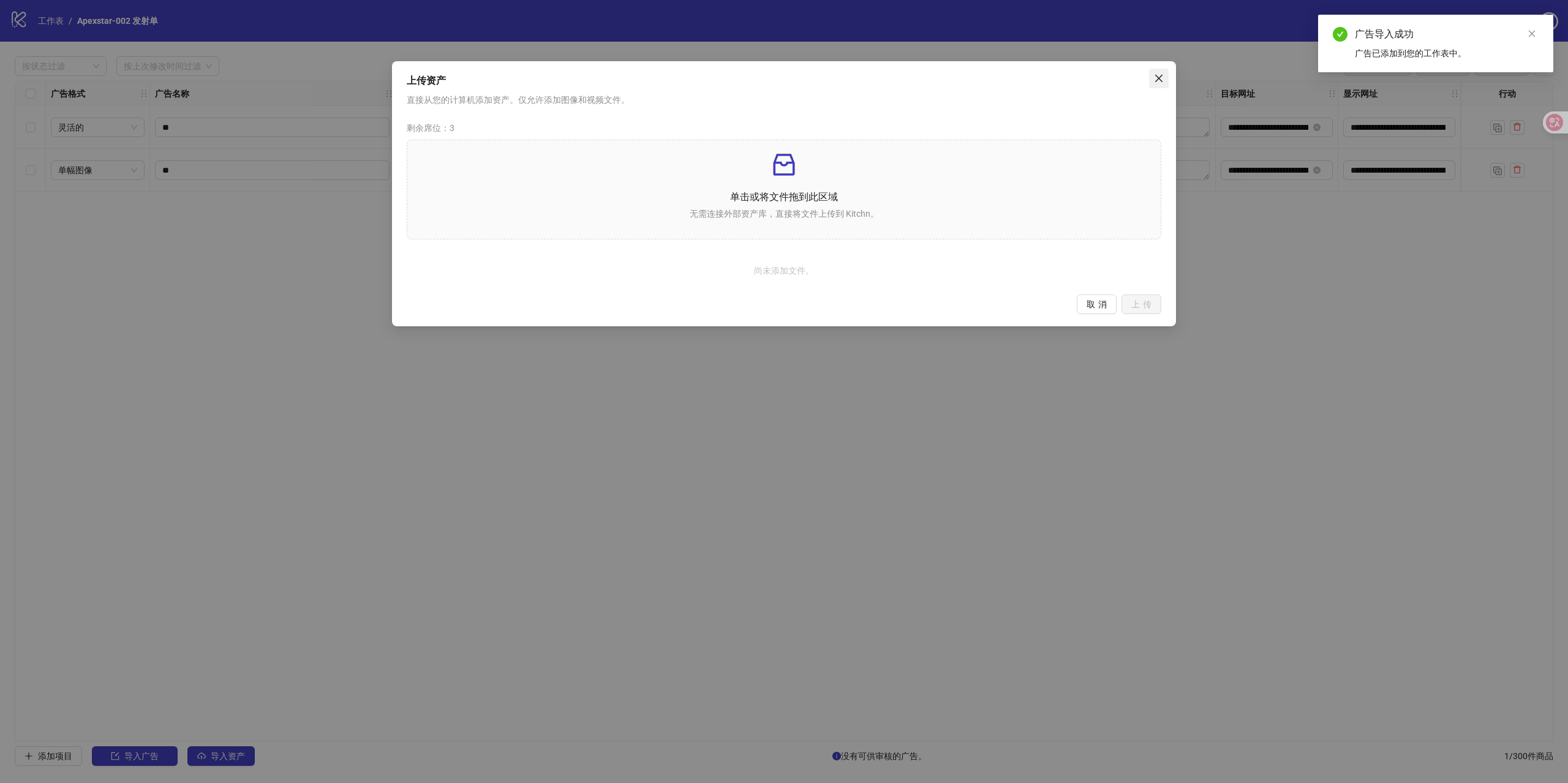
click at [1154, 79] on icon "关闭" at bounding box center [1159, 78] width 10 height 10
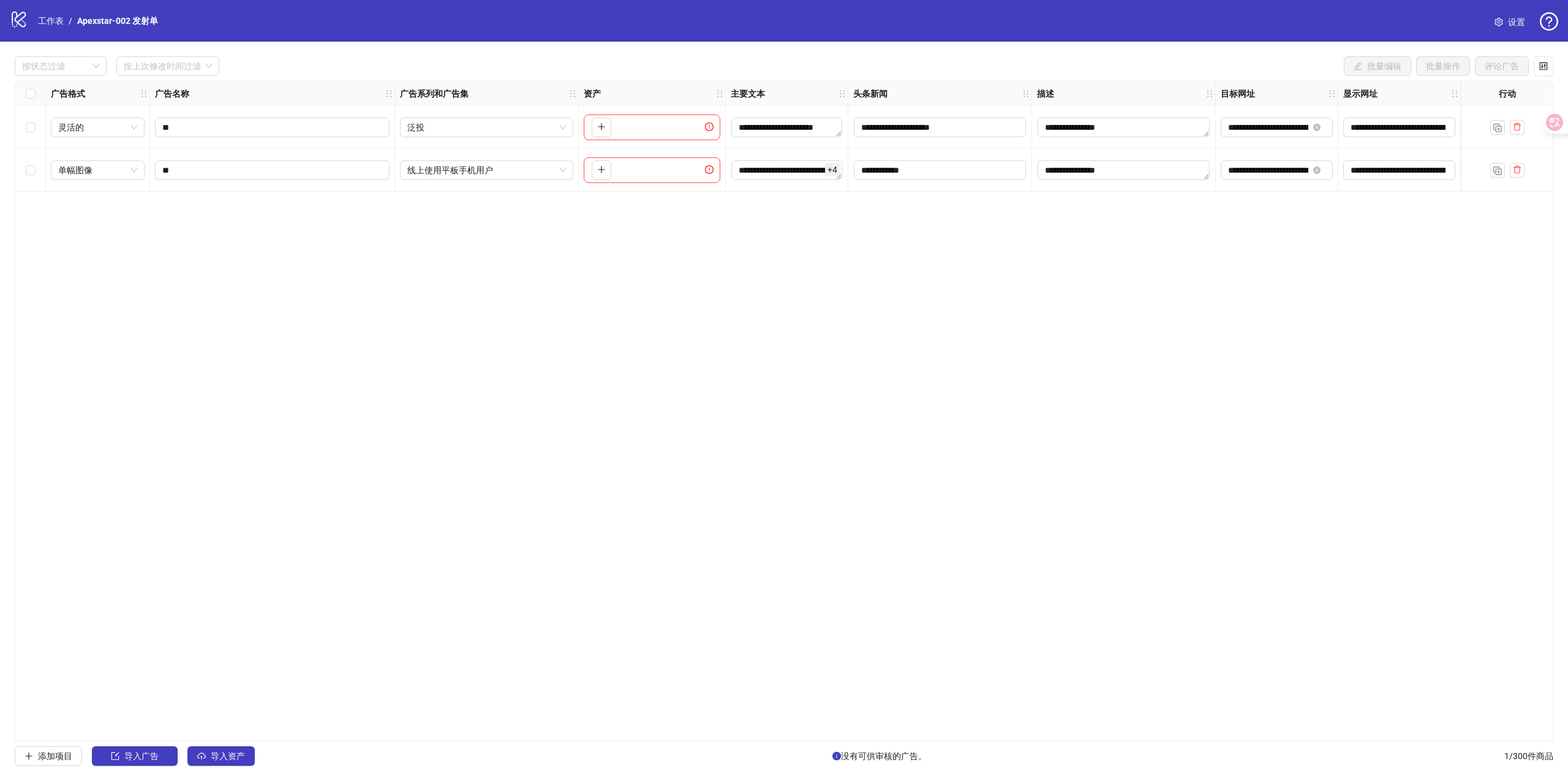
drag, startPoint x: 703, startPoint y: 736, endPoint x: 937, endPoint y: 695, distance: 237.6
click at [958, 706] on div "**********" at bounding box center [783, 411] width 1539 height 661
click at [243, 757] on font "导入资产" at bounding box center [227, 756] width 34 height 10
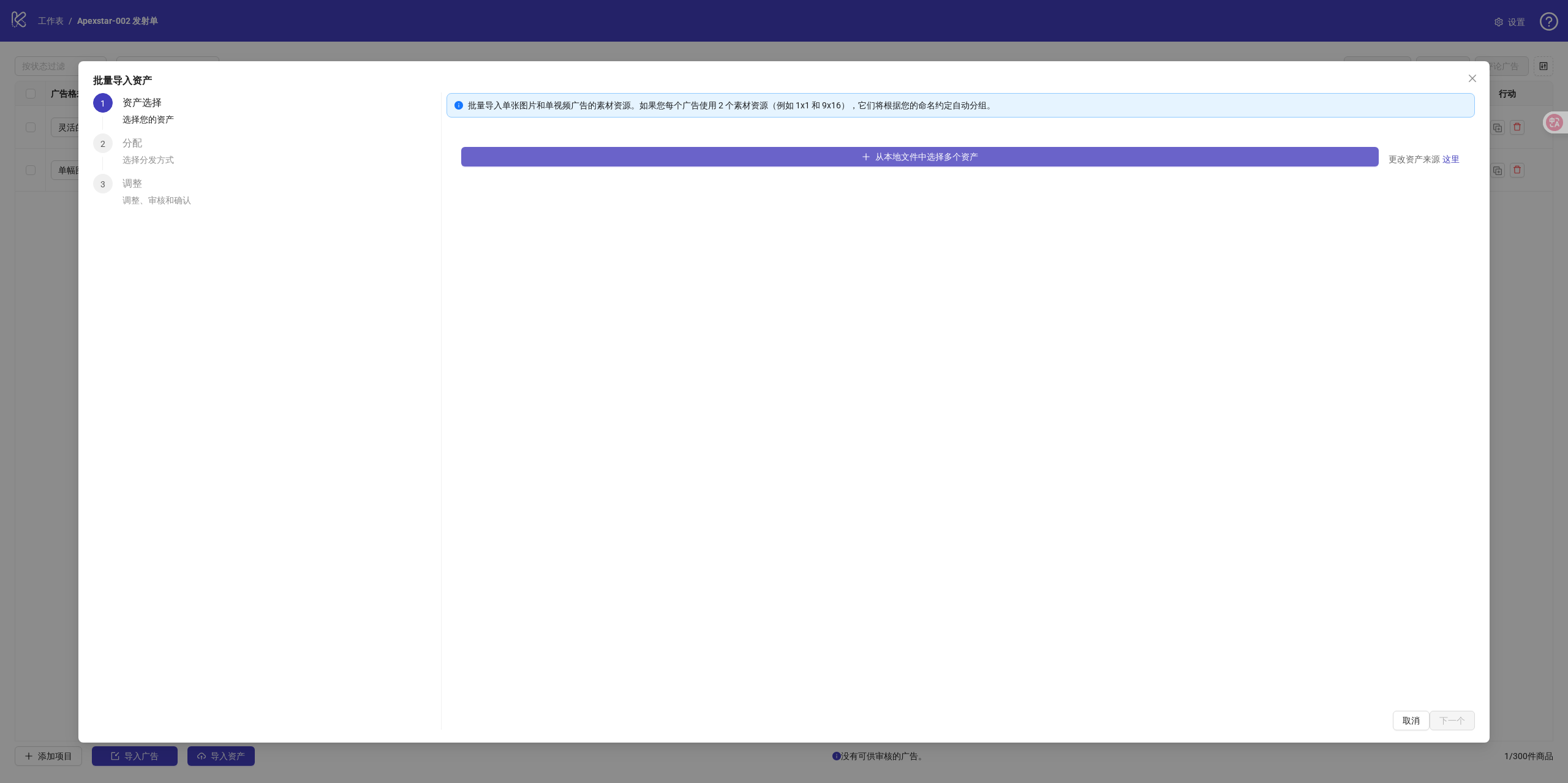
click at [842, 154] on button "从本地文件中选择多个资产" at bounding box center [920, 157] width 918 height 20
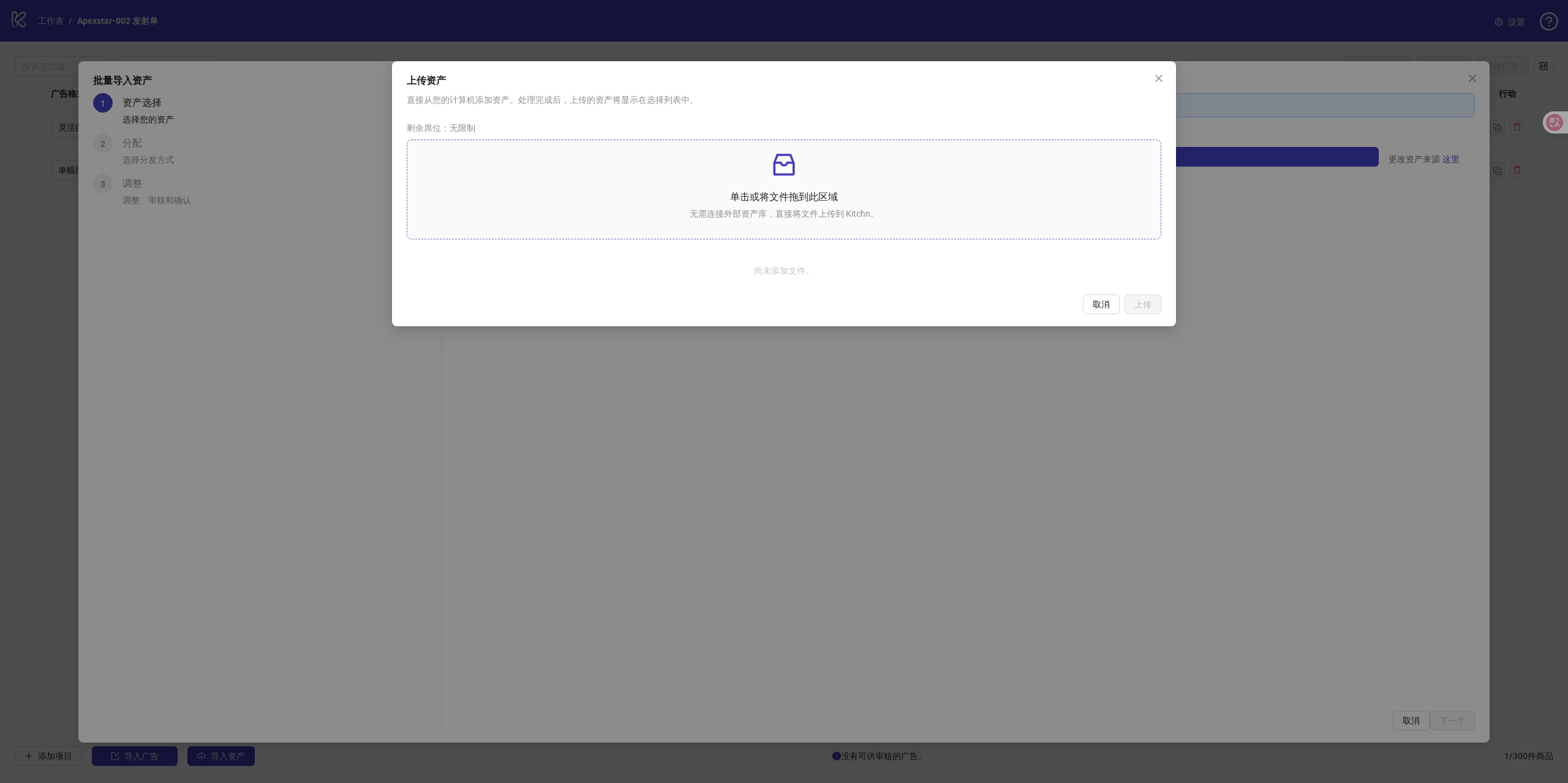
click at [783, 181] on div "单击或将文件拖到此区域 无需连接外部资产库，直接将文件上传到 Kitchn。" at bounding box center [783, 190] width 733 height 79
click at [782, 169] on icon "收件箱" at bounding box center [783, 165] width 29 height 29
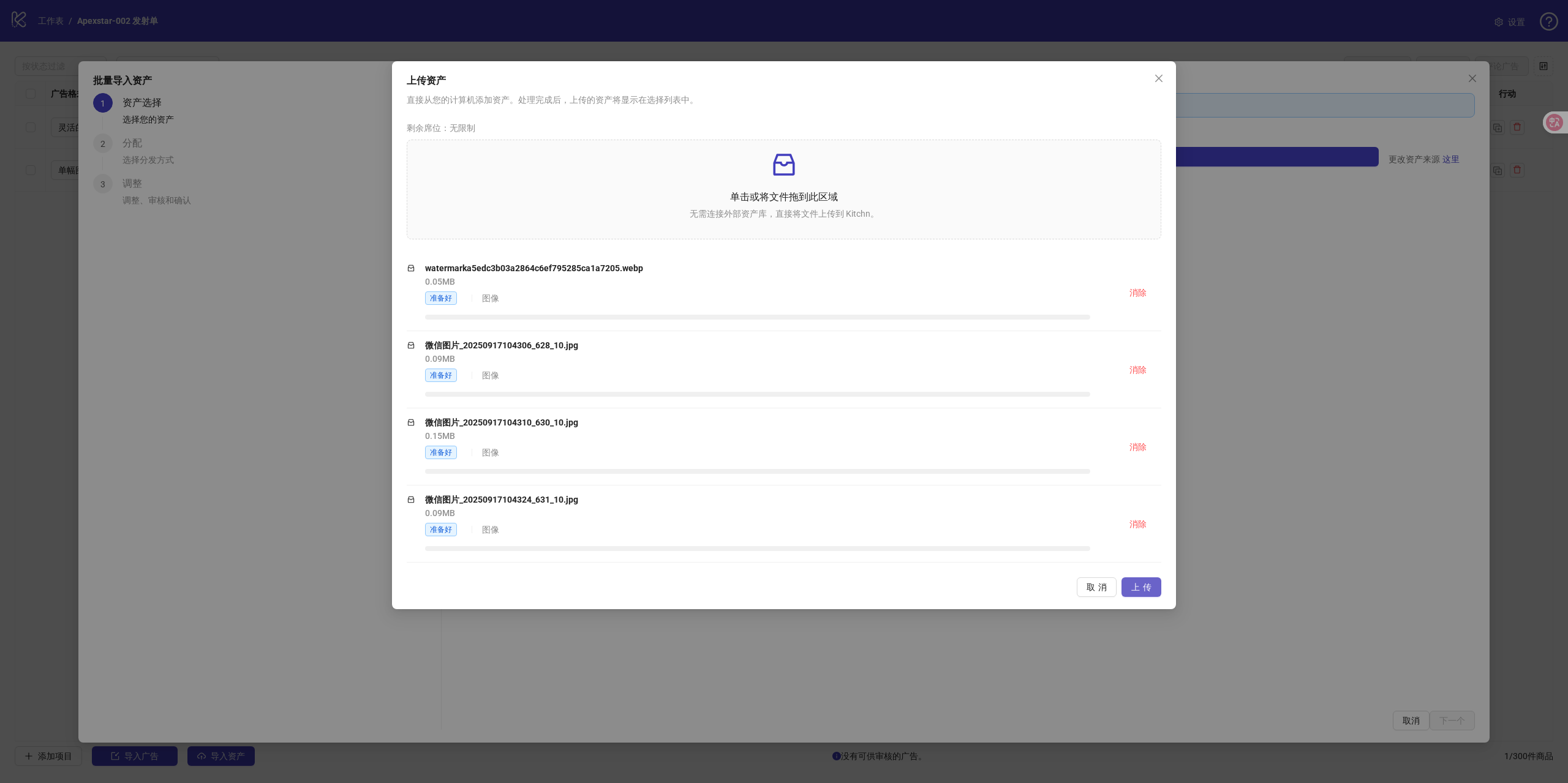
click at [1155, 587] on button "上传" at bounding box center [1141, 587] width 40 height 20
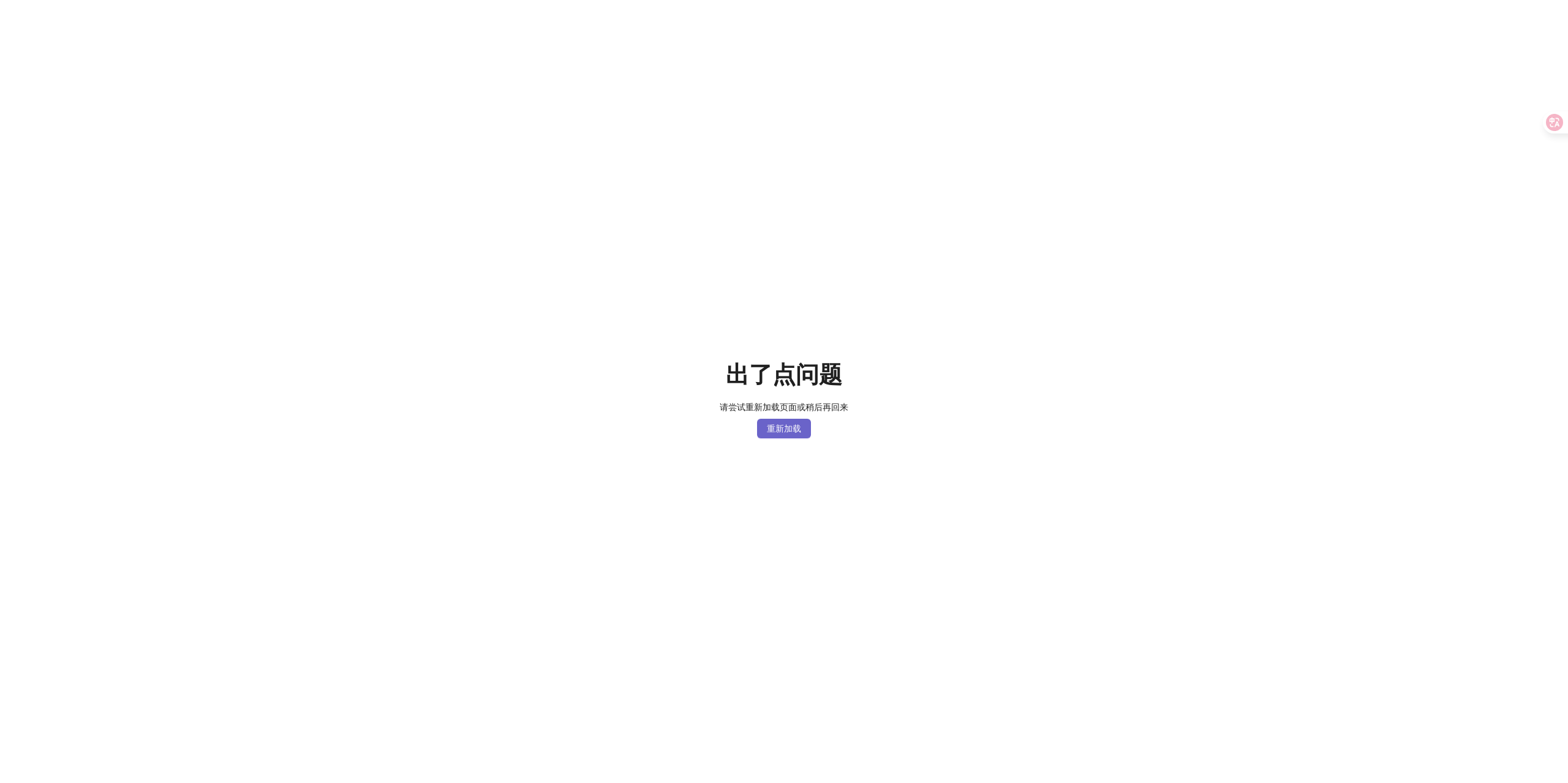
click at [764, 429] on button "重新加载" at bounding box center [783, 429] width 54 height 20
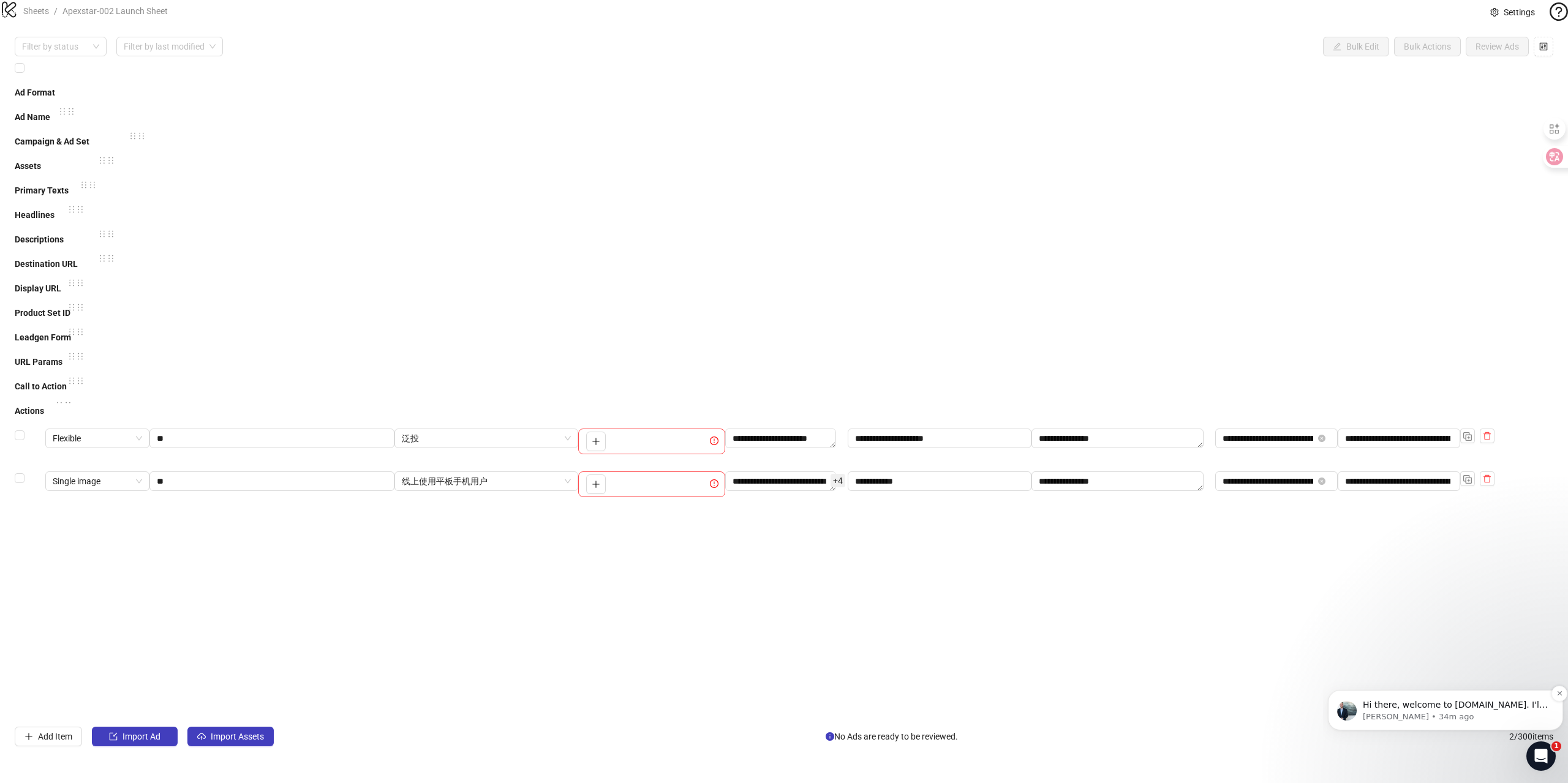
click at [1420, 707] on span "Hi there, welcome to [DOMAIN_NAME]. I'll reach out via e-mail separately, but j…" at bounding box center [1455, 735] width 185 height 70
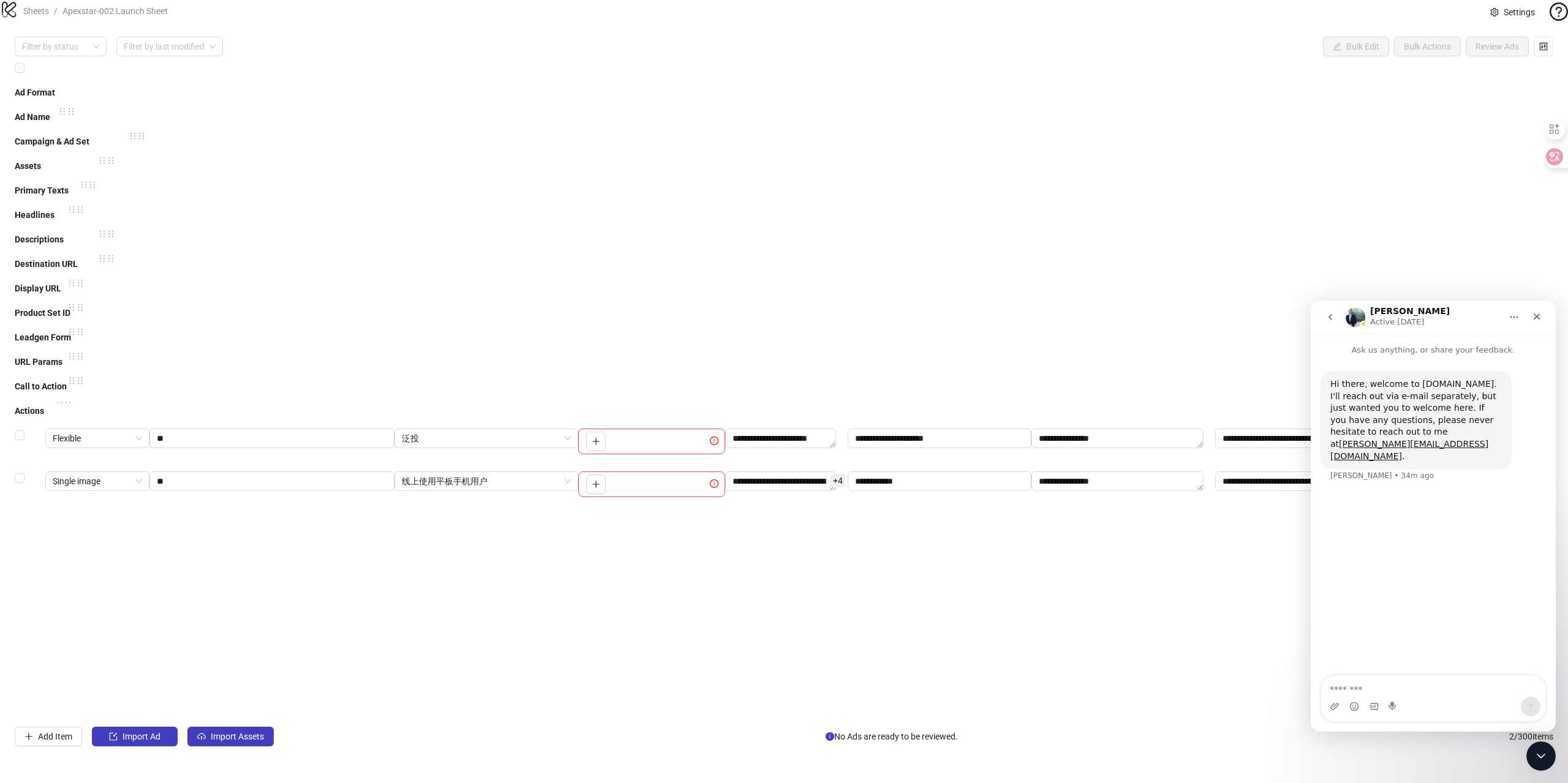
click at [1440, 267] on div "**********" at bounding box center [783, 391] width 1539 height 661
click at [1531, 319] on div "Close" at bounding box center [1536, 316] width 22 height 22
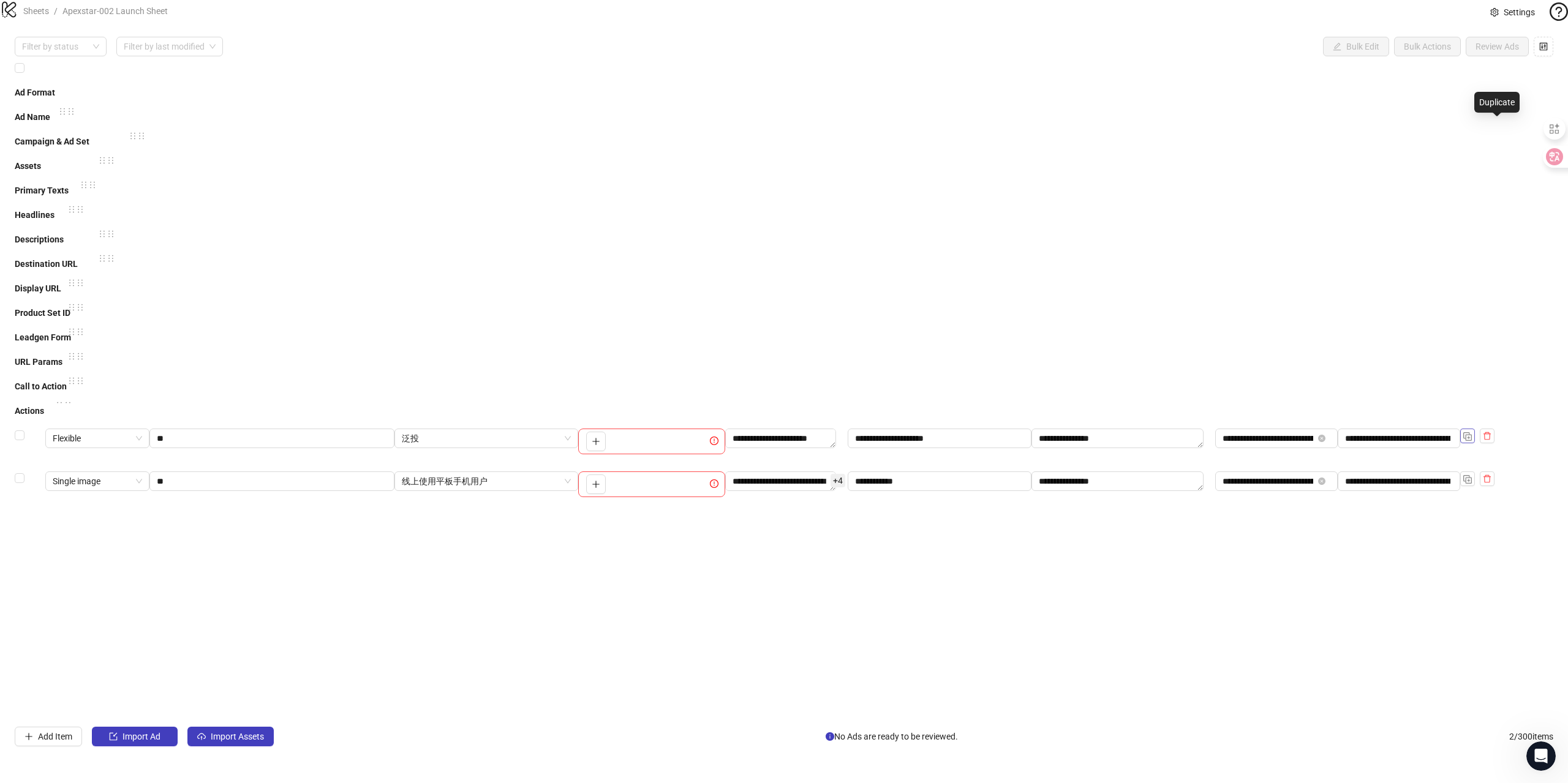
click at [1471, 432] on img "button" at bounding box center [1467, 436] width 8 height 8
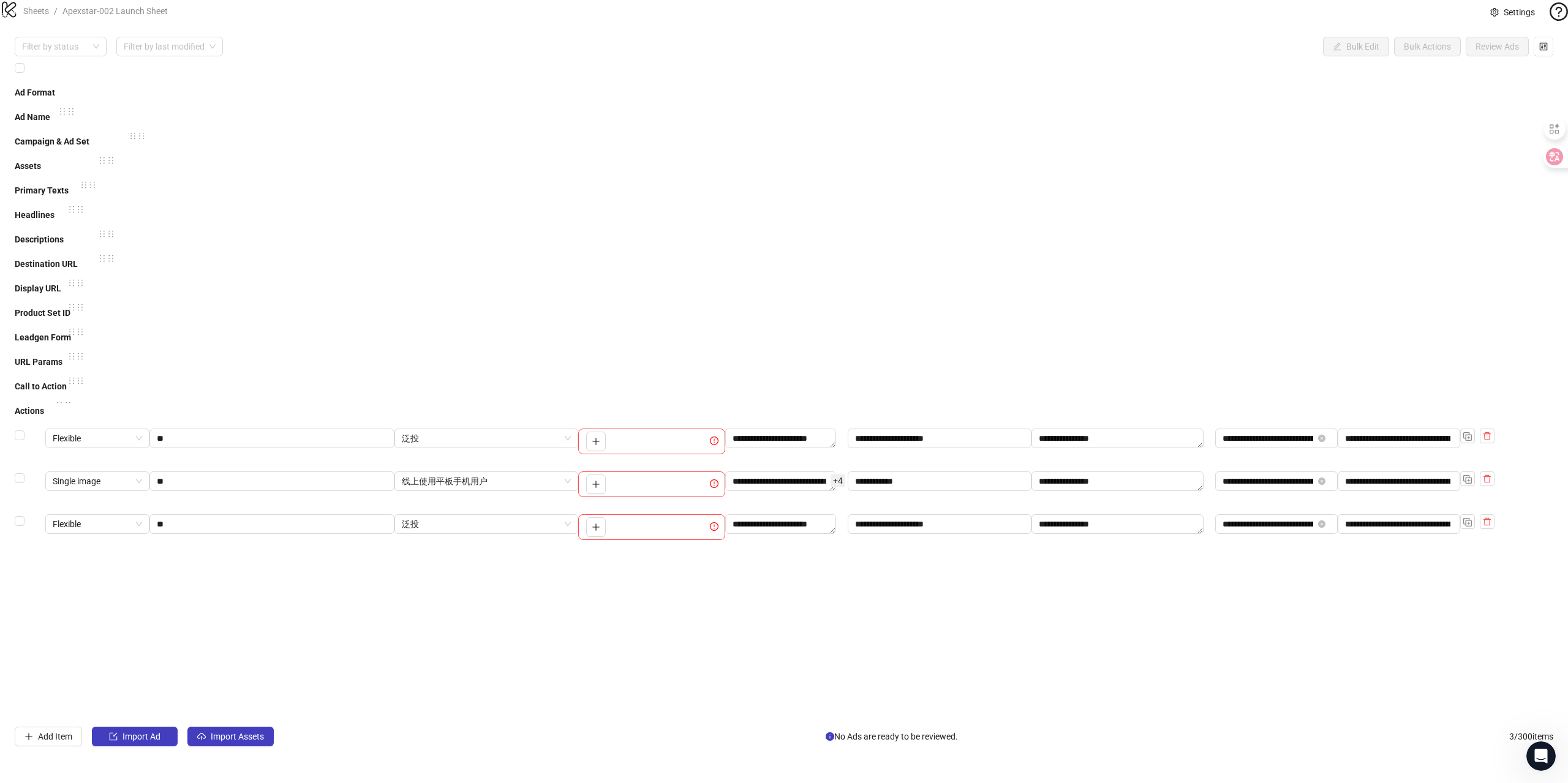
click at [445, 293] on div "**********" at bounding box center [783, 391] width 1539 height 661
click at [669, 514] on div "To pick up a draggable item, press the space bar. While dragging, use the arrow…" at bounding box center [651, 527] width 147 height 26
click at [600, 523] on icon "plus" at bounding box center [595, 526] width 8 height 8
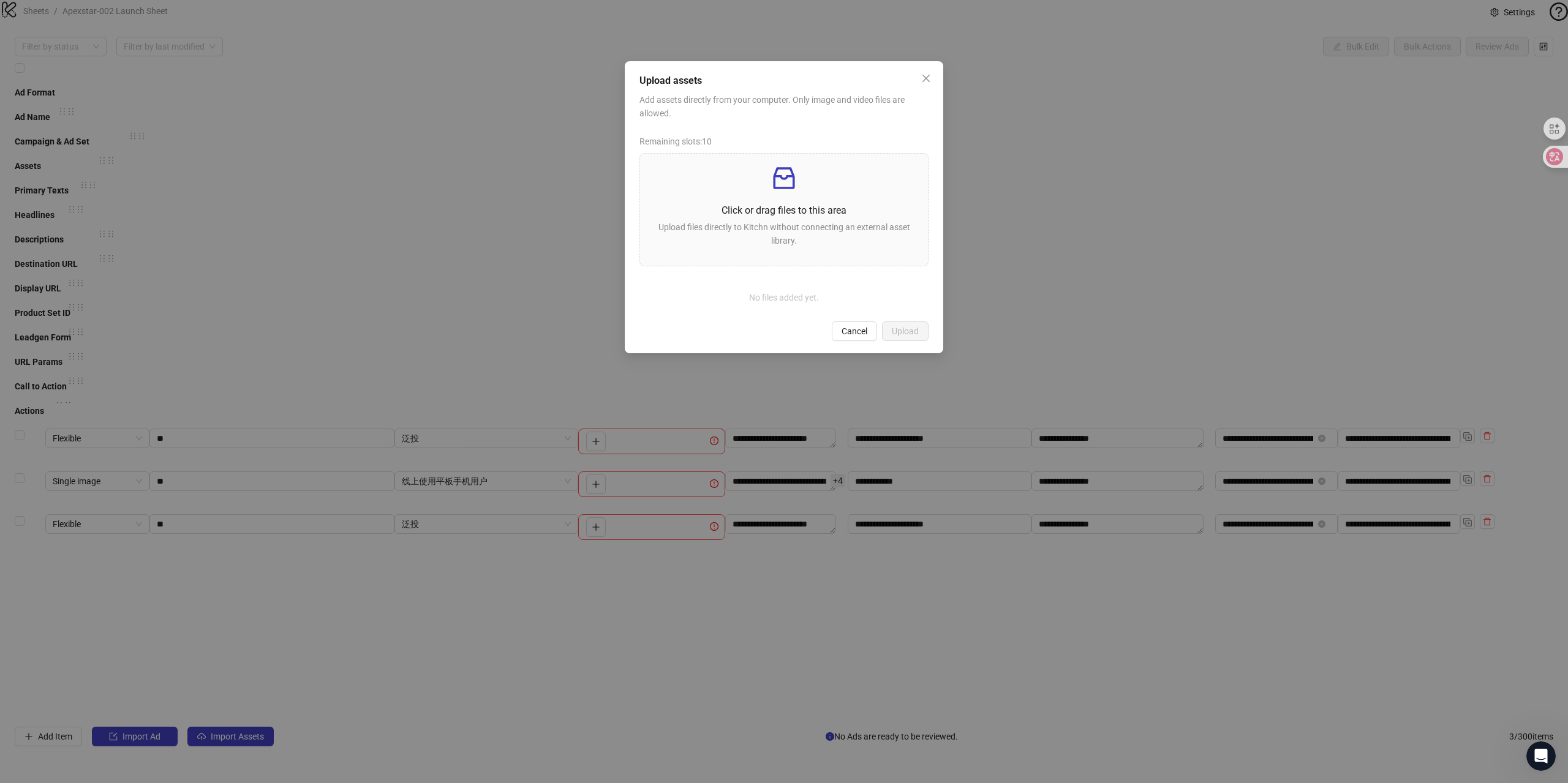
click at [1048, 402] on div "Upload assets Add assets directly from your computer. Only image and video file…" at bounding box center [784, 391] width 1568 height 783
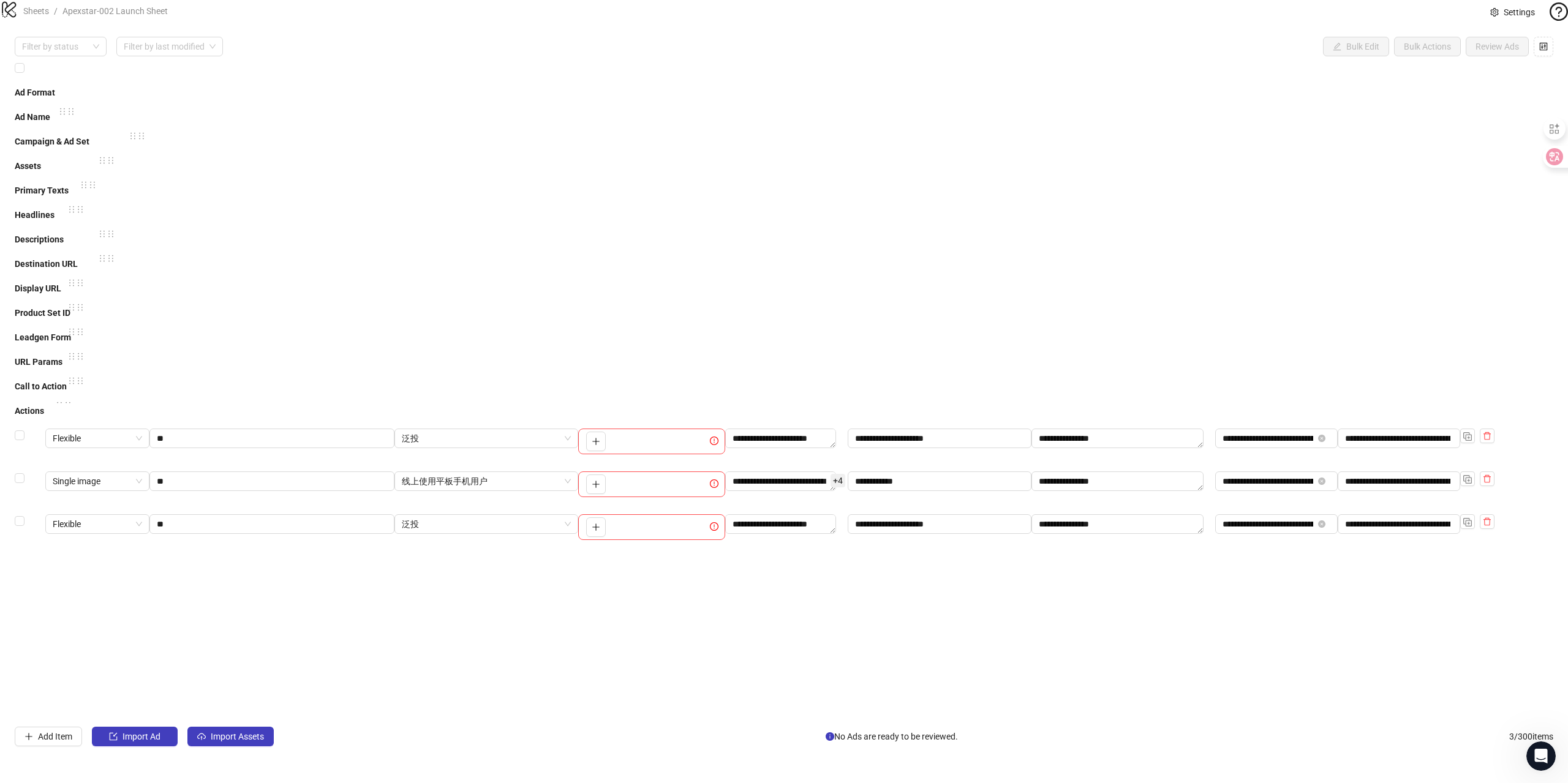
click at [831, 474] on span "+ 4" at bounding box center [838, 481] width 14 height 14
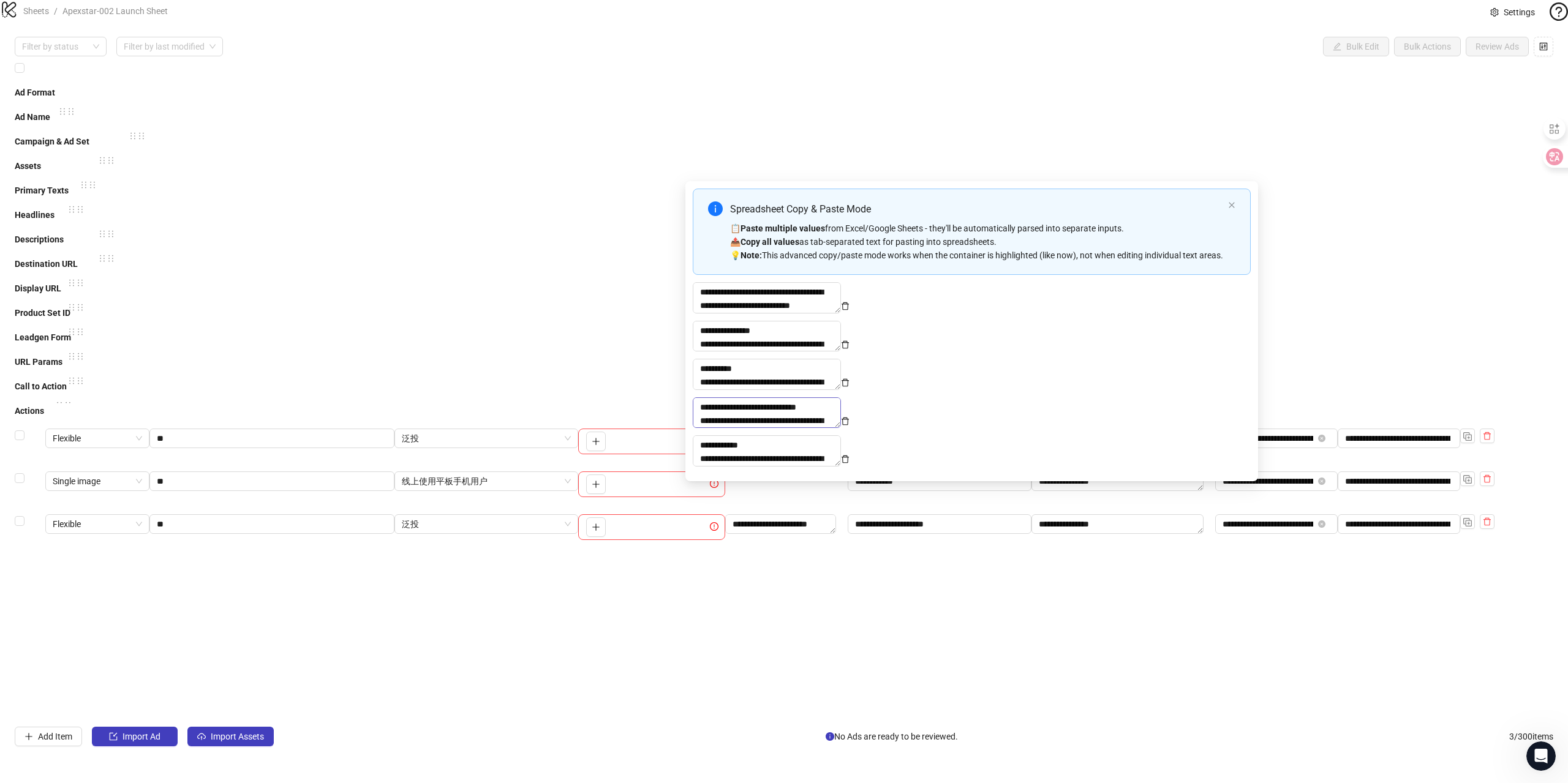
scroll to position [257, 0]
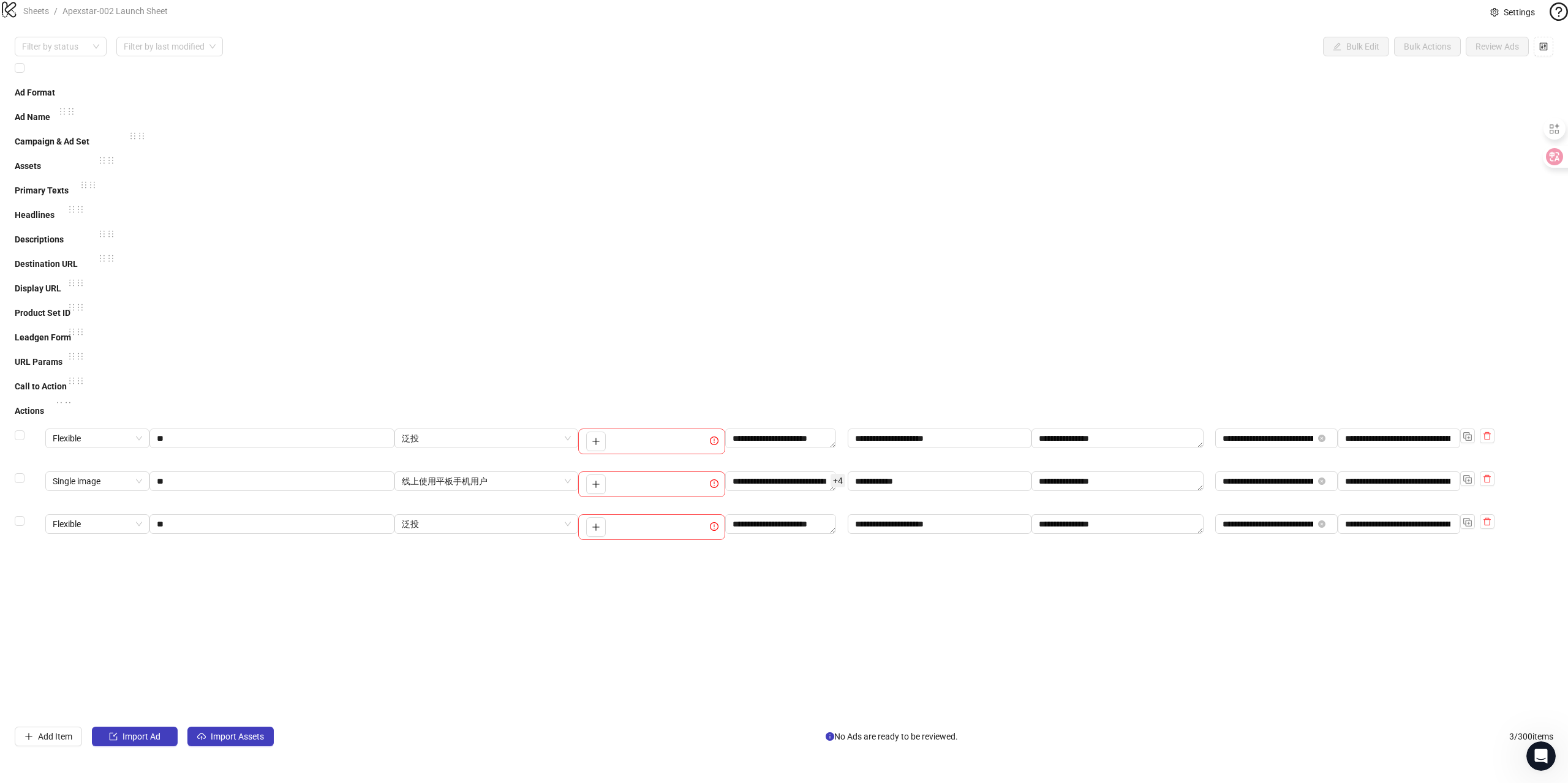
click at [1050, 309] on div "**********" at bounding box center [783, 391] width 1539 height 661
click at [1504, 19] on span "Settings" at bounding box center [1519, 12] width 31 height 14
